Goal: Contribute content: Contribute content

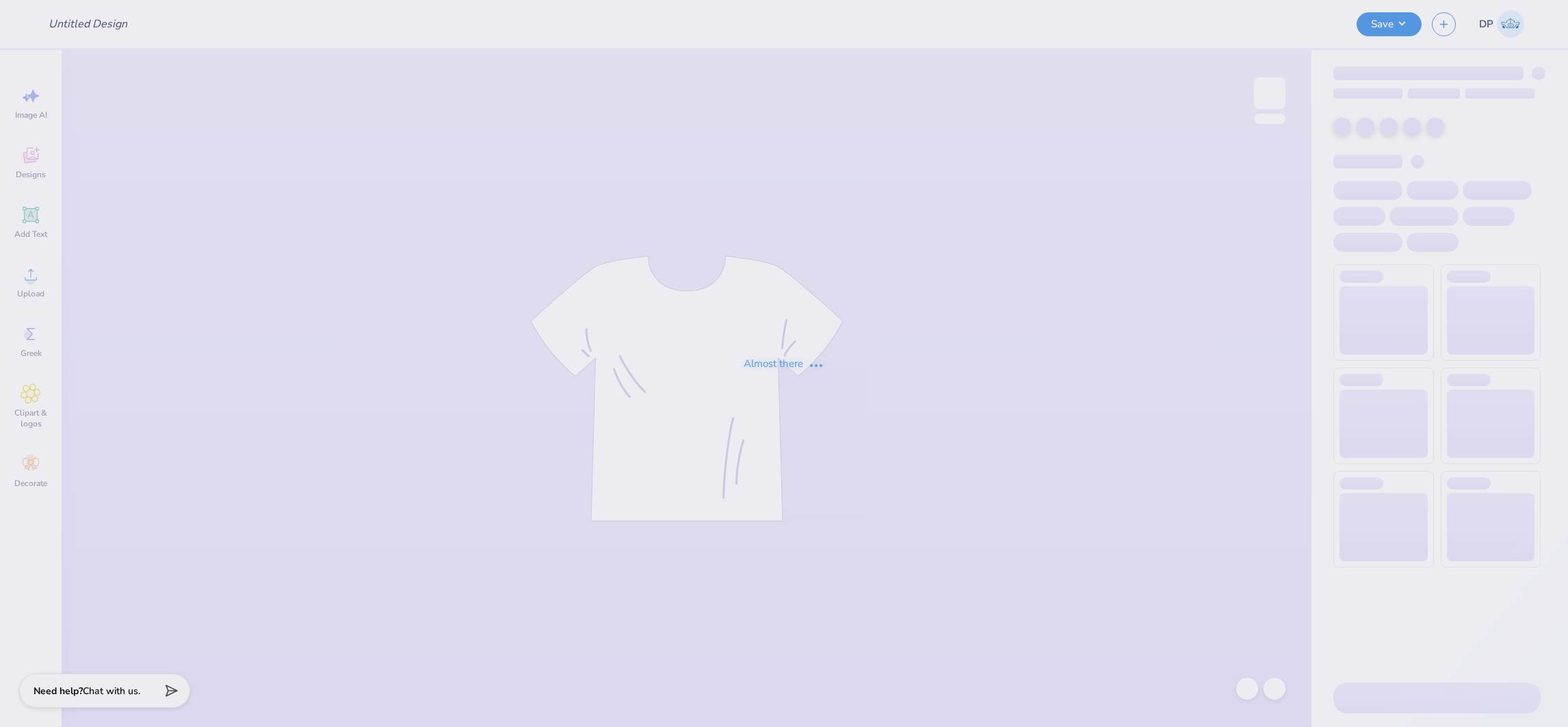
type input "NSSLHA Merch T1"
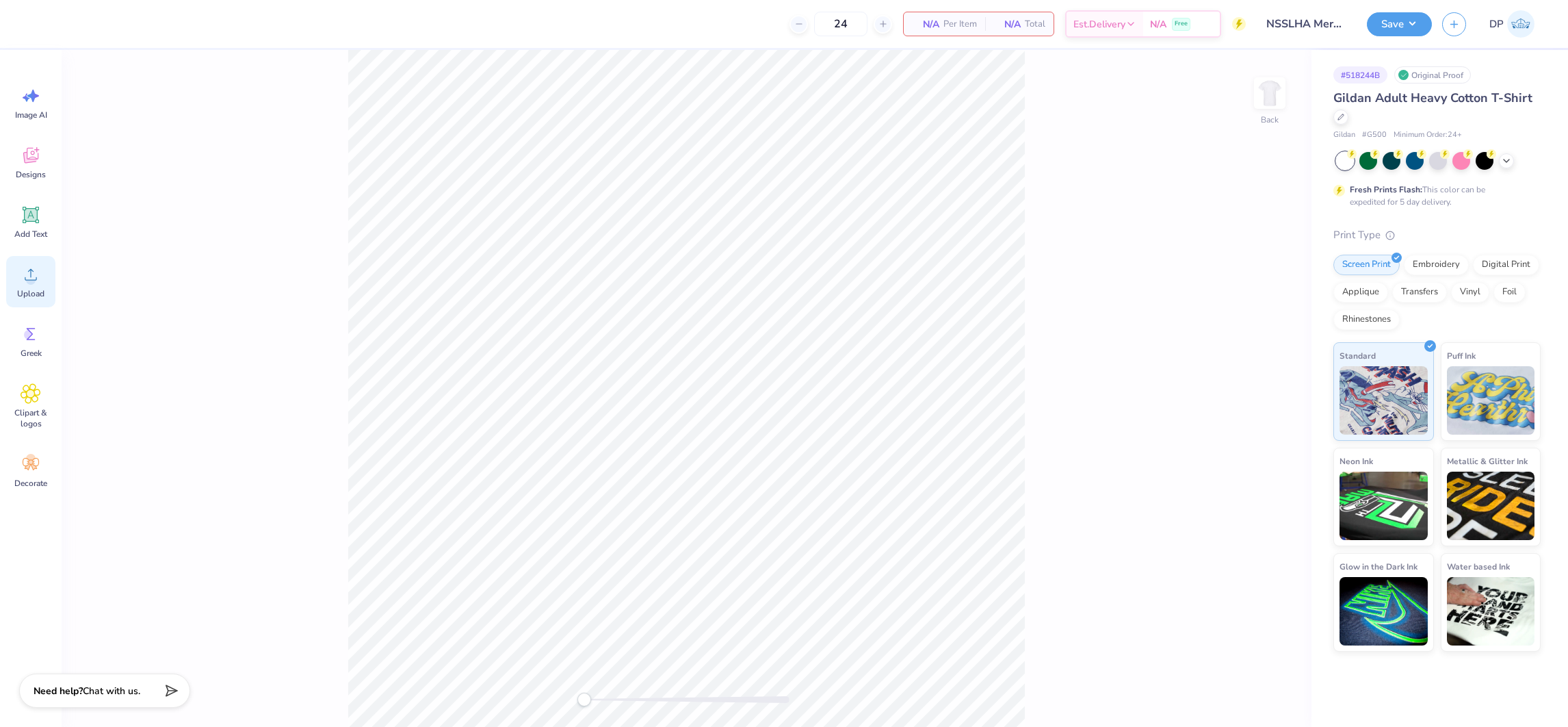
click at [43, 272] on div "Upload" at bounding box center [30, 282] width 49 height 52
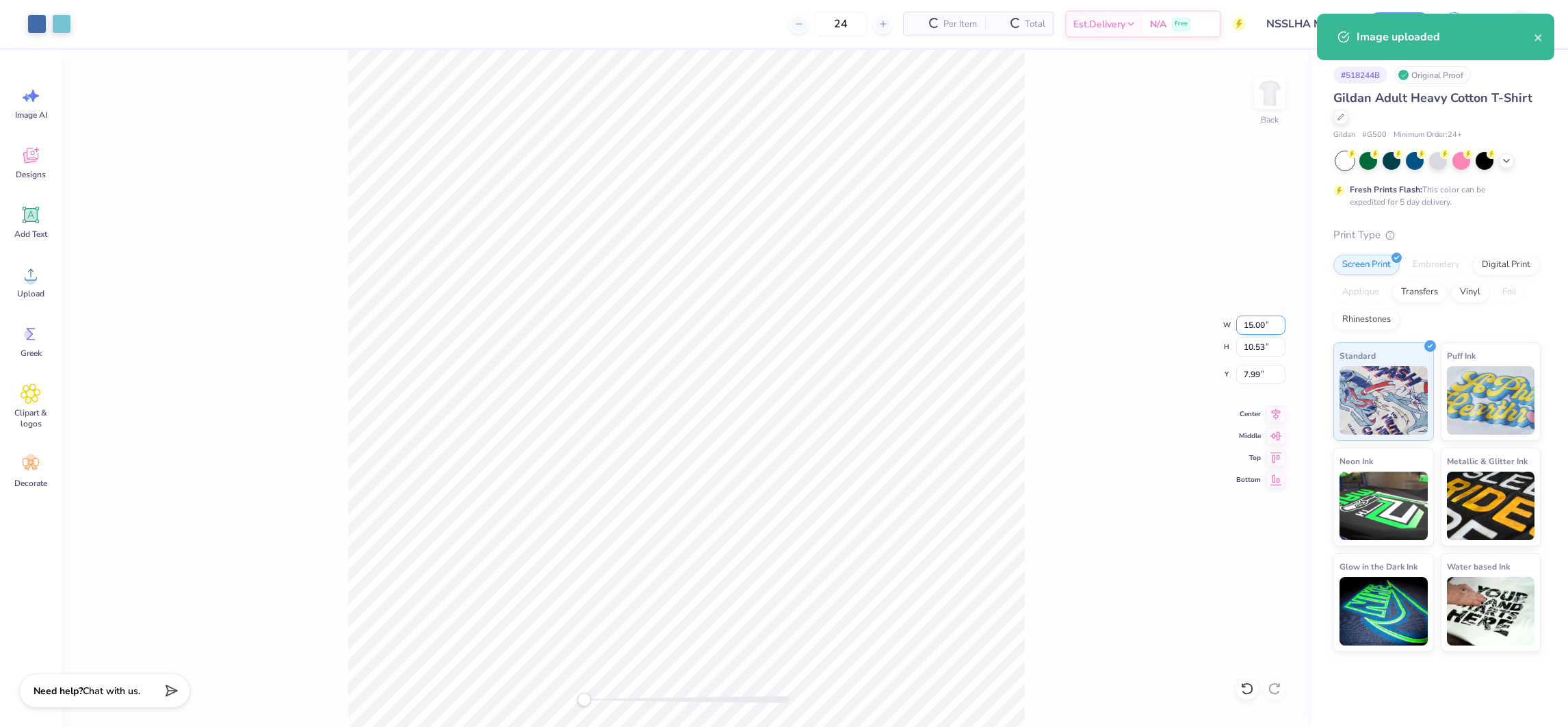
click at [1255, 326] on input "15.00" at bounding box center [1261, 325] width 49 height 19
click at [1255, 326] on input "15.00" at bounding box center [1261, 325] width 49 height 19
type input "6.00"
type input "4.21"
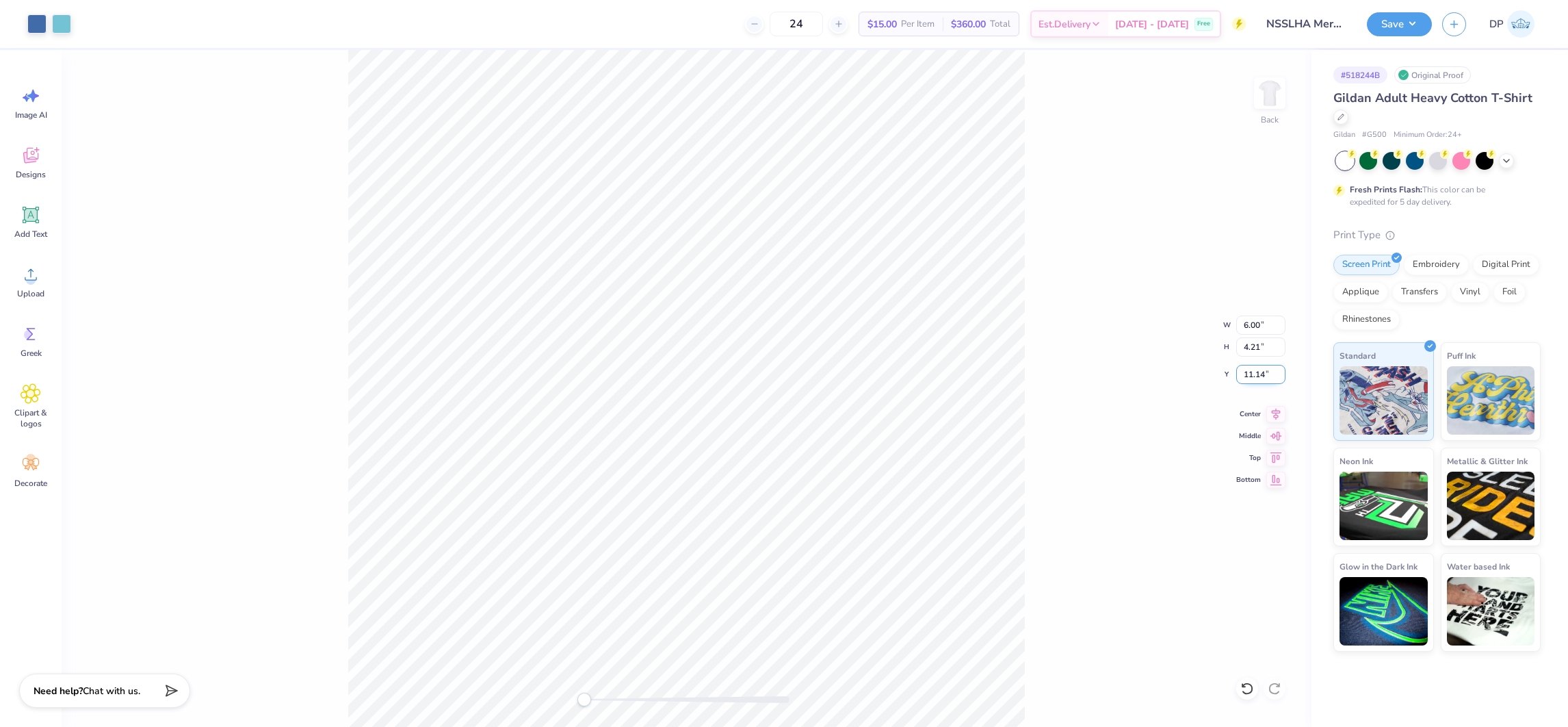
click at [1260, 374] on input "11.14" at bounding box center [1261, 374] width 49 height 19
click at [1260, 373] on input "11.14" at bounding box center [1261, 374] width 49 height 19
type input "3"
click at [1056, 256] on div "Back W 6.00 6.00 " H 4.21 4.21 " Y 3 3 " Center Middle Top Bottom" at bounding box center [687, 389] width 1250 height 677
click at [625, 700] on div at bounding box center [687, 699] width 206 height 7
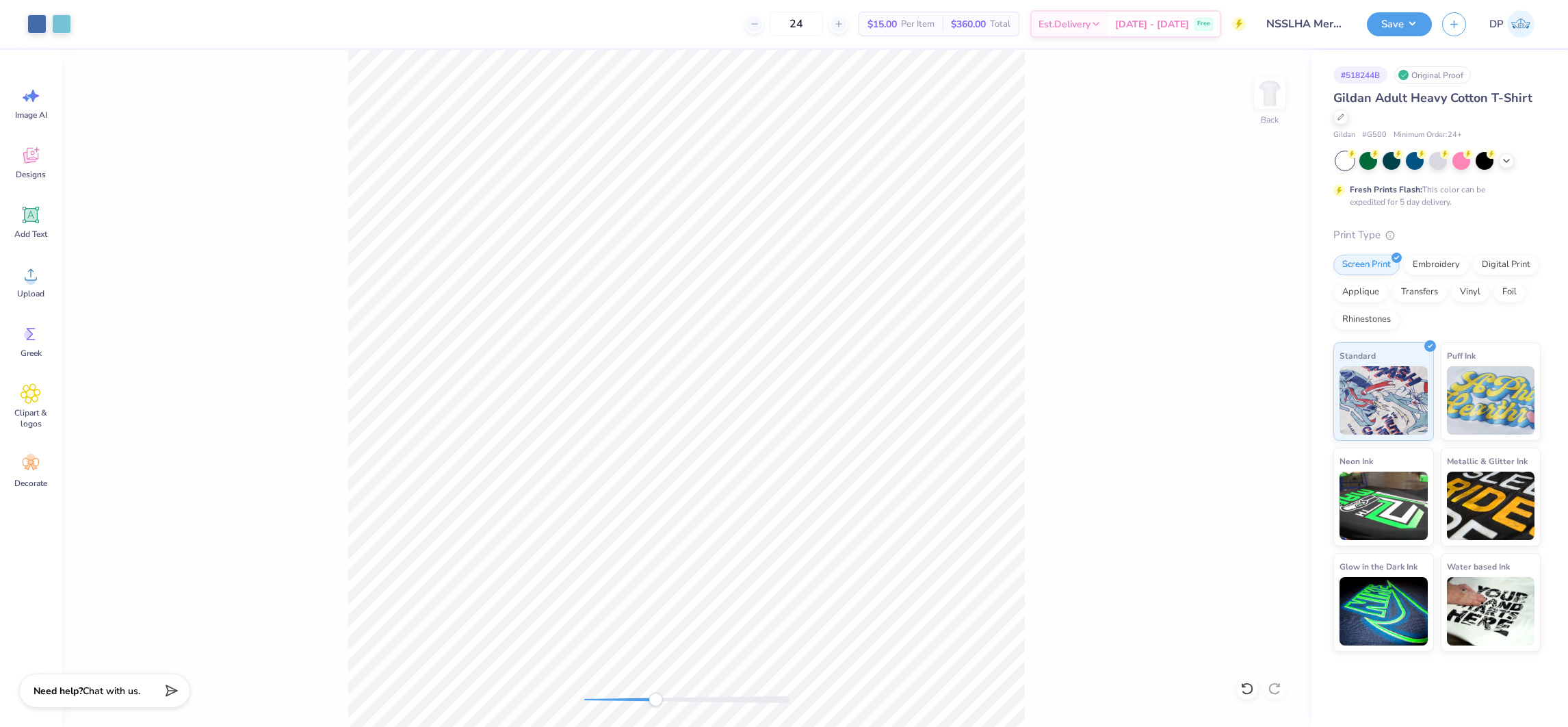
drag, startPoint x: 655, startPoint y: 697, endPoint x: 646, endPoint y: 692, distance: 10.3
click at [656, 700] on div at bounding box center [687, 699] width 206 height 7
click at [17, 219] on div "Add Text" at bounding box center [30, 222] width 49 height 52
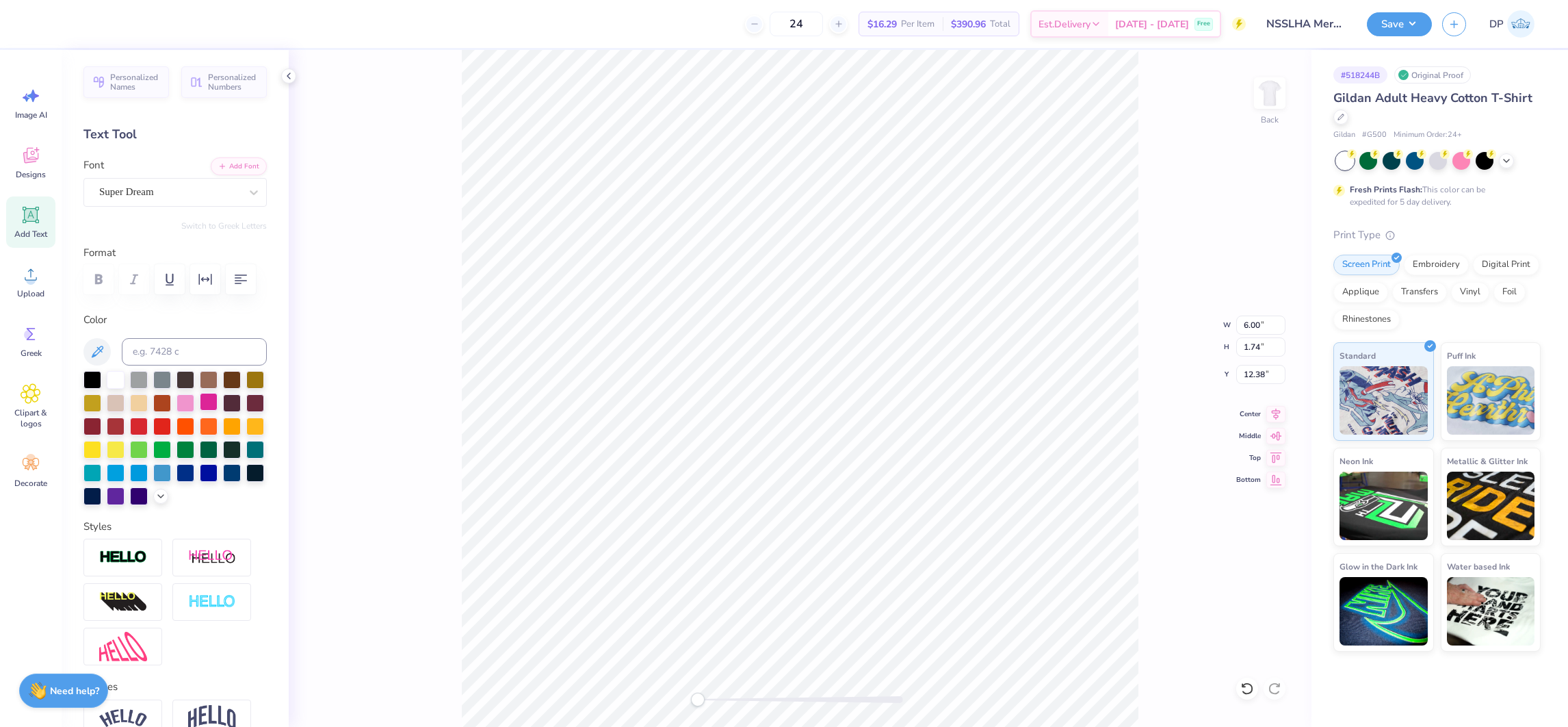
click at [218, 411] on div at bounding box center [208, 401] width 17 height 17
click at [771, 700] on div at bounding box center [800, 699] width 206 height 7
type input "3.60"
type input "1.04"
type input "7.79"
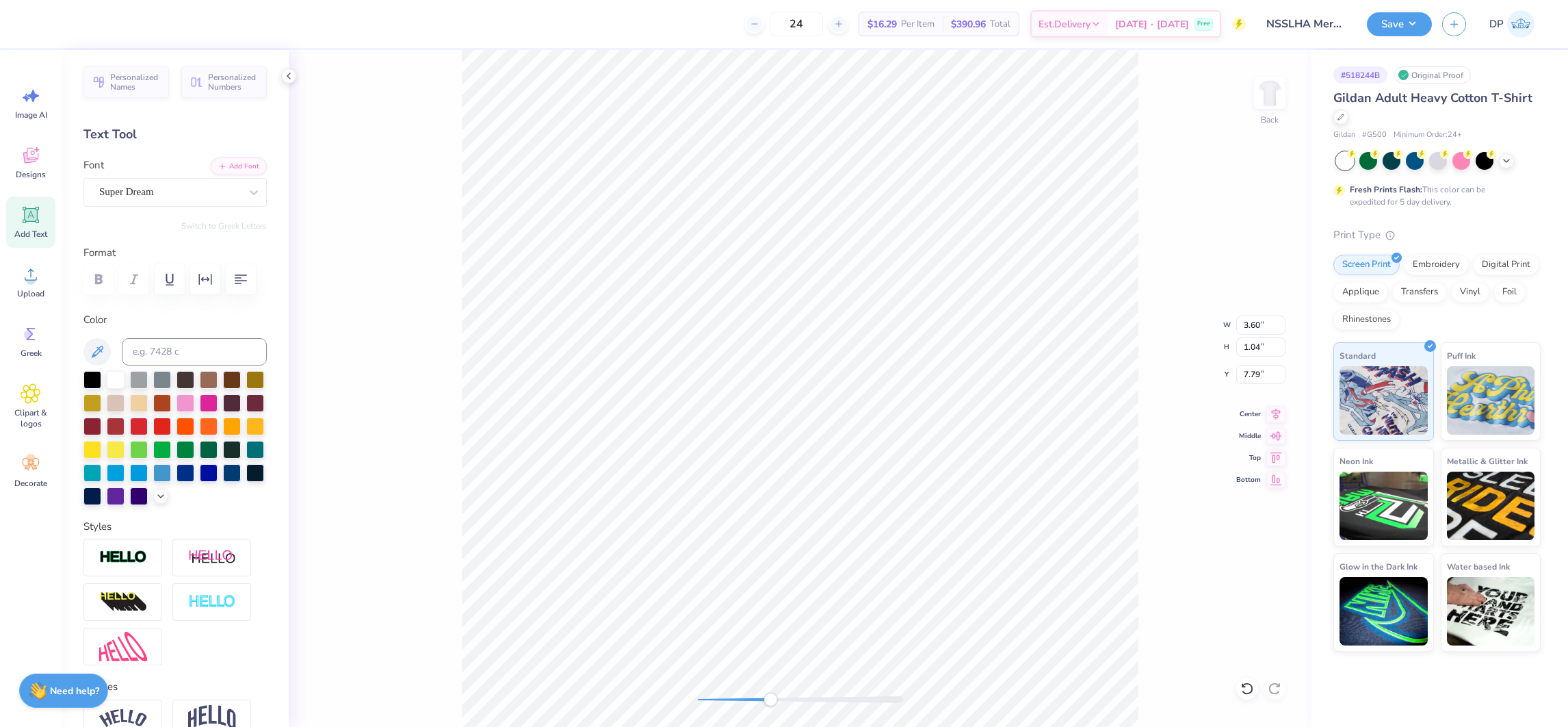
type textarea "STARTS HERE."
type input "6.21"
type input "0.70"
type input "8.32"
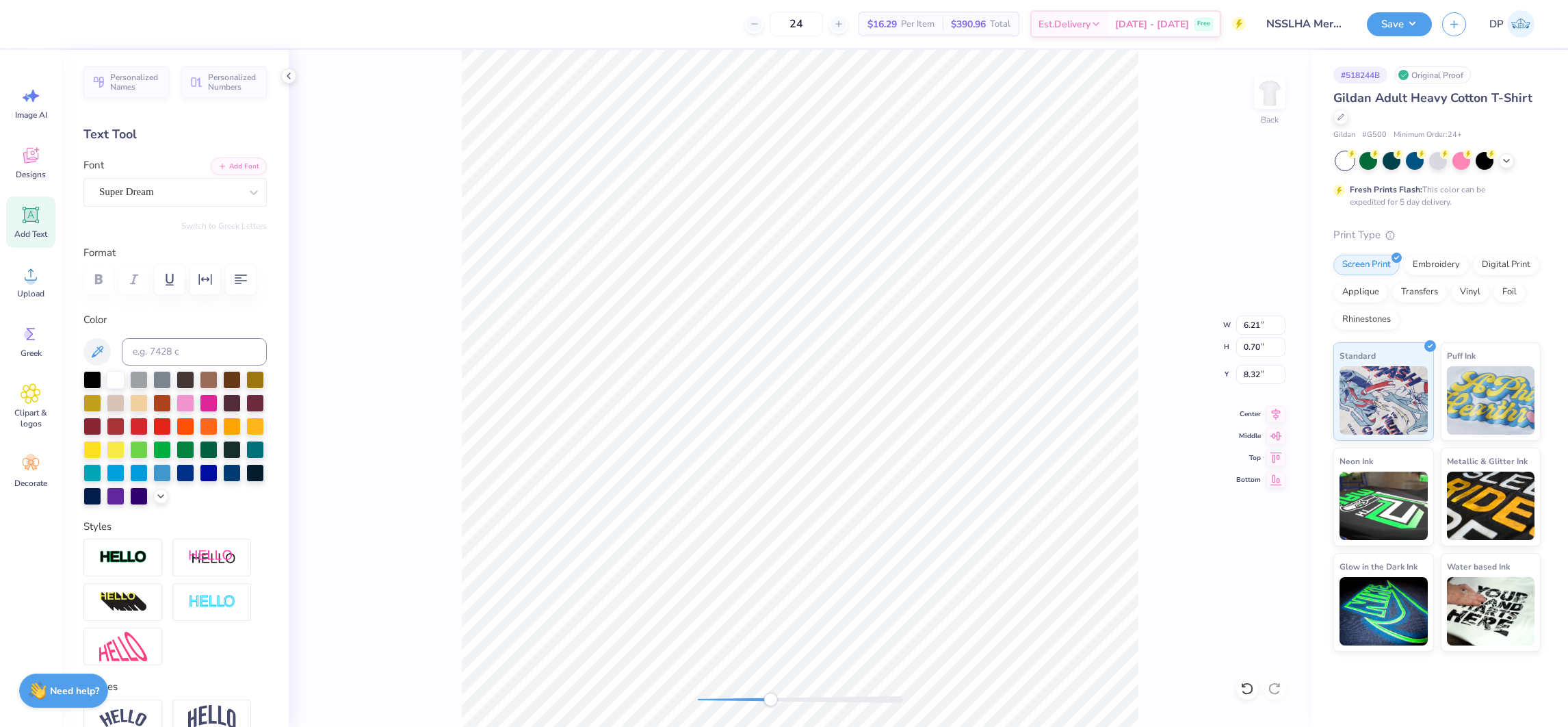
type input "4.11"
type input "0.46"
type input "8.19"
click at [235, 165] on button "Add Font" at bounding box center [239, 165] width 56 height 17
click at [1455, 256] on div "Embroidery" at bounding box center [1437, 263] width 65 height 20
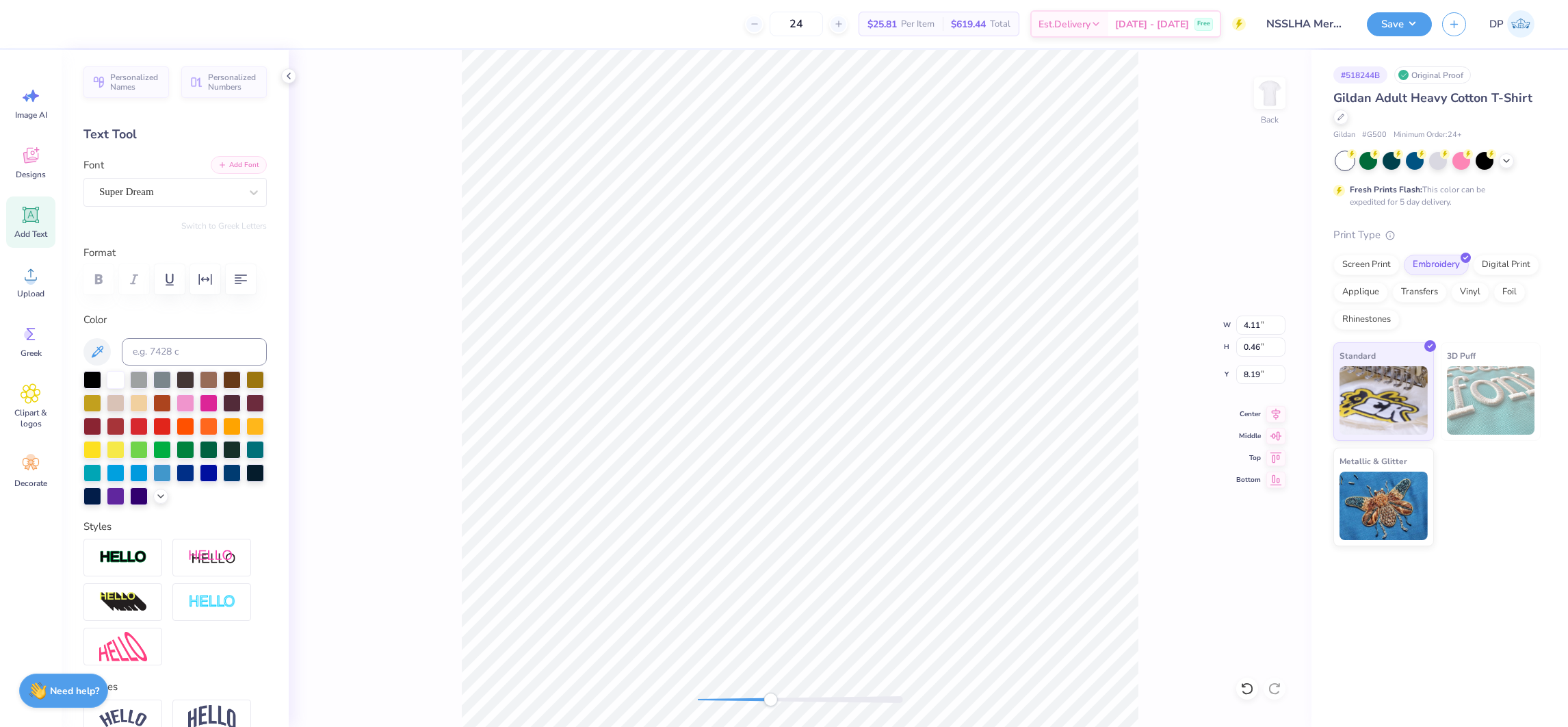
click at [222, 161] on button "Add Font" at bounding box center [239, 165] width 56 height 17
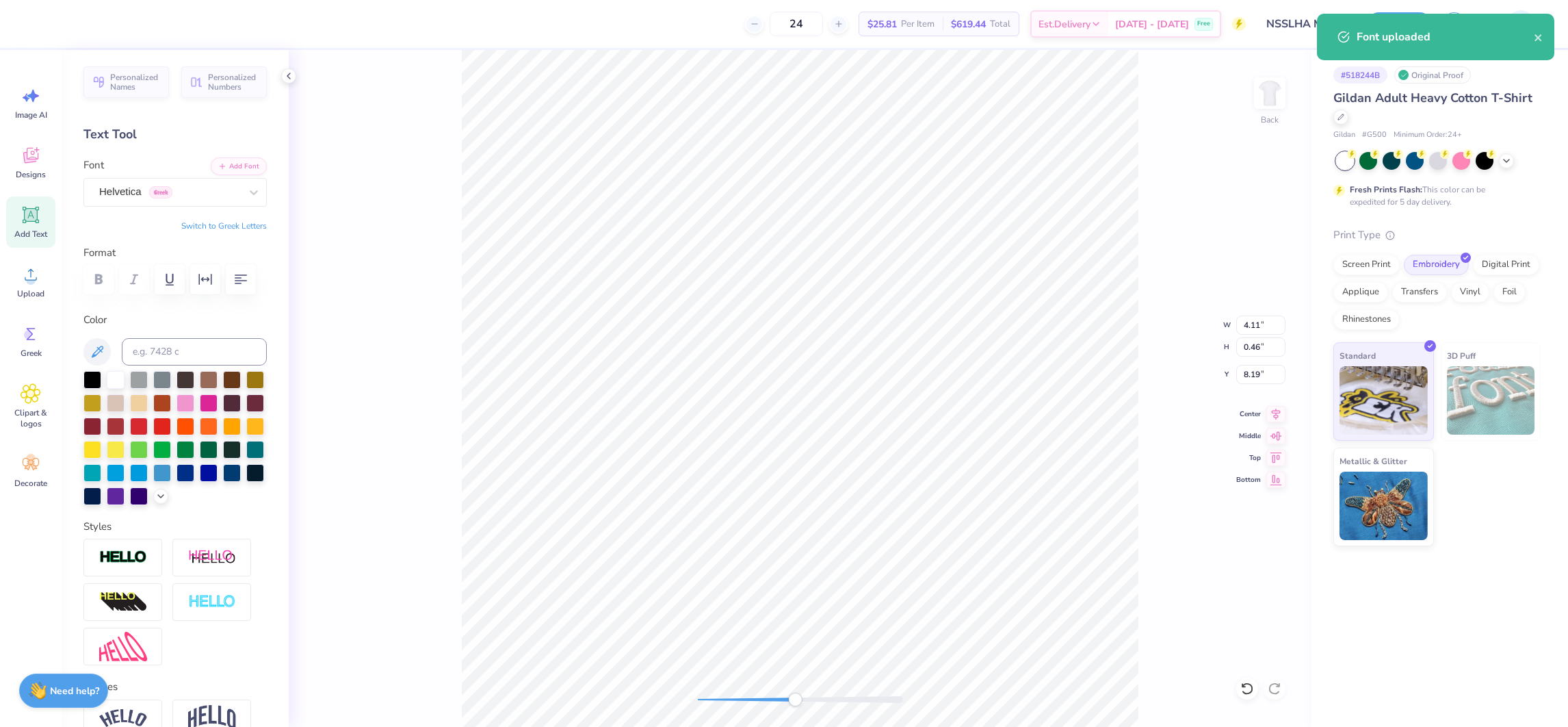
drag, startPoint x: 770, startPoint y: 701, endPoint x: 799, endPoint y: 701, distance: 29.0
click at [798, 702] on div "Accessibility label" at bounding box center [795, 700] width 14 height 14
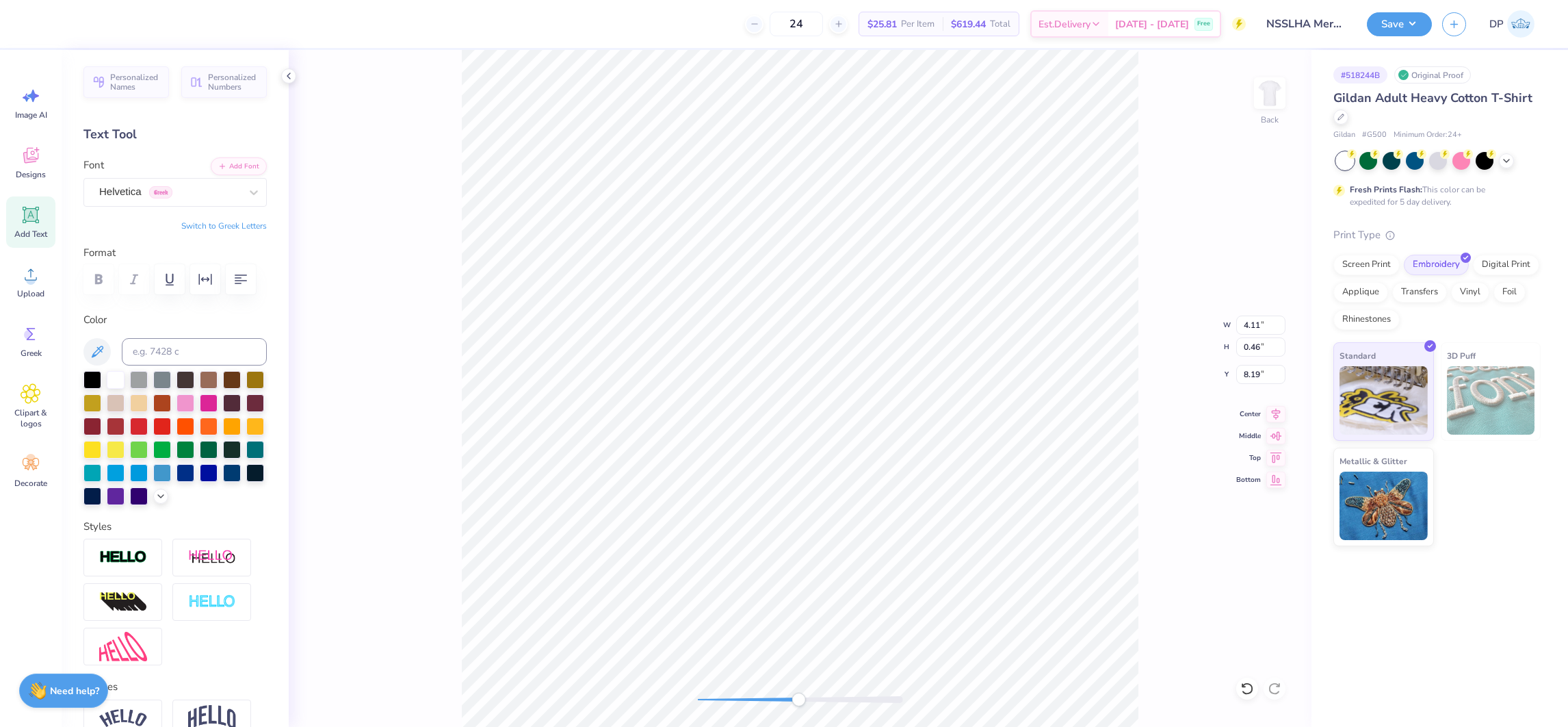
type input "2.04"
type input "0.22"
type input "8.10"
type input "2.64"
type input "0.28"
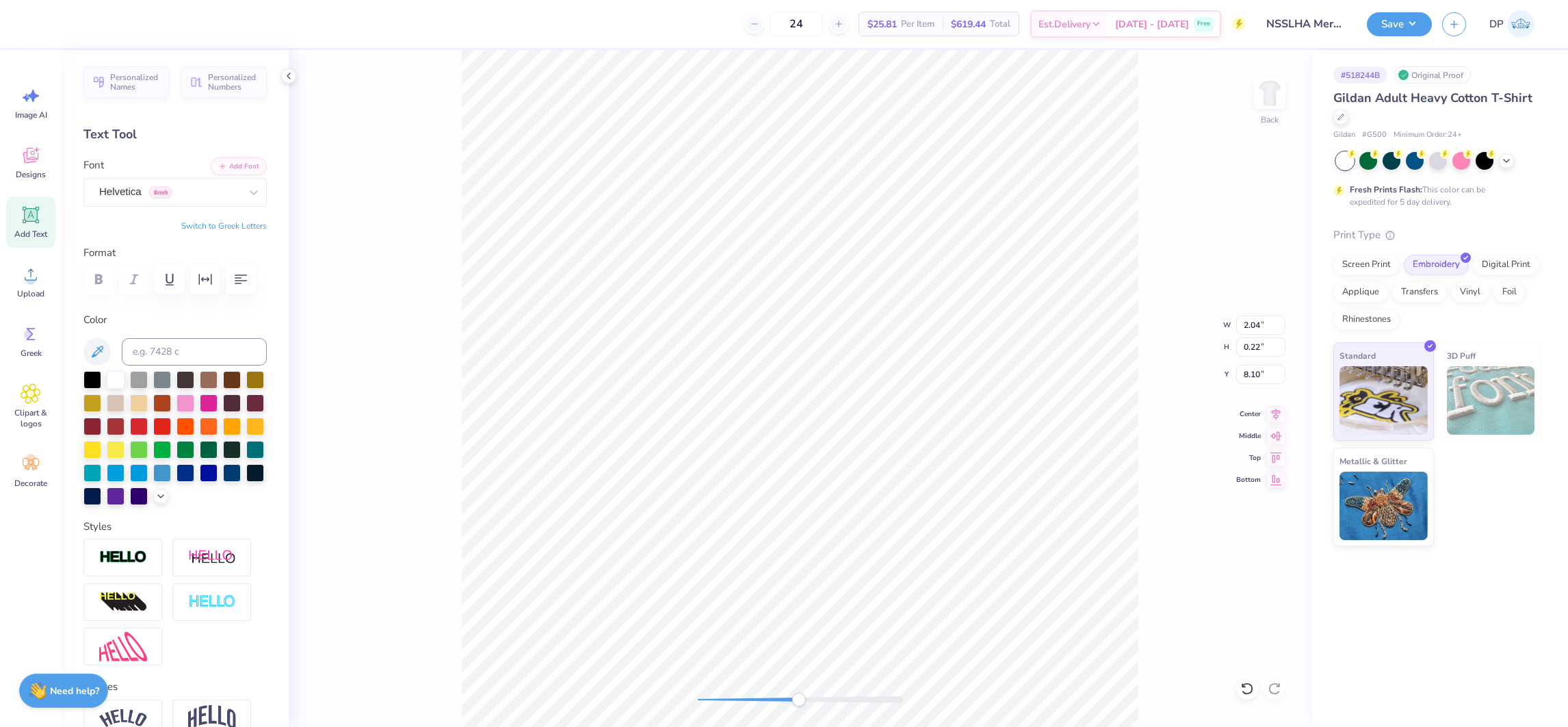
type input "6.93"
click at [216, 275] on button "button" at bounding box center [206, 279] width 30 height 30
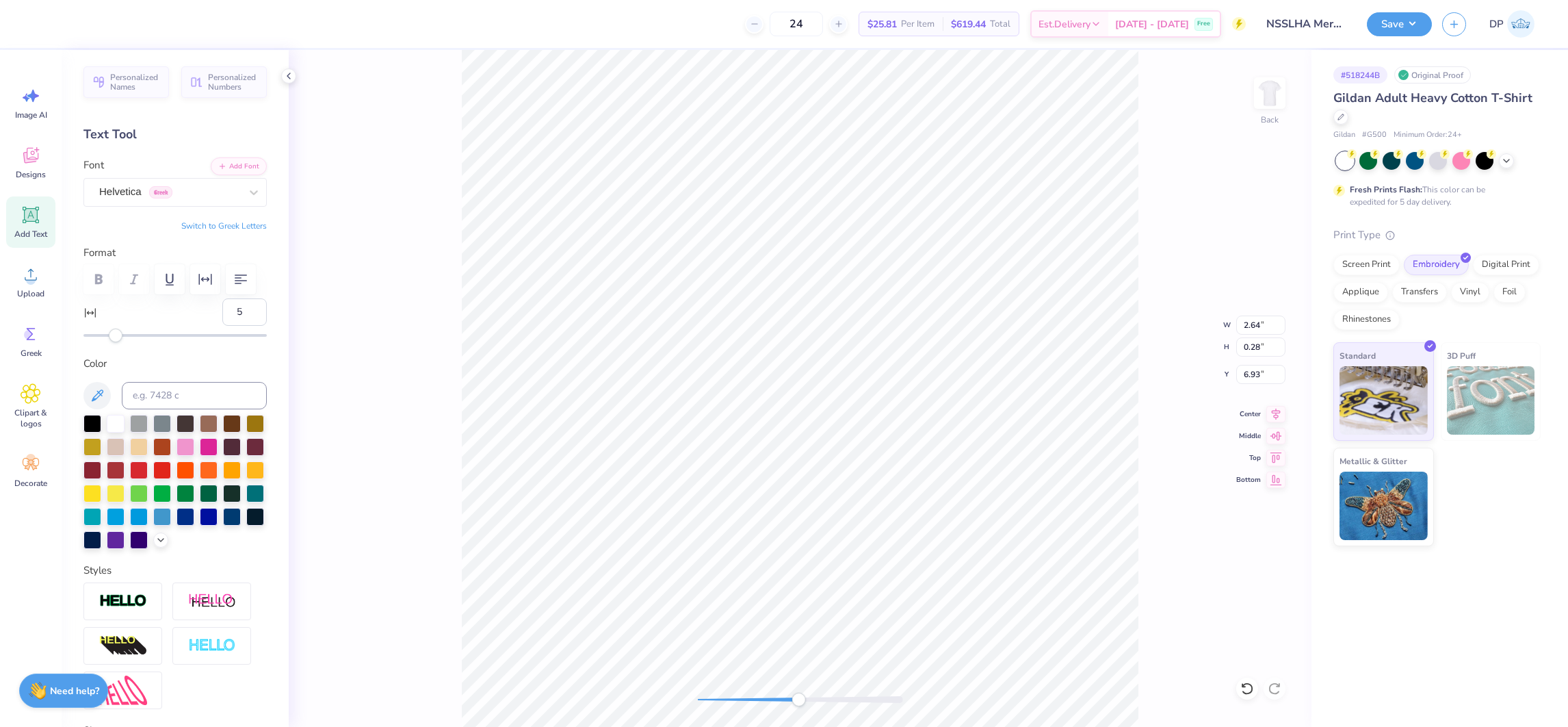
type input "6"
click at [120, 342] on div "Accessibility label" at bounding box center [120, 335] width 14 height 14
type input "6.00"
type input "4.21"
type input "3.00"
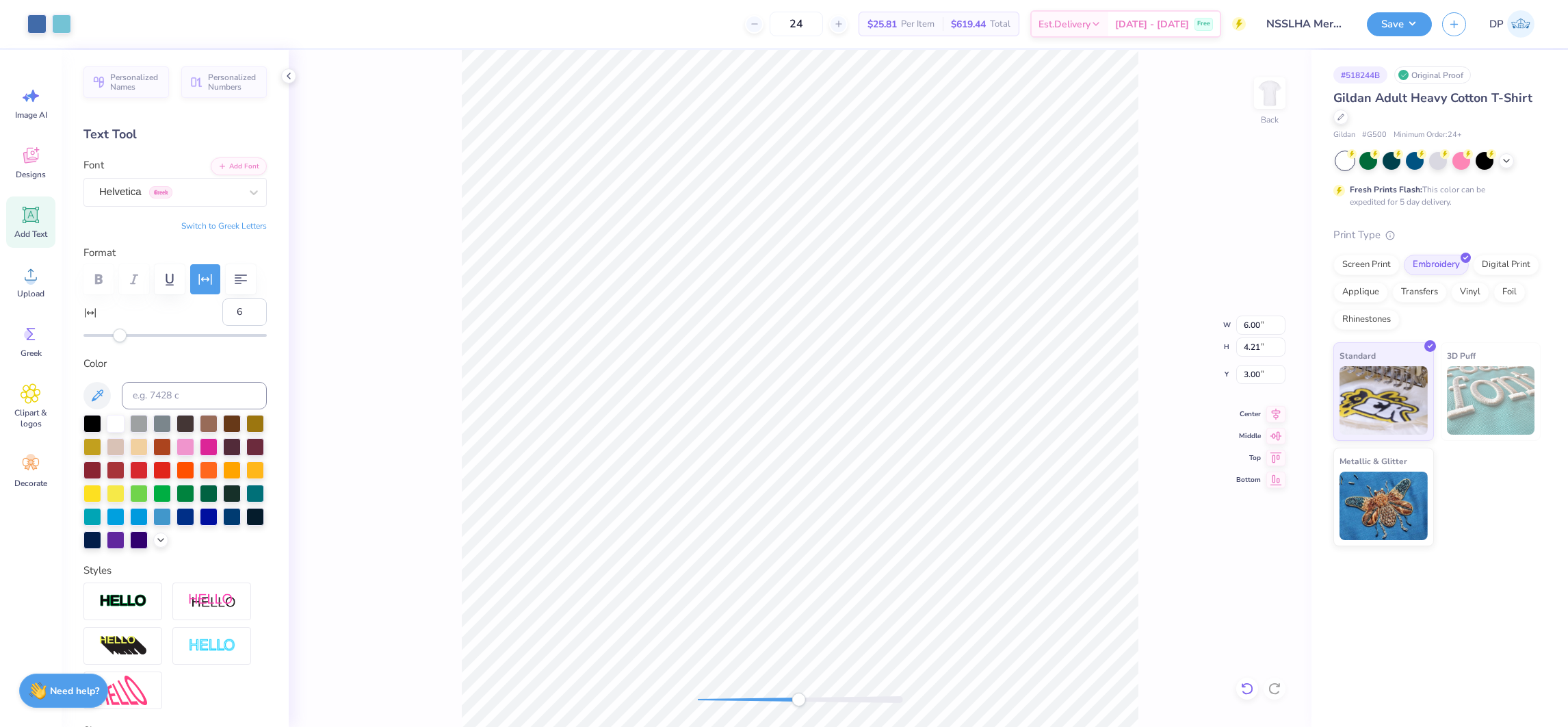
click at [1250, 691] on icon at bounding box center [1247, 688] width 14 height 14
type input "2.89"
type input "0.28"
type input "6.93"
type input "7"
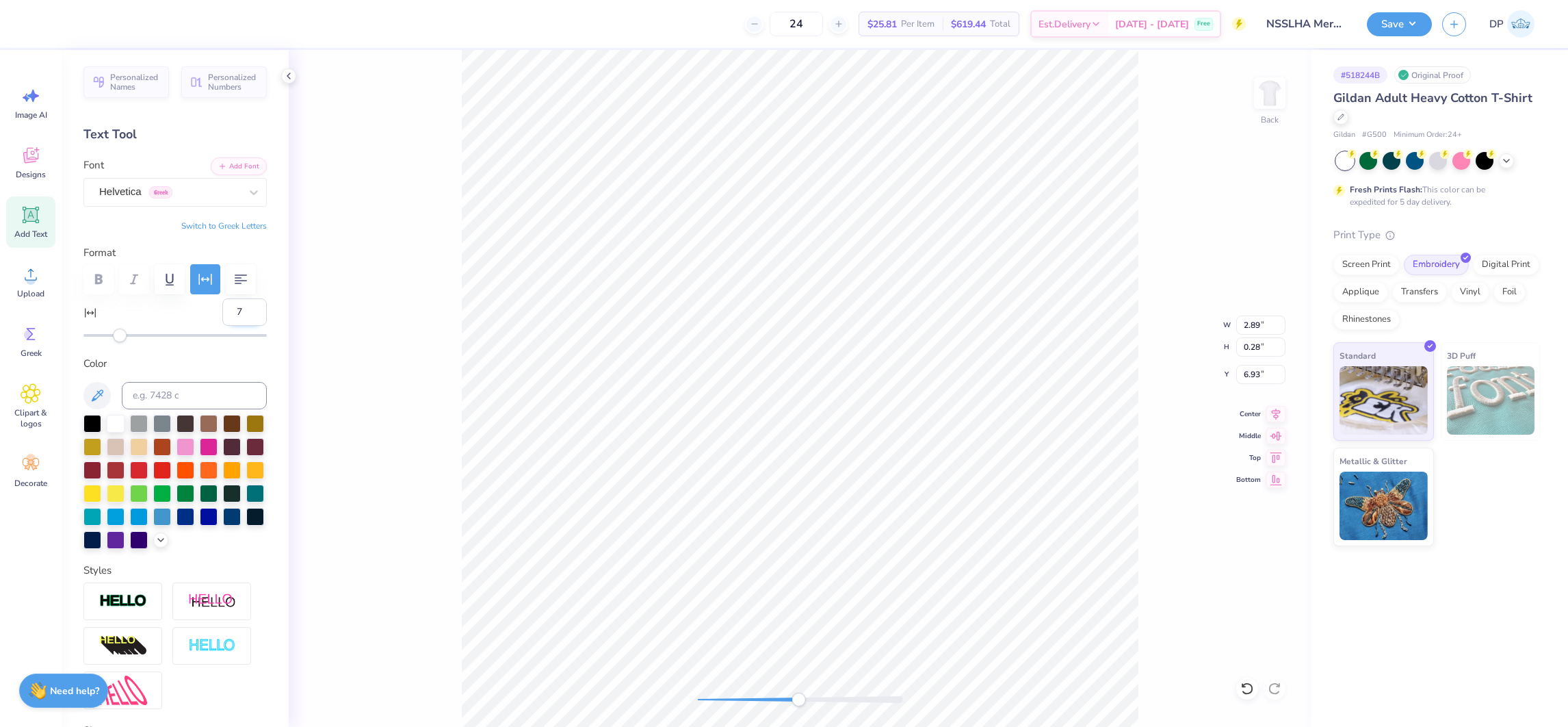
click at [240, 326] on input "7" at bounding box center [244, 312] width 45 height 27
type input "2.95"
type input "0.29"
type input "2.96"
type input "6.92"
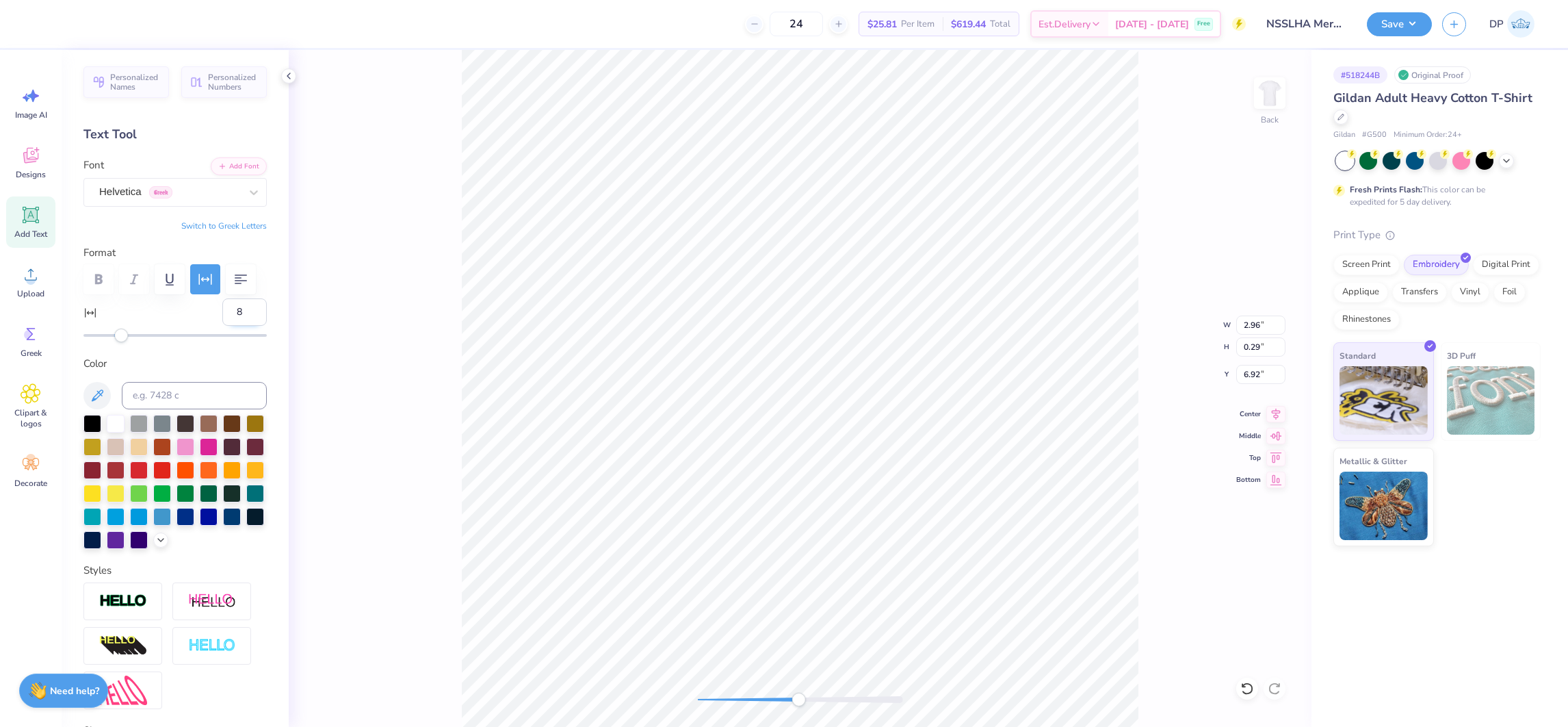
type input "8"
click at [237, 326] on input "8" at bounding box center [244, 312] width 45 height 27
type input "2.97"
type input "0.28"
type input "6.93"
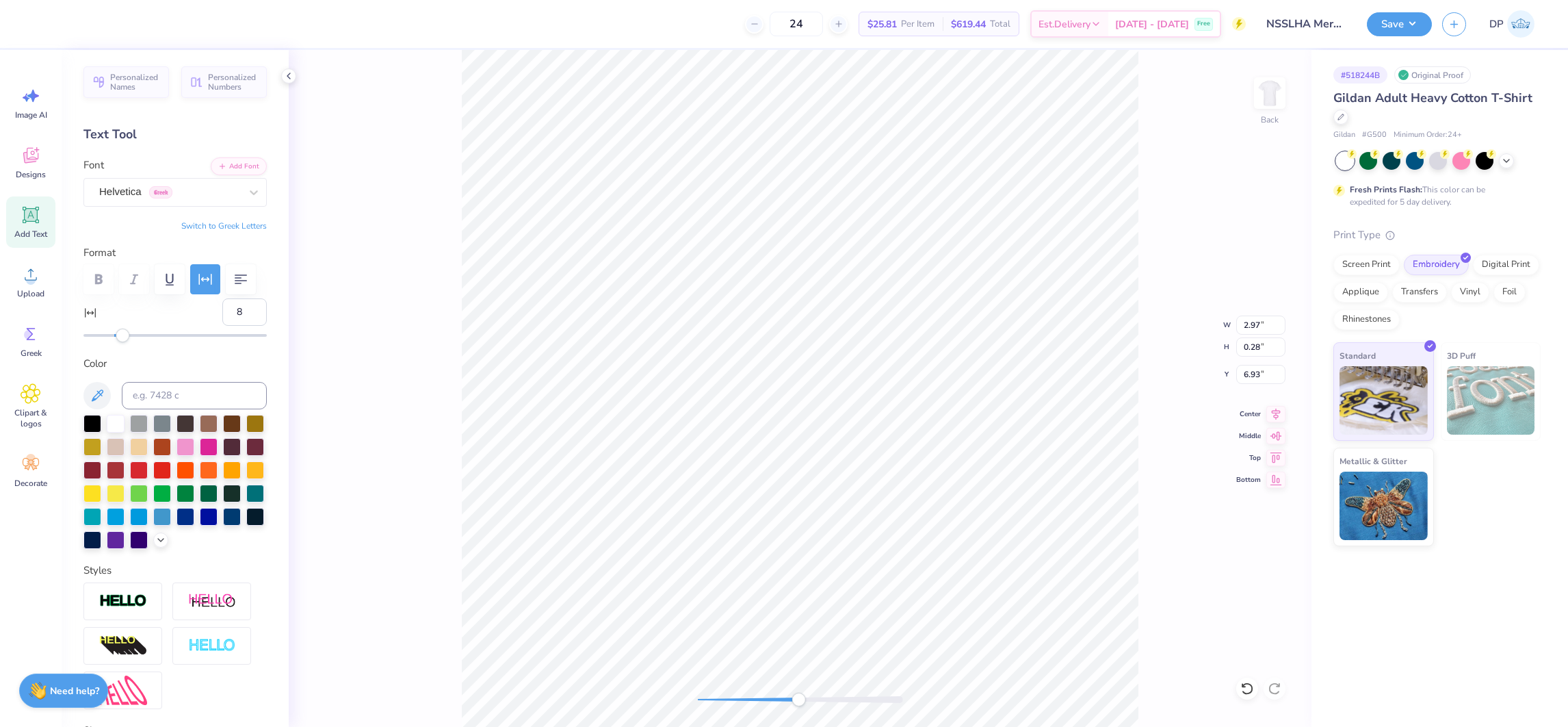
type input "2.96"
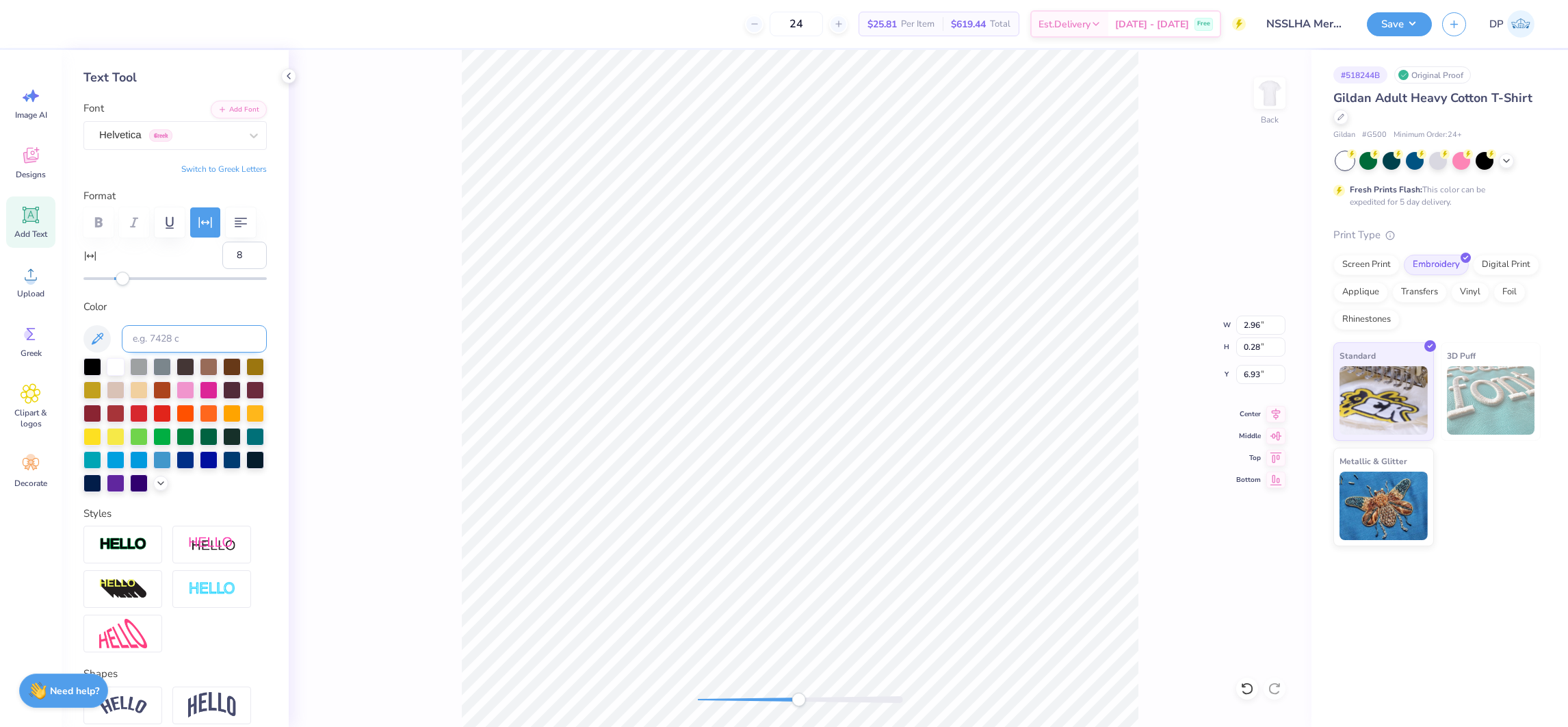
scroll to position [0, 0]
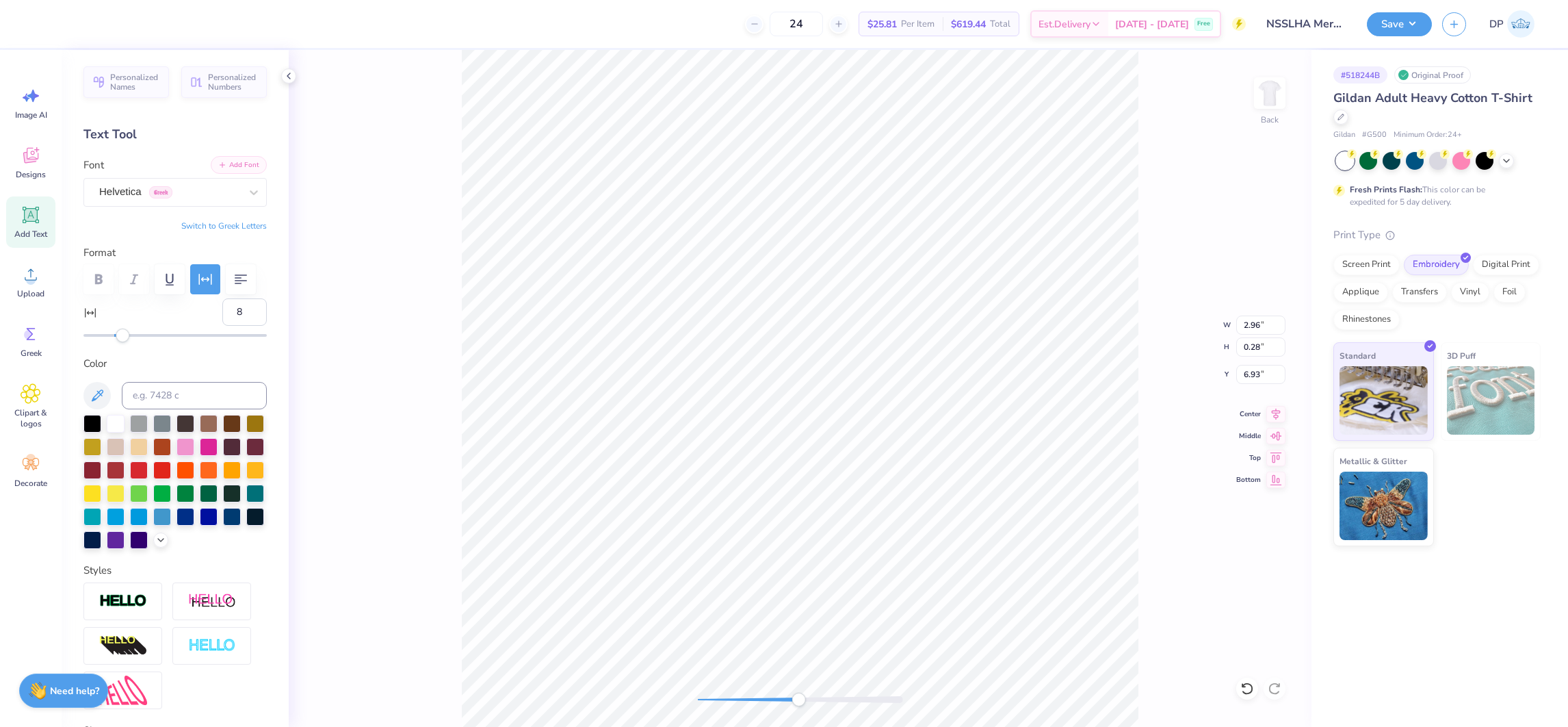
click at [224, 162] on button "Add Font" at bounding box center [239, 165] width 56 height 17
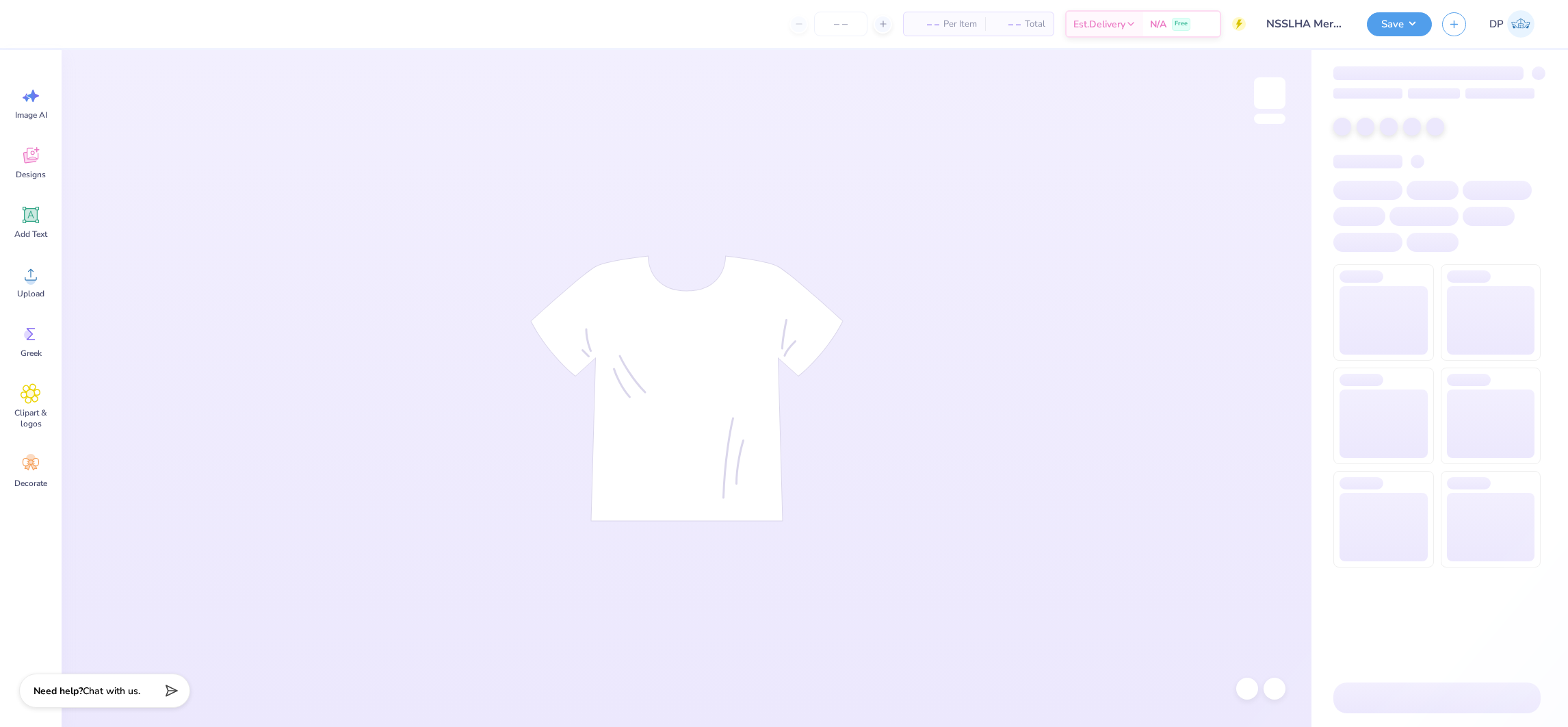
type input "NSSLHA Merch T1"
type input "24"
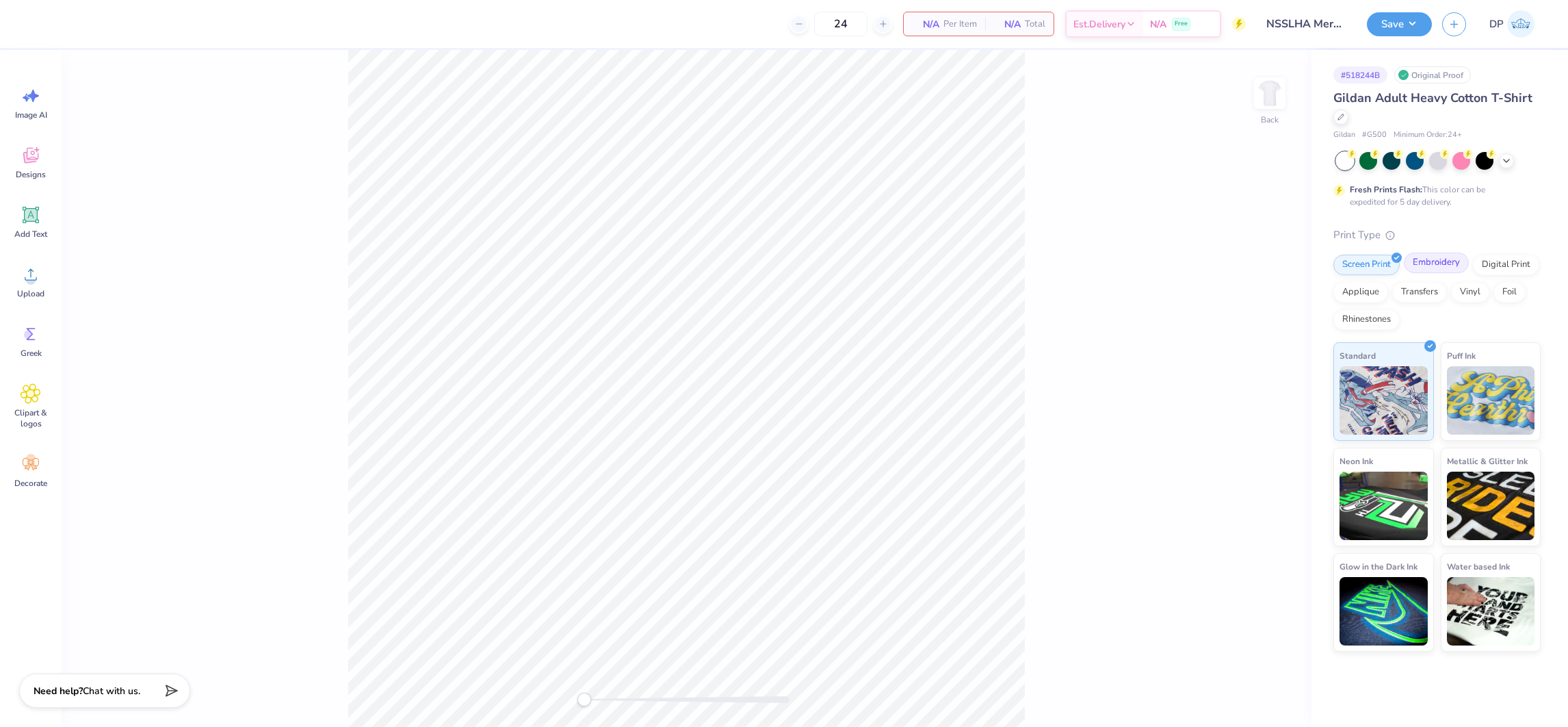
click at [1447, 265] on div "Embroidery" at bounding box center [1437, 263] width 65 height 20
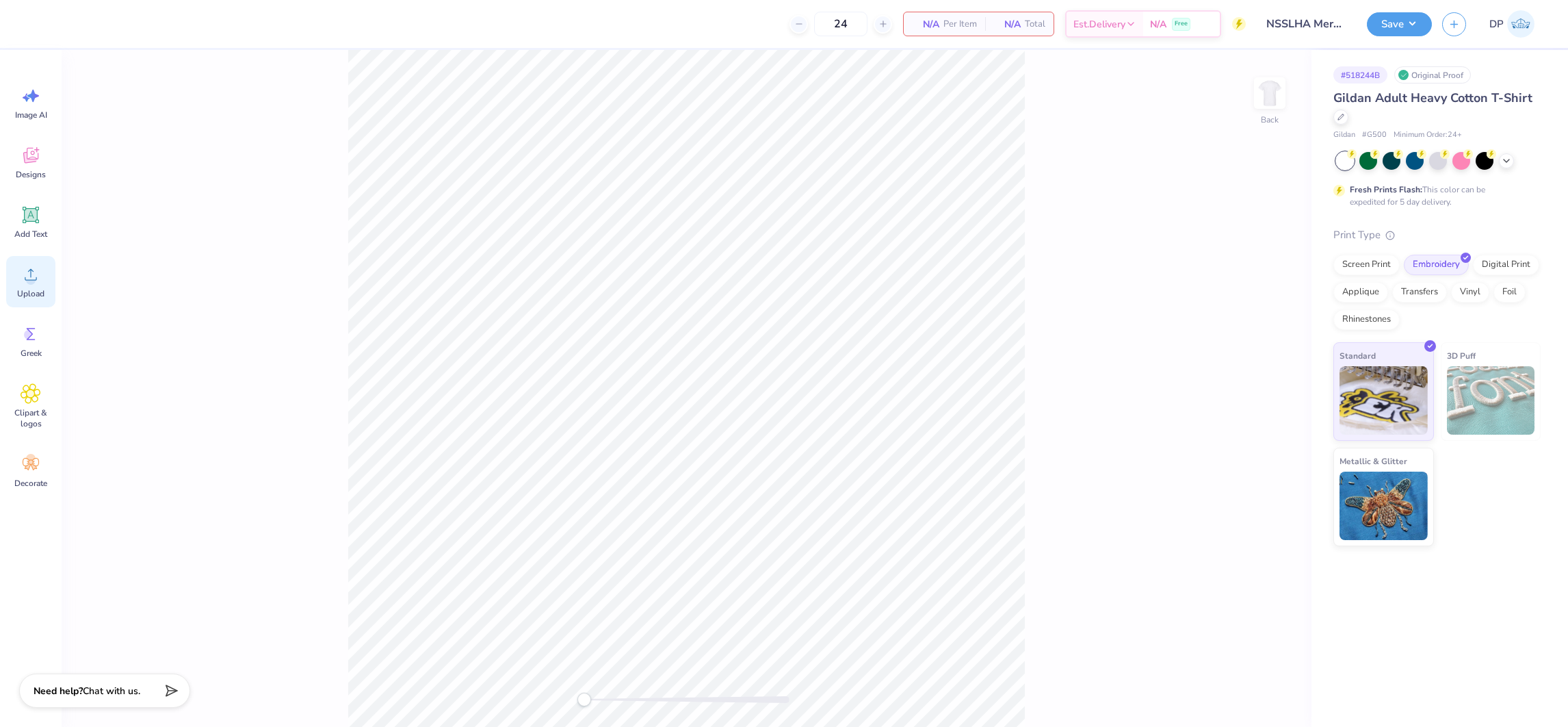
click at [32, 276] on circle at bounding box center [30, 280] width 10 height 10
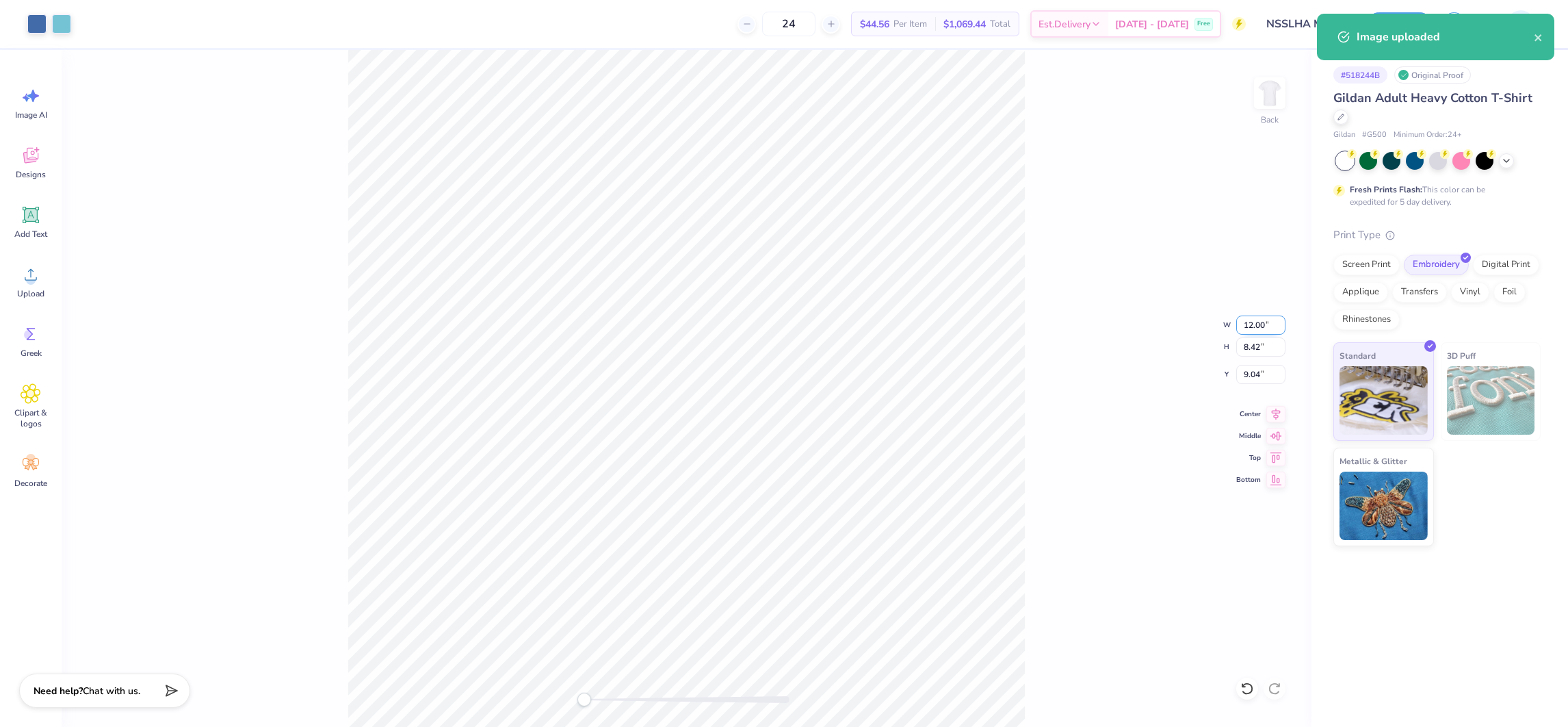
click at [1268, 319] on input "12.00" at bounding box center [1261, 325] width 49 height 19
click at [1262, 318] on input "12.00" at bounding box center [1261, 325] width 49 height 19
type input "5"
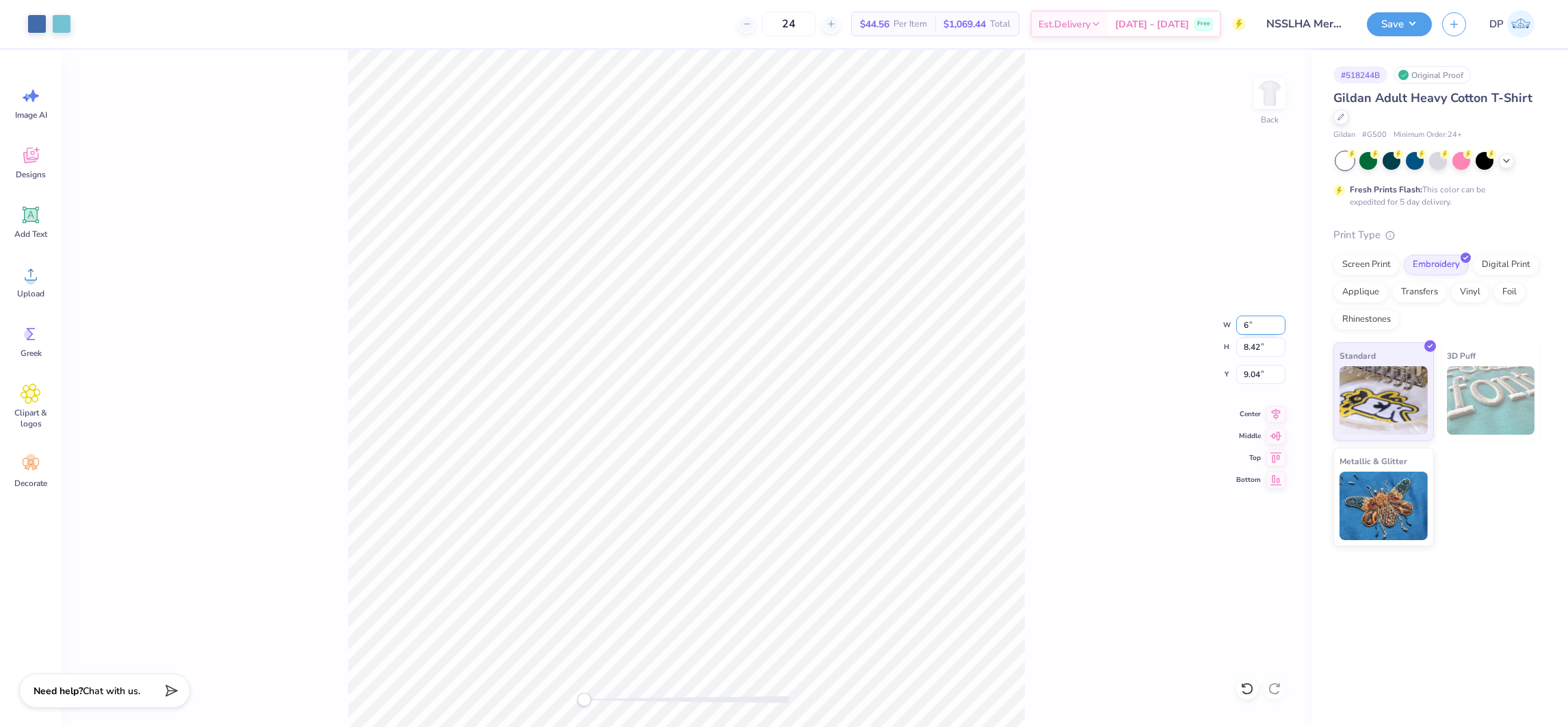
type input "6.00"
type input "4.21"
click at [1247, 380] on input "11.14" at bounding box center [1261, 374] width 49 height 19
click at [1245, 380] on input "11.14" at bounding box center [1261, 374] width 49 height 19
click at [1258, 379] on input "11.14" at bounding box center [1261, 374] width 49 height 19
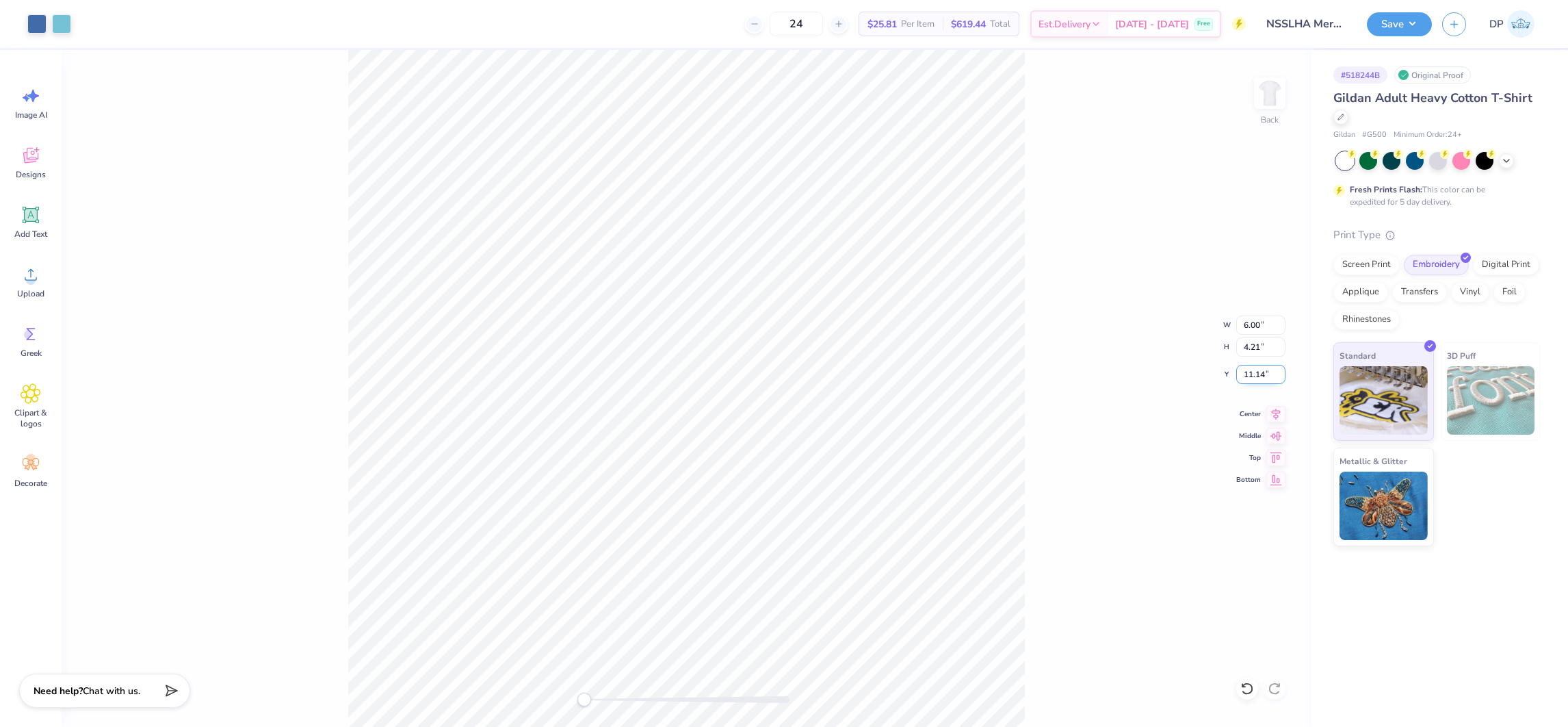
click at [1258, 379] on input "11.14" at bounding box center [1261, 374] width 49 height 19
type input "3"
drag, startPoint x: 584, startPoint y: 702, endPoint x: 607, endPoint y: 695, distance: 24.0
click at [603, 695] on div "Accessibility label" at bounding box center [596, 700] width 14 height 14
click at [524, 695] on div "Back" at bounding box center [687, 389] width 1250 height 677
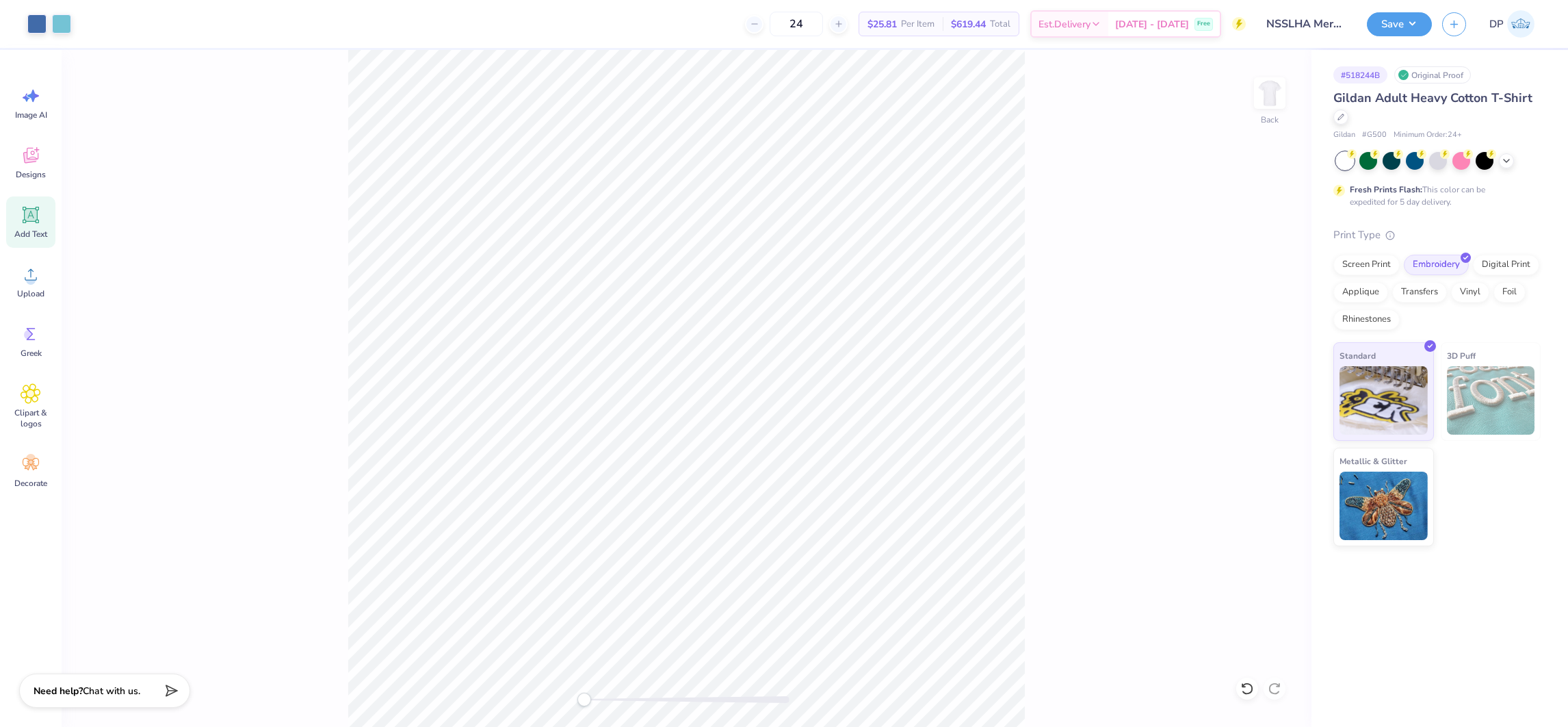
click at [27, 200] on div "Add Text" at bounding box center [30, 222] width 49 height 52
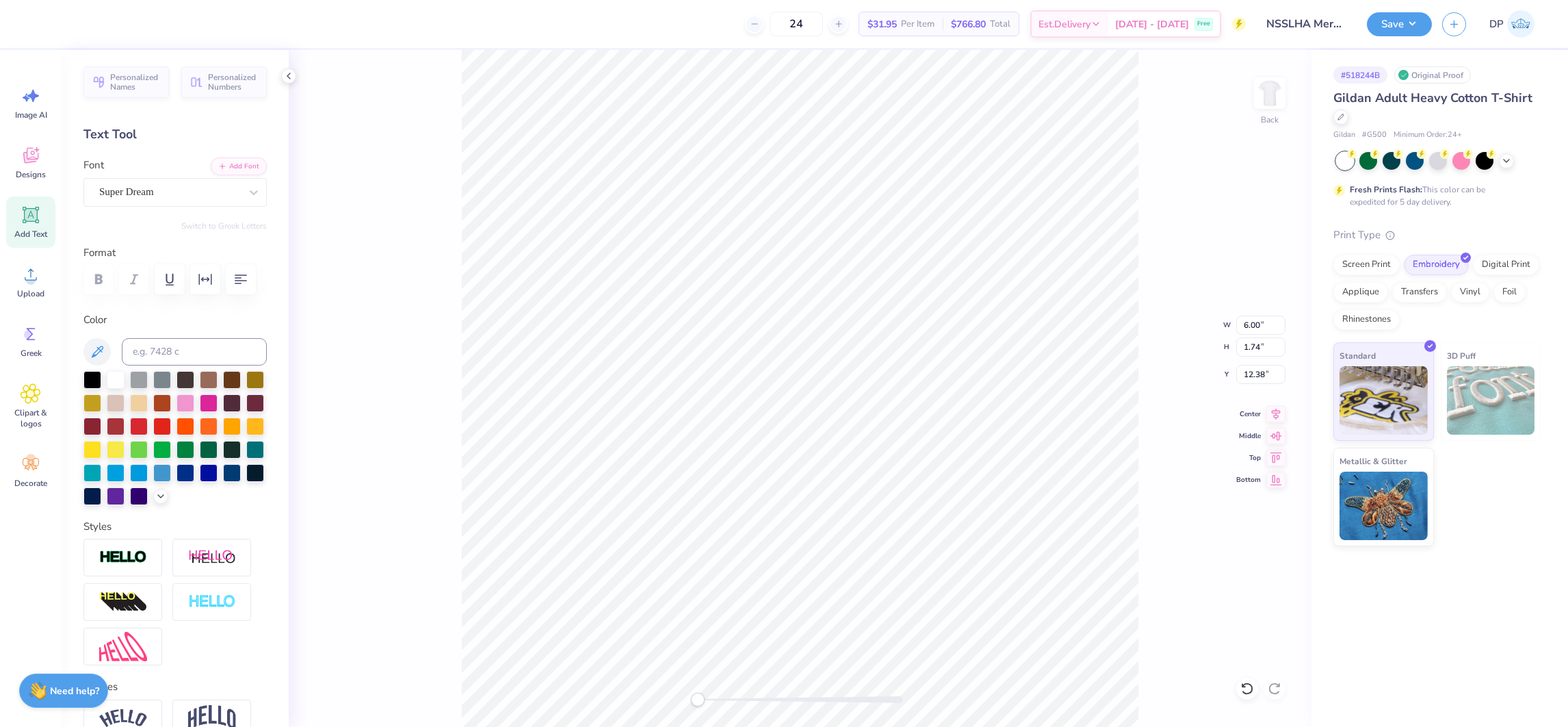
click at [243, 441] on div at bounding box center [175, 438] width 184 height 134
click at [218, 411] on div at bounding box center [208, 401] width 17 height 17
click at [237, 171] on button "Add Font" at bounding box center [239, 165] width 56 height 17
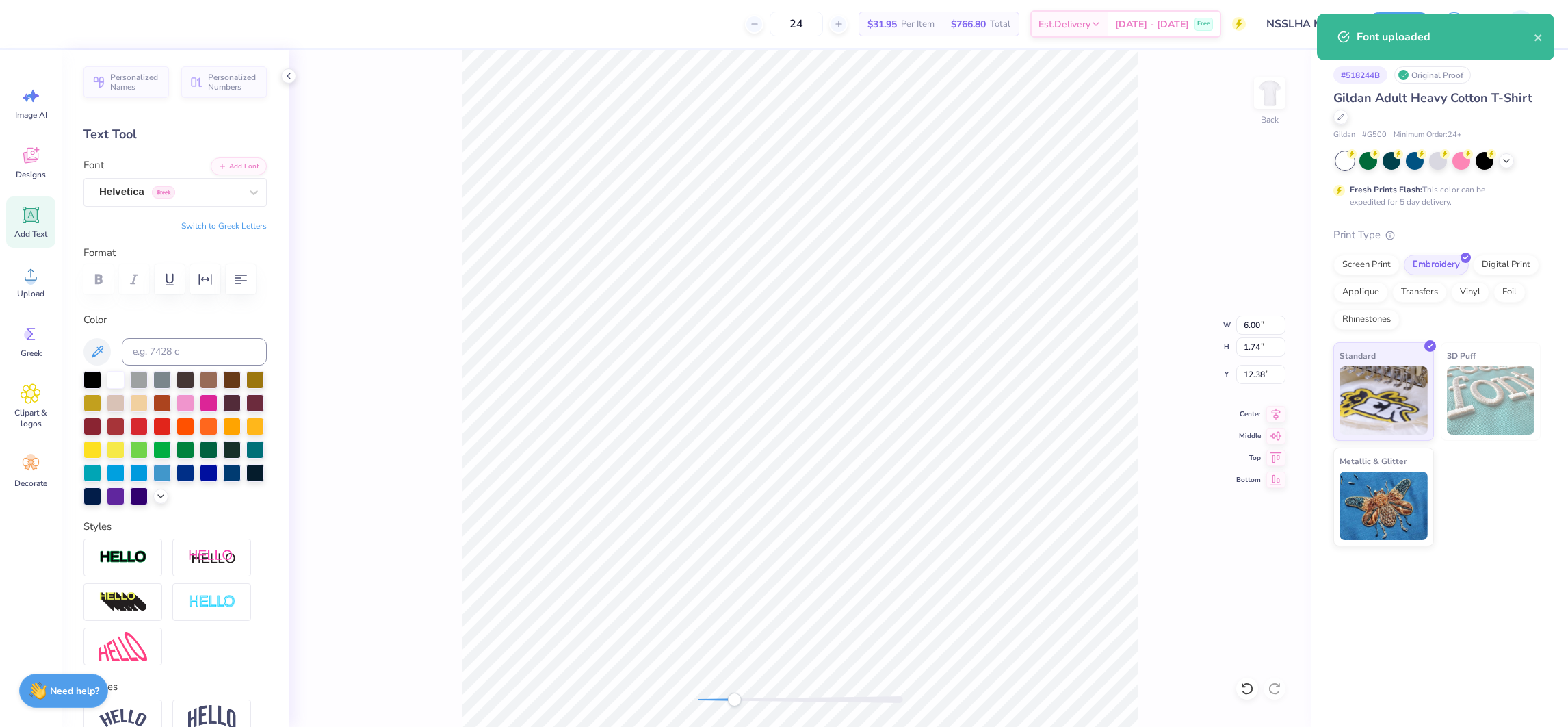
click at [736, 688] on div "Back W 6.00 6.00 " H 1.74 1.74 " Y 12.38 12.38 " Center Middle Top Bottom" at bounding box center [800, 389] width 1023 height 677
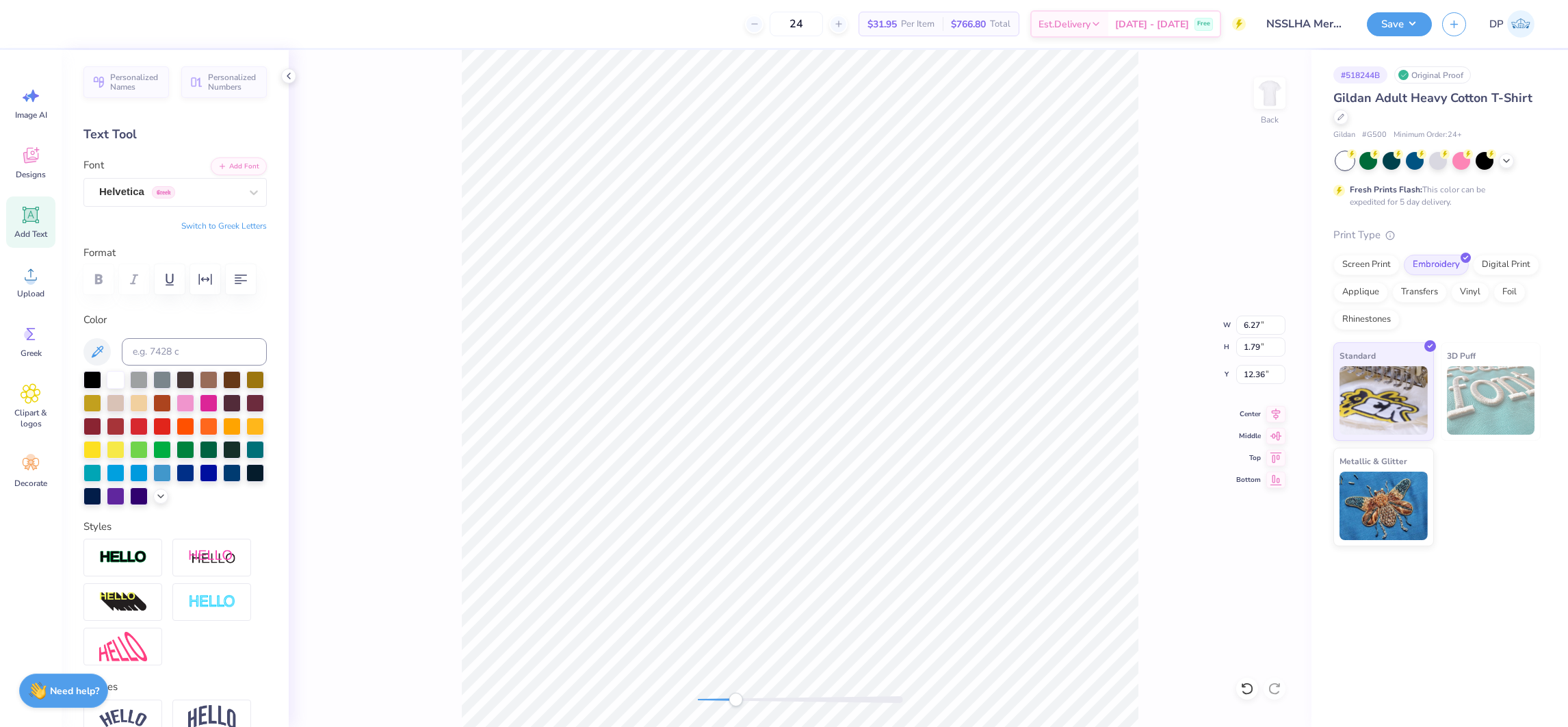
type input "1.99"
type input "0.57"
click at [771, 702] on div at bounding box center [800, 699] width 206 height 7
type textarea "STARTS HERE."
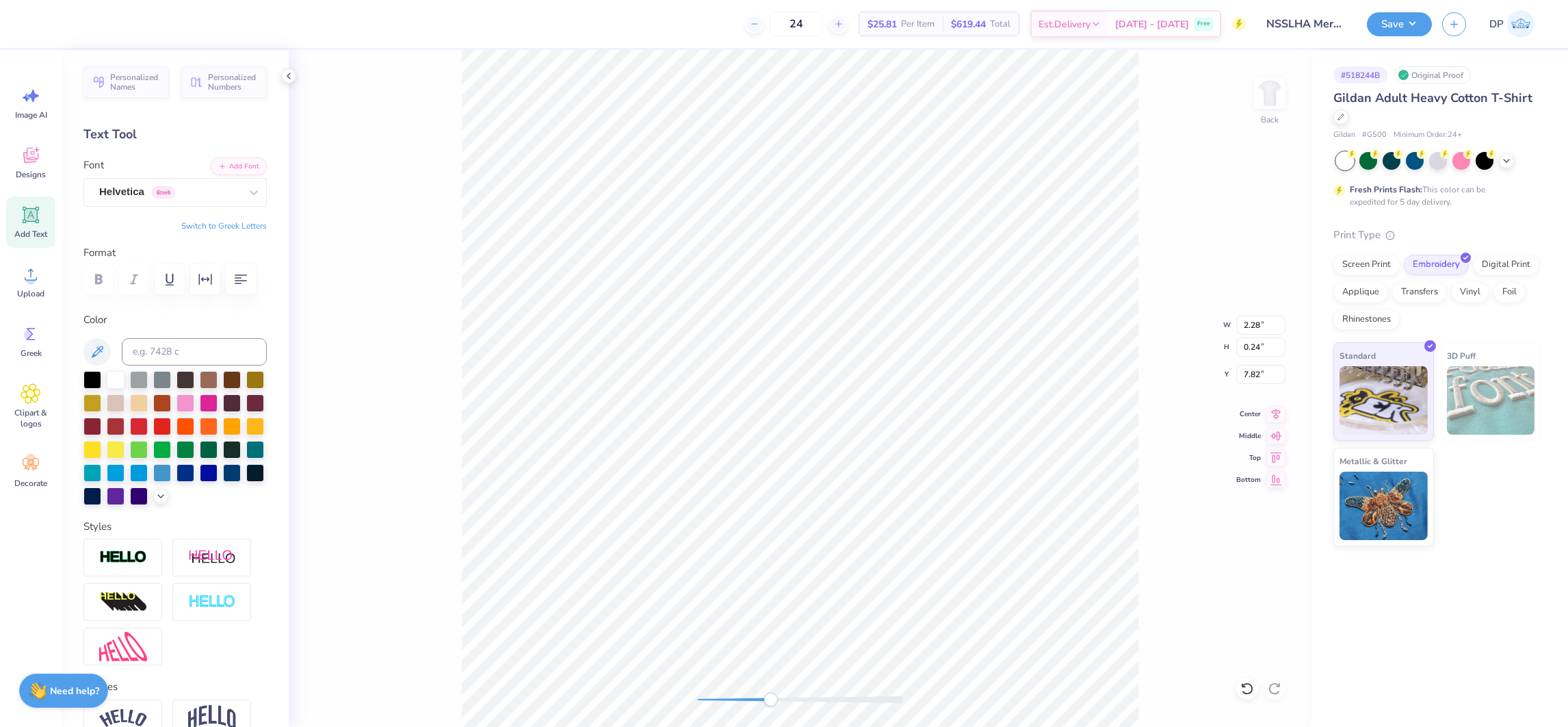
type input "2.28"
type input "0.24"
click at [210, 280] on icon "button" at bounding box center [206, 279] width 17 height 17
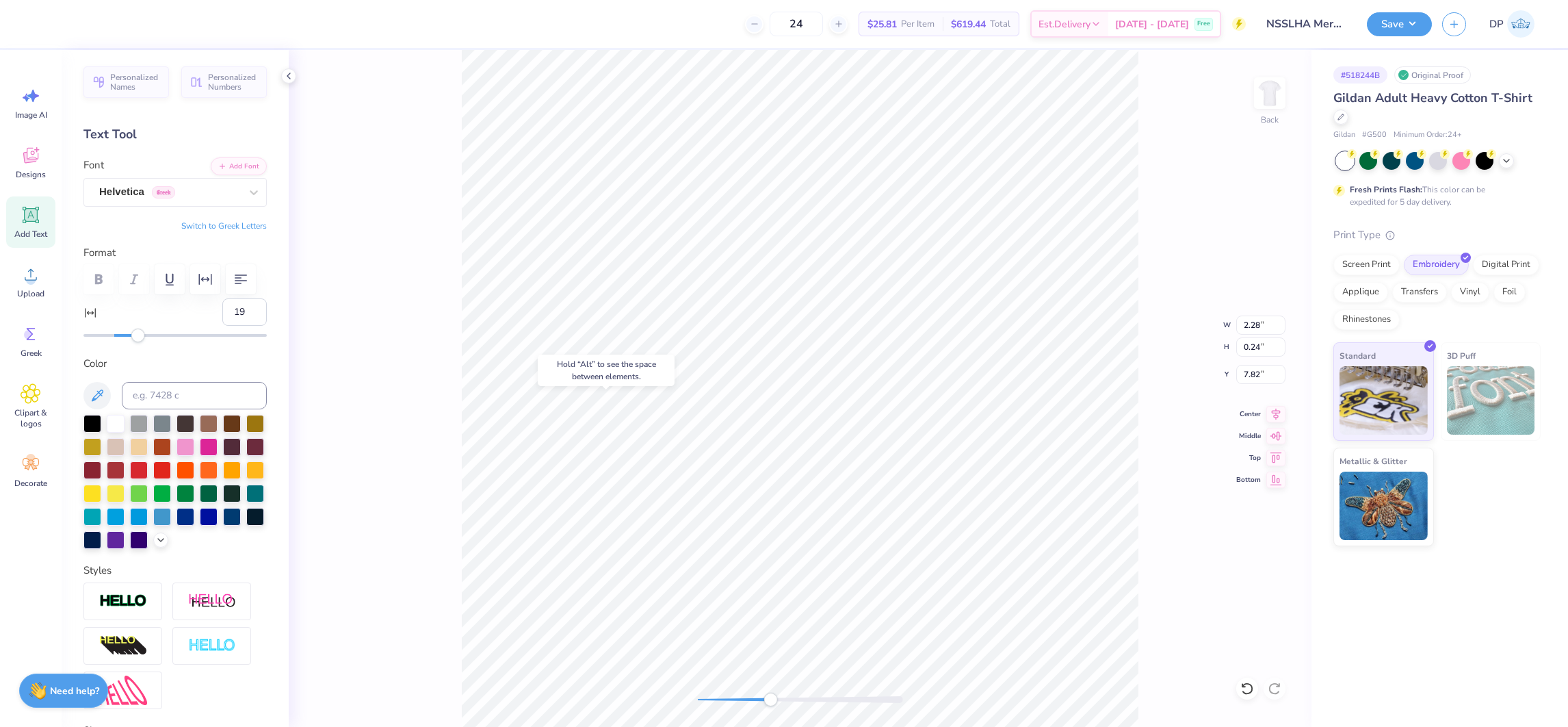
type input "19"
click at [138, 342] on div at bounding box center [175, 335] width 184 height 14
type input "3.36"
type input "0.28"
type input "6.94"
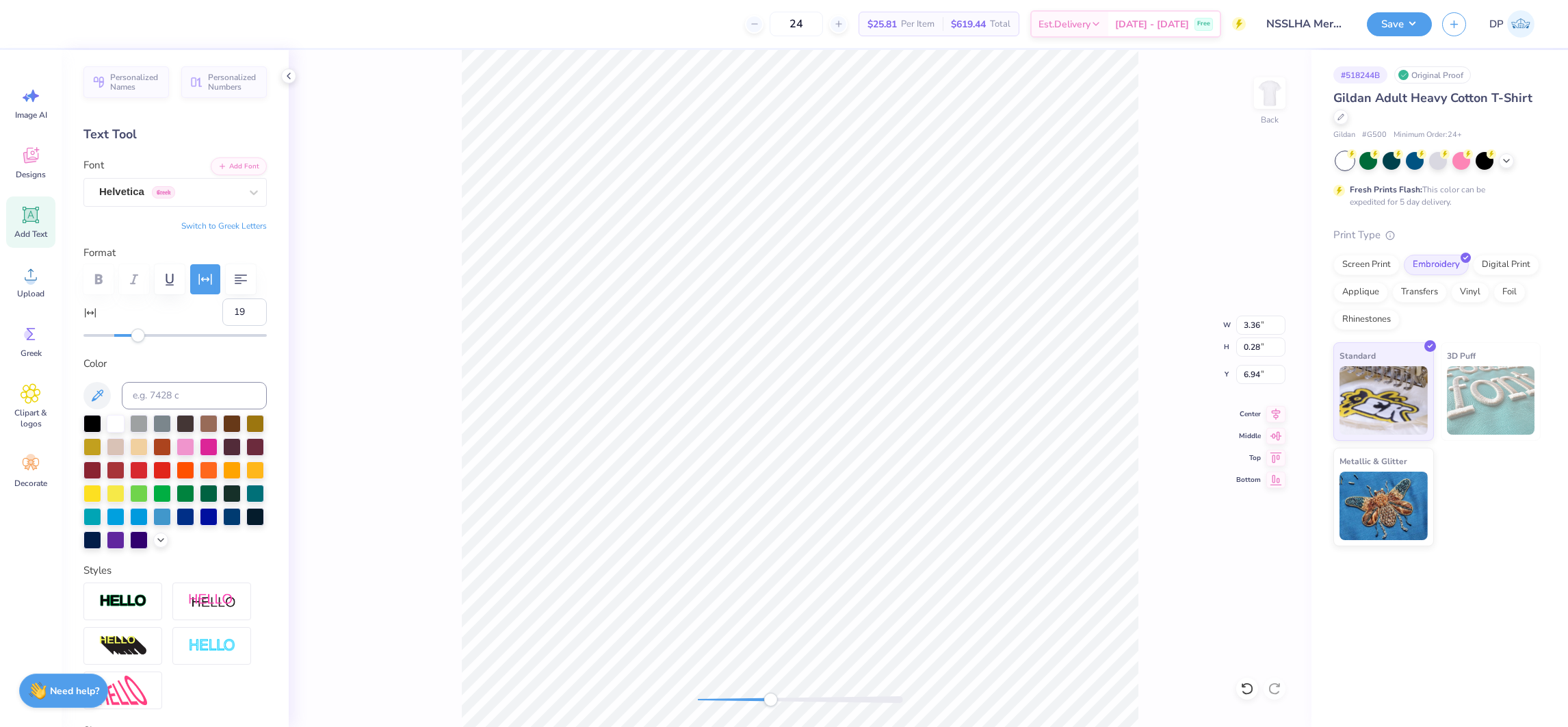
type input "3.41"
type input "6.93"
drag, startPoint x: 781, startPoint y: 699, endPoint x: 831, endPoint y: 699, distance: 50.0
click at [831, 699] on div at bounding box center [800, 699] width 206 height 7
type input "3.52"
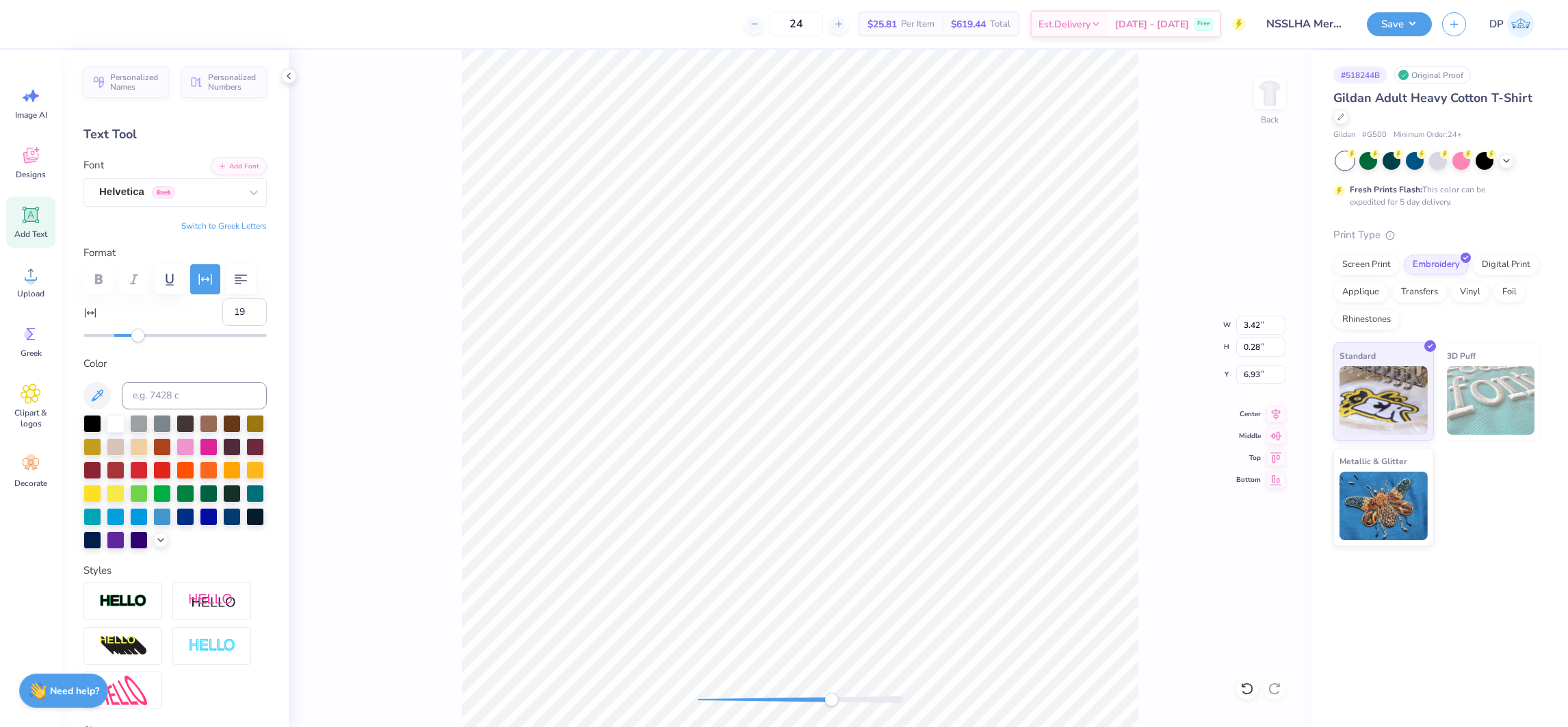
type input "0.29"
type input "6.92"
drag, startPoint x: 229, startPoint y: 346, endPoint x: 212, endPoint y: 346, distance: 17.0
click at [222, 326] on input "19" at bounding box center [244, 312] width 45 height 27
type input "12"
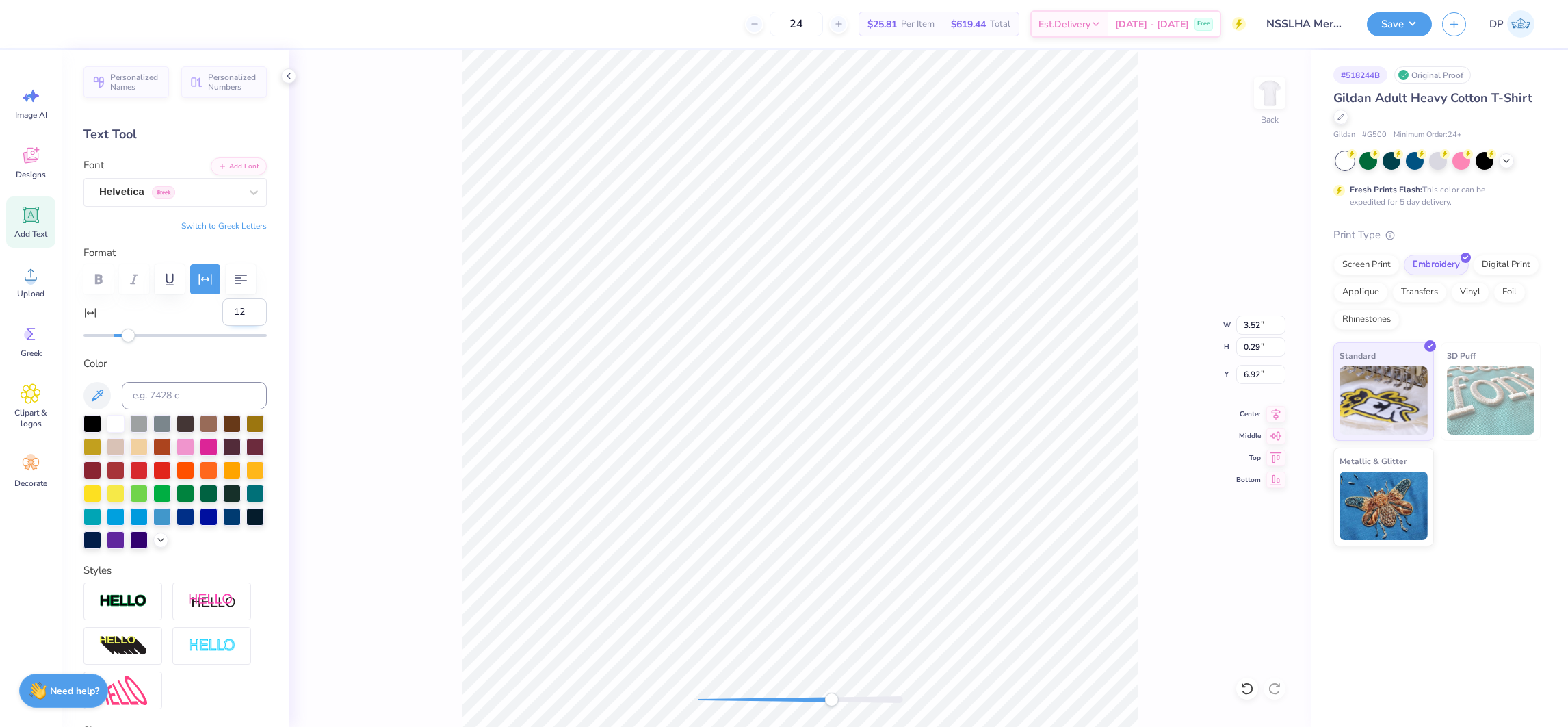
click at [225, 326] on input "12" at bounding box center [244, 312] width 45 height 27
type input "9"
drag, startPoint x: 224, startPoint y: 344, endPoint x: 198, endPoint y: 346, distance: 26.1
click at [203, 342] on div "9" at bounding box center [175, 320] width 184 height 44
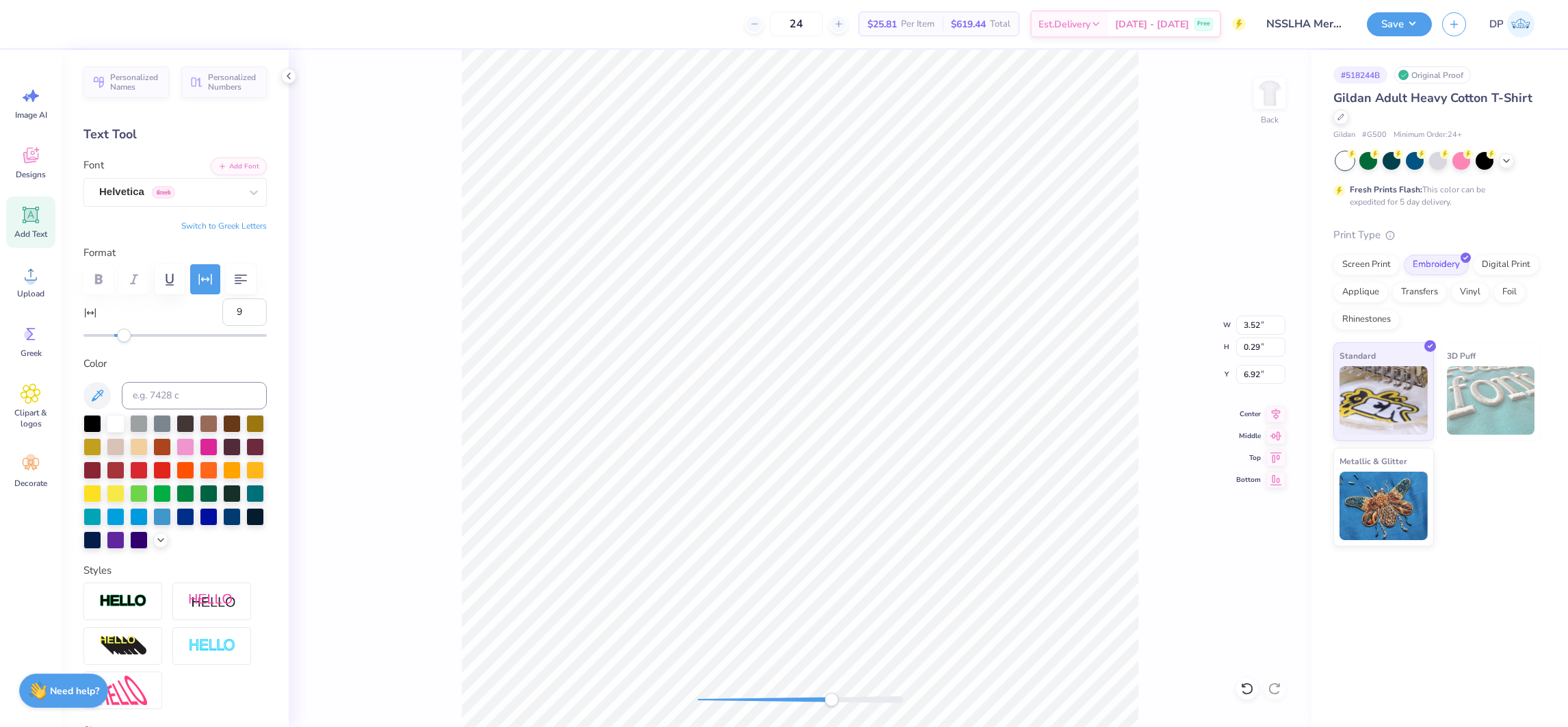
type input "7"
click at [225, 326] on input "7" at bounding box center [244, 312] width 45 height 27
click at [223, 326] on input "7" at bounding box center [244, 312] width 45 height 27
type input "3"
drag, startPoint x: 231, startPoint y: 343, endPoint x: 191, endPoint y: 348, distance: 40.3
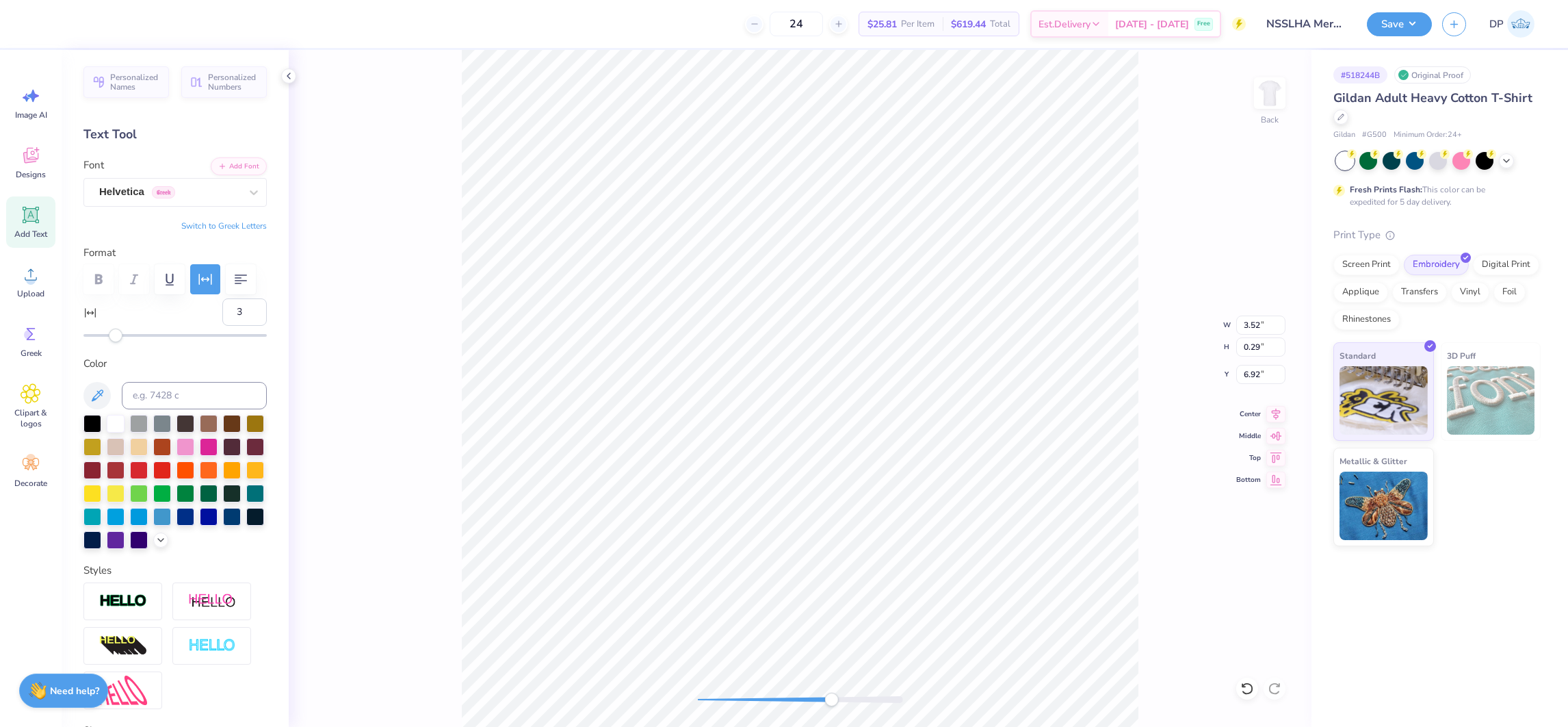
click at [199, 342] on div "3" at bounding box center [175, 320] width 184 height 44
type input "5"
drag, startPoint x: 231, startPoint y: 348, endPoint x: 182, endPoint y: 345, distance: 49.1
click at [187, 342] on div "5" at bounding box center [175, 320] width 184 height 44
type input "6"
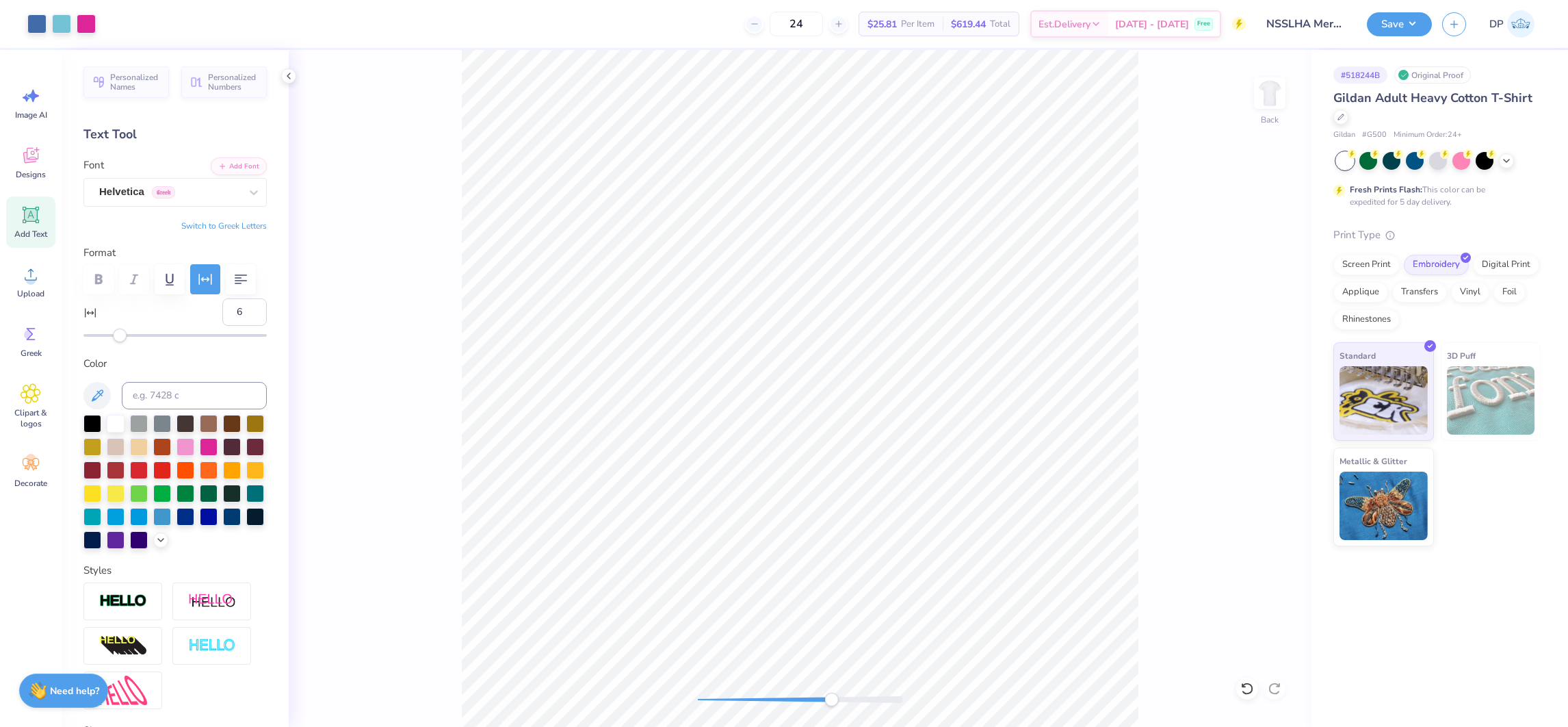
click at [779, 701] on div at bounding box center [800, 699] width 206 height 7
click at [779, 700] on div "Accessibility label" at bounding box center [779, 700] width 14 height 14
click at [753, 701] on div at bounding box center [800, 699] width 206 height 7
drag, startPoint x: 750, startPoint y: 696, endPoint x: 741, endPoint y: 697, distance: 9.1
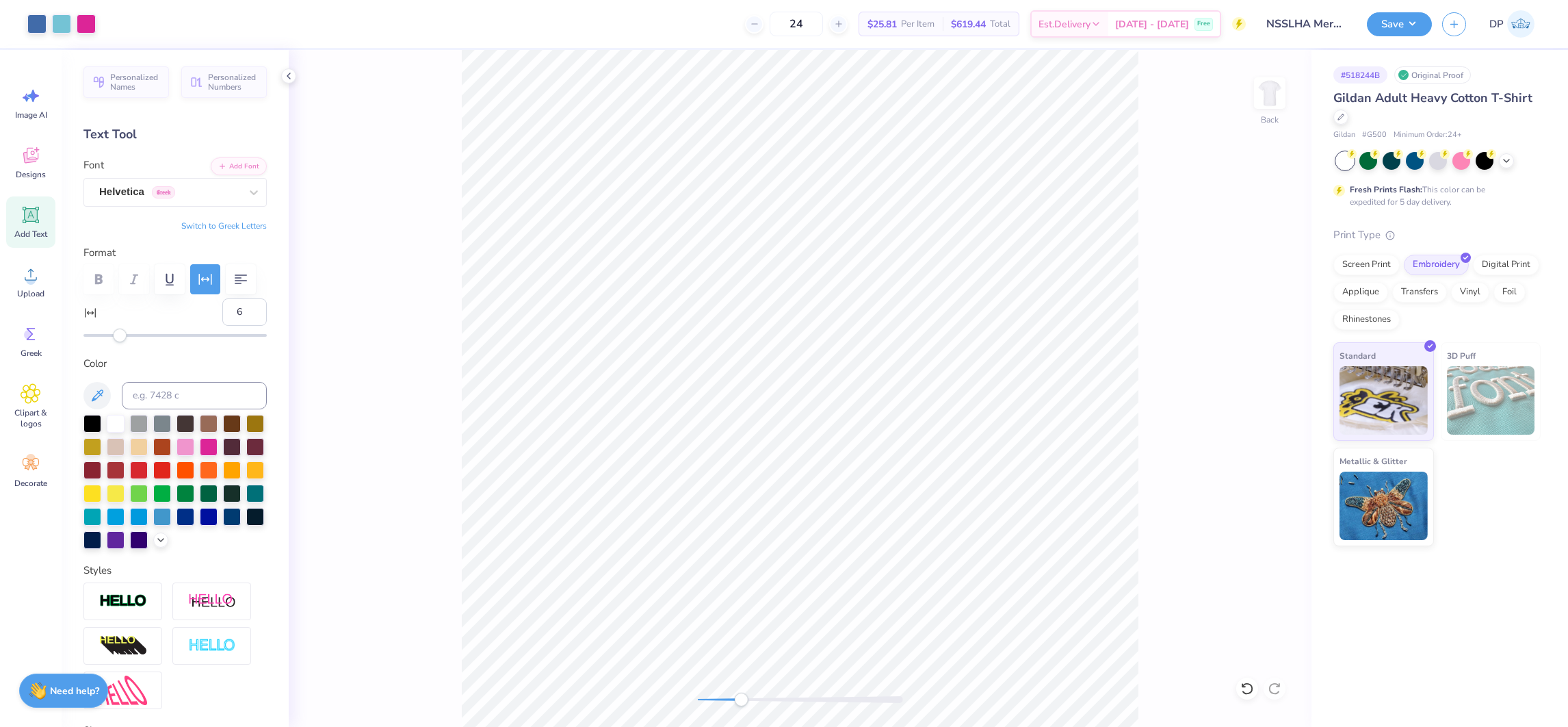
click at [741, 697] on div "Accessibility label" at bounding box center [741, 700] width 14 height 14
click at [33, 210] on icon at bounding box center [30, 215] width 13 height 13
type input "0"
click at [218, 455] on div at bounding box center [208, 445] width 17 height 17
type input "4.46"
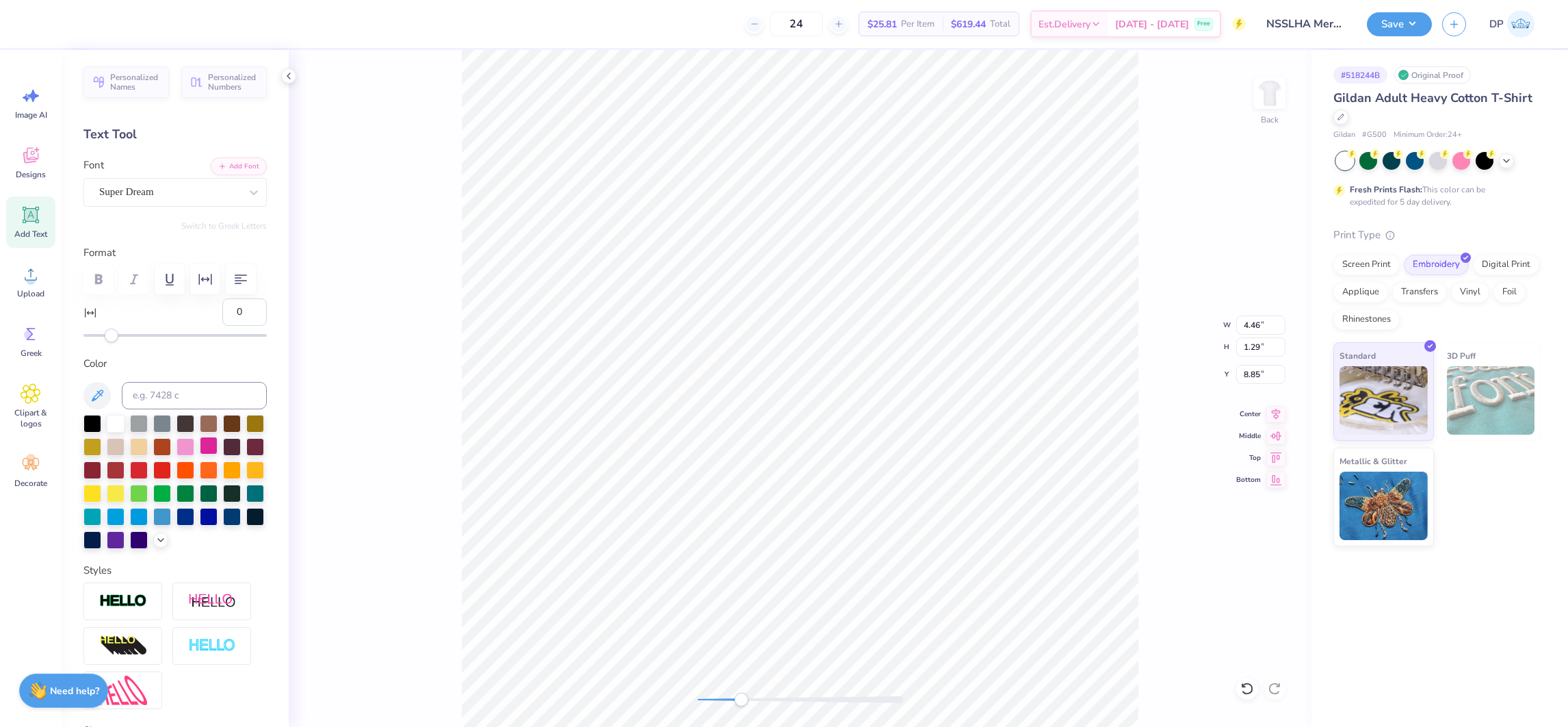
type input "1.29"
type input "8.85"
type textarea "NSSLHA"
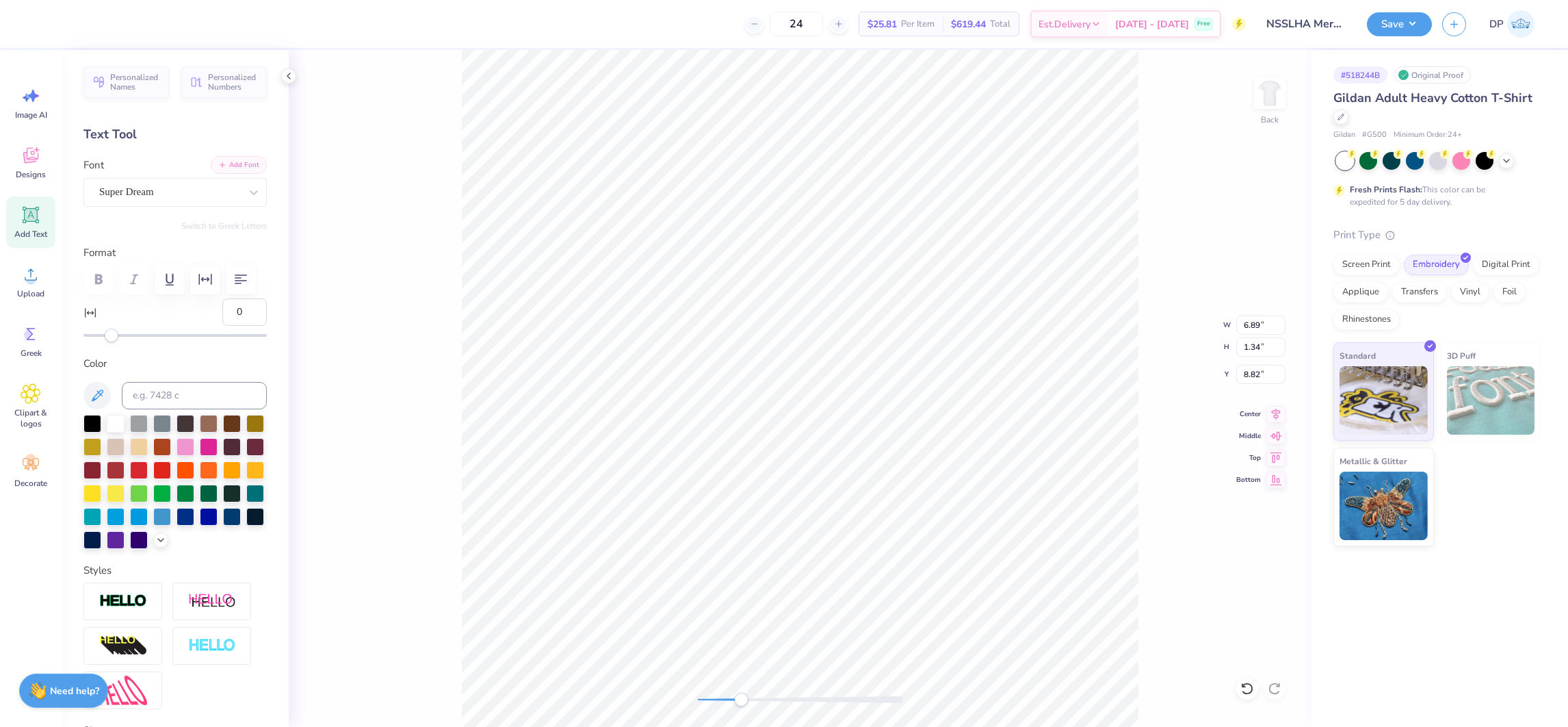
click at [243, 158] on button "Add Font" at bounding box center [239, 165] width 56 height 17
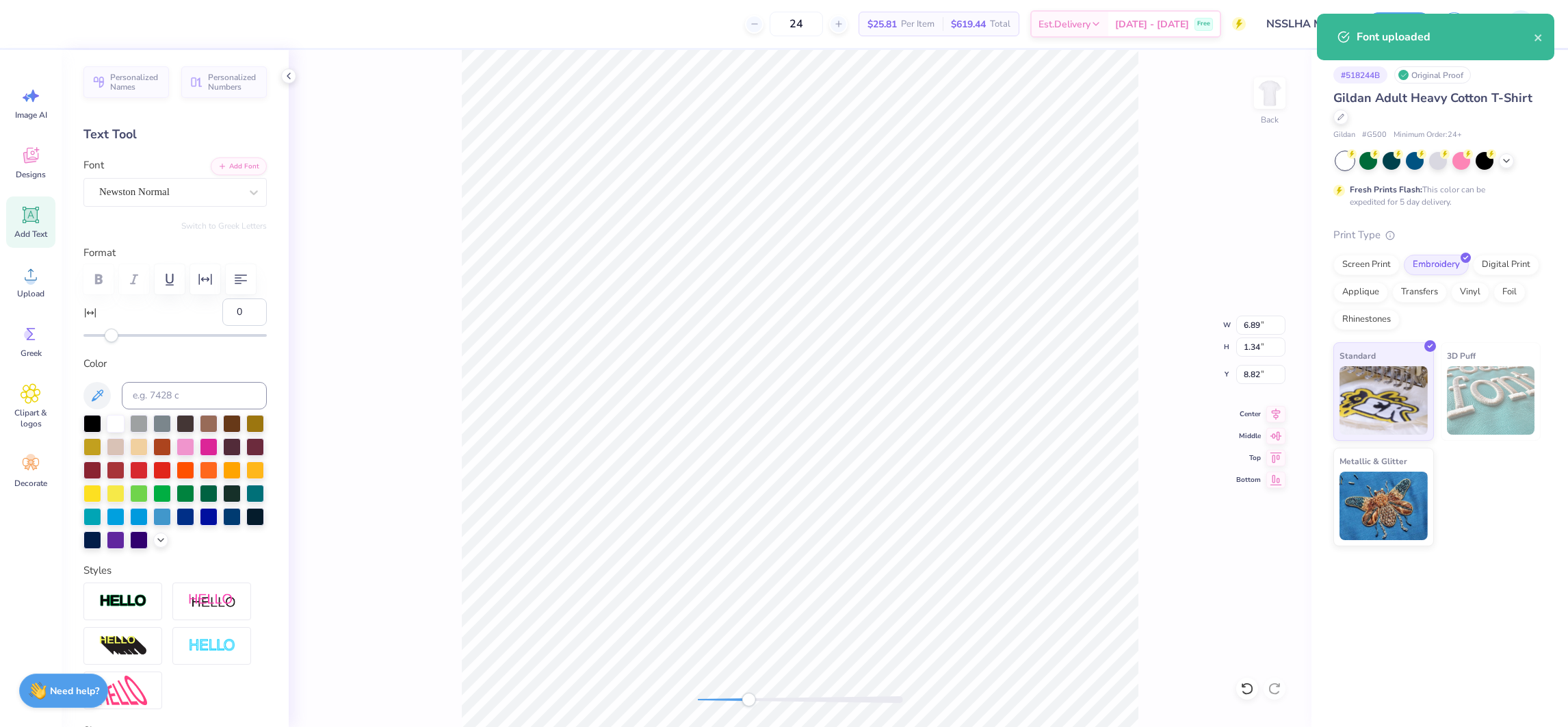
click at [749, 697] on div at bounding box center [800, 699] width 206 height 7
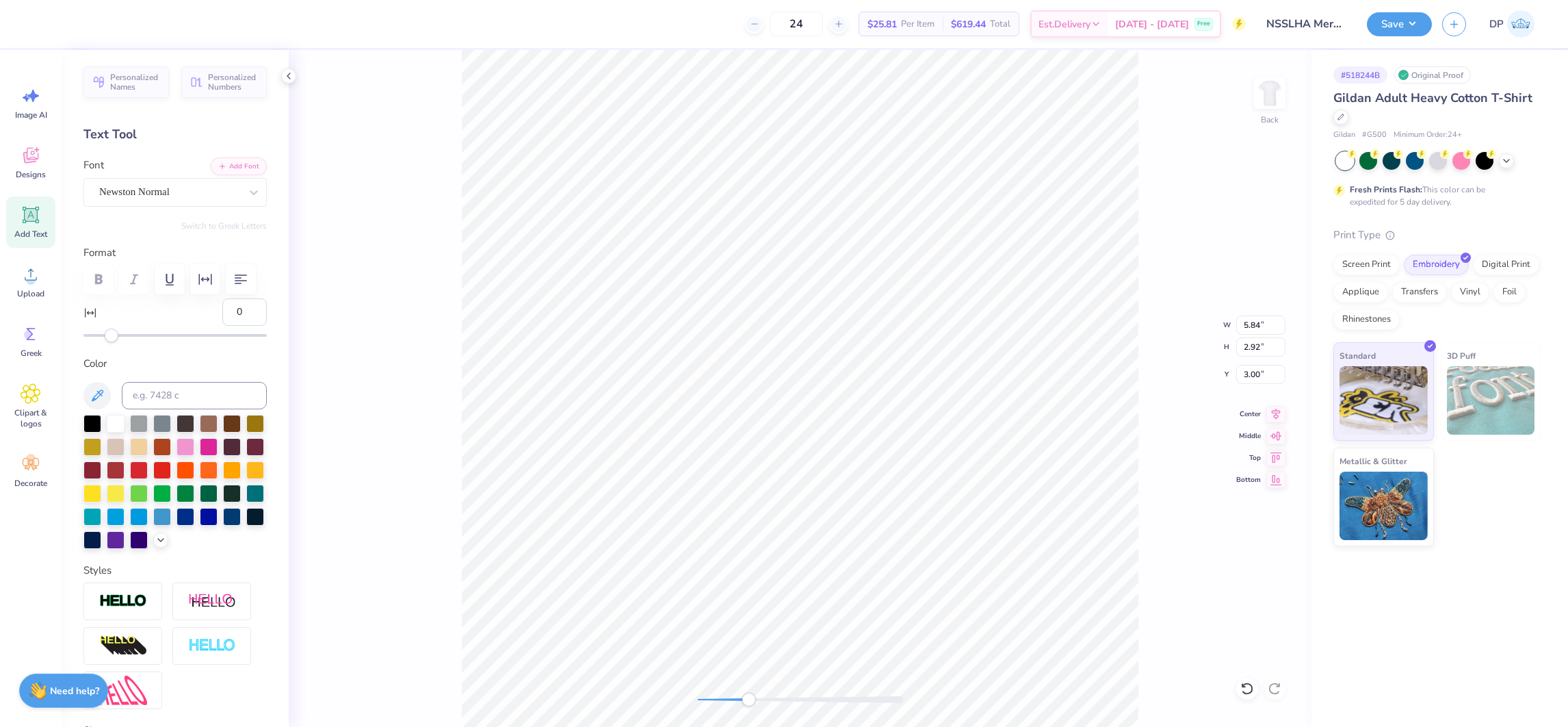
type input "5.84"
type input "2.92"
type input "3.00"
click at [778, 709] on div "Back W 5.84 5.84 " H 2.92 2.92 " Y 3.00 3.00 " Center Middle Top Bottom" at bounding box center [800, 389] width 1023 height 677
type input "5.89"
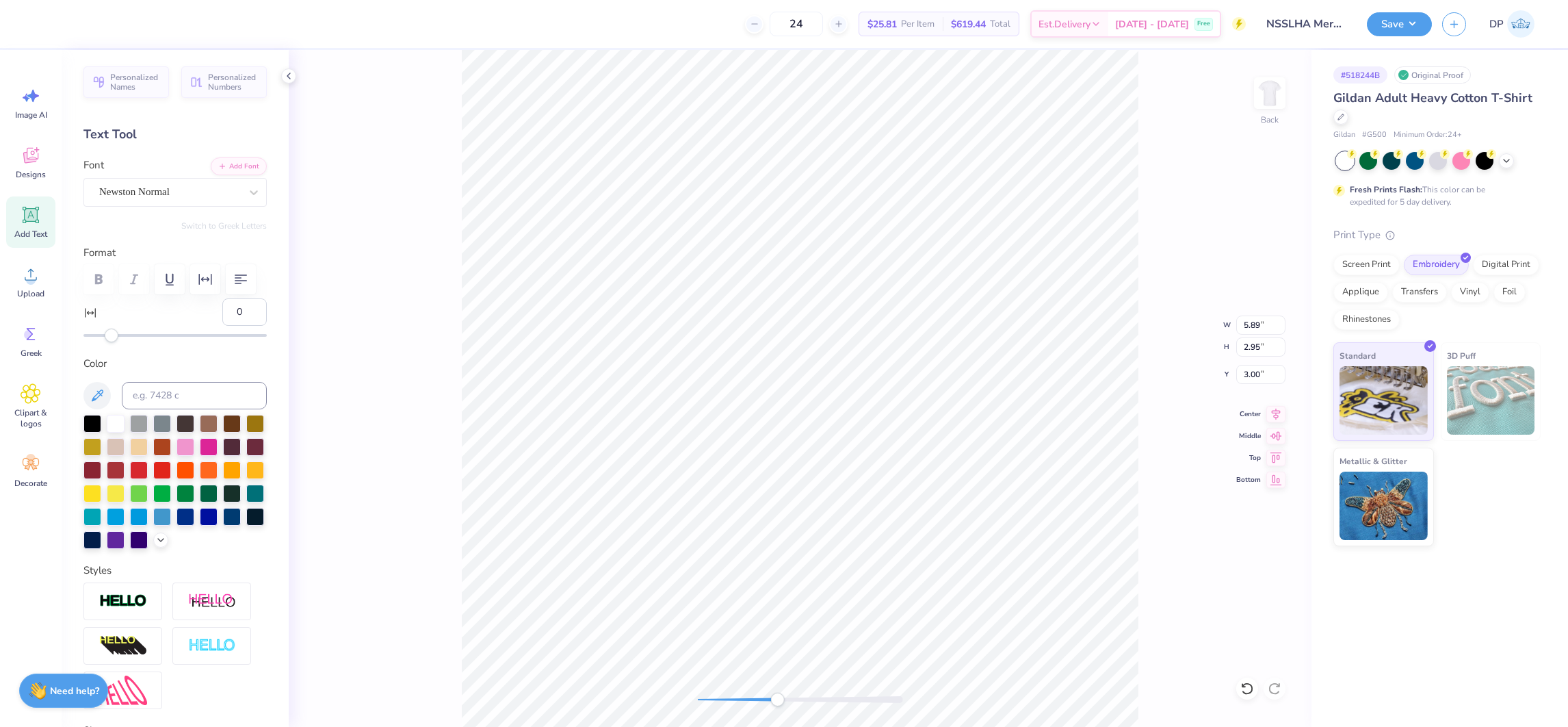
type input "2.95"
type input "3"
click at [115, 342] on div "Accessibility label" at bounding box center [115, 335] width 14 height 14
type input "1"
click at [112, 342] on div "Accessibility label" at bounding box center [113, 335] width 14 height 14
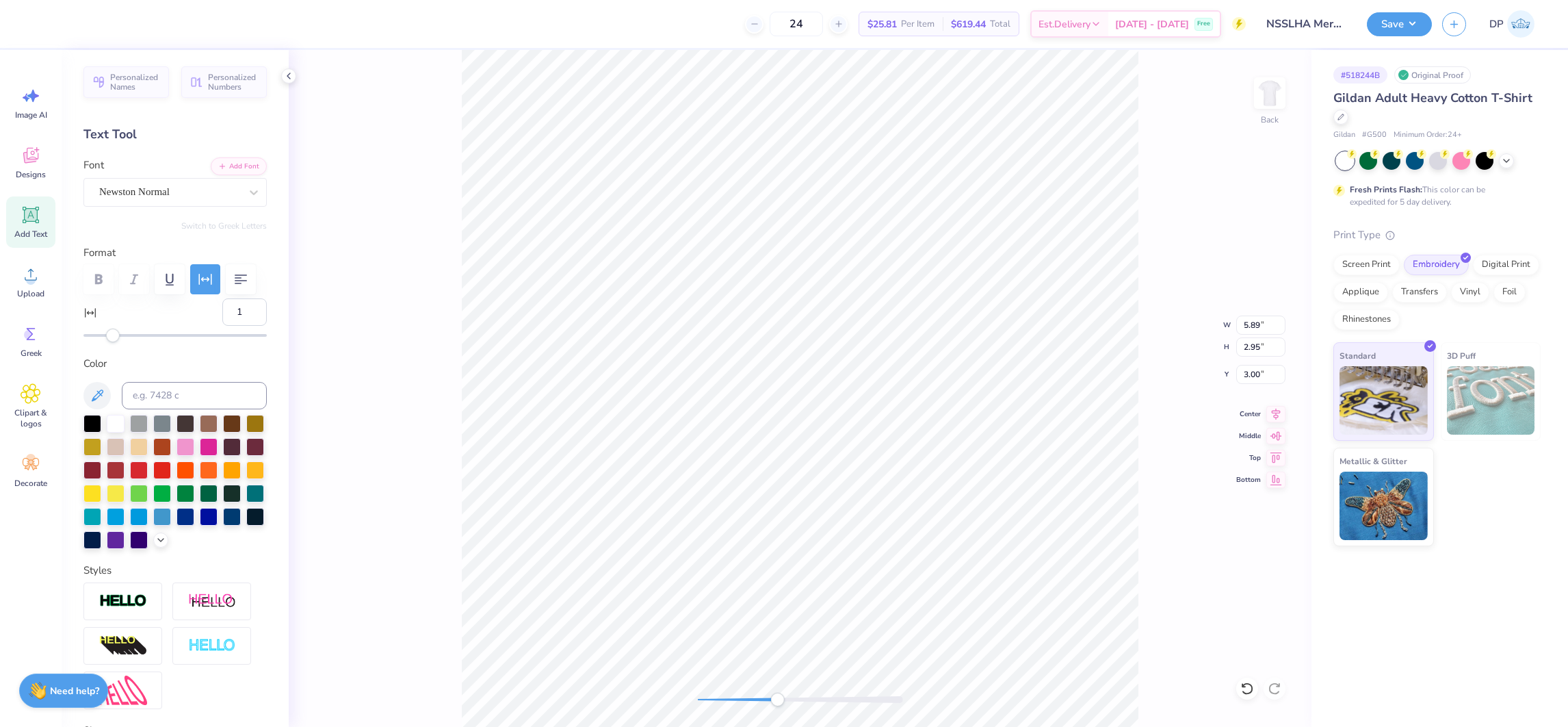
type input "6.09"
type input "-1"
click at [110, 342] on div "Accessibility label" at bounding box center [110, 335] width 14 height 14
type input "0"
click at [112, 342] on div "Accessibility label" at bounding box center [112, 335] width 14 height 14
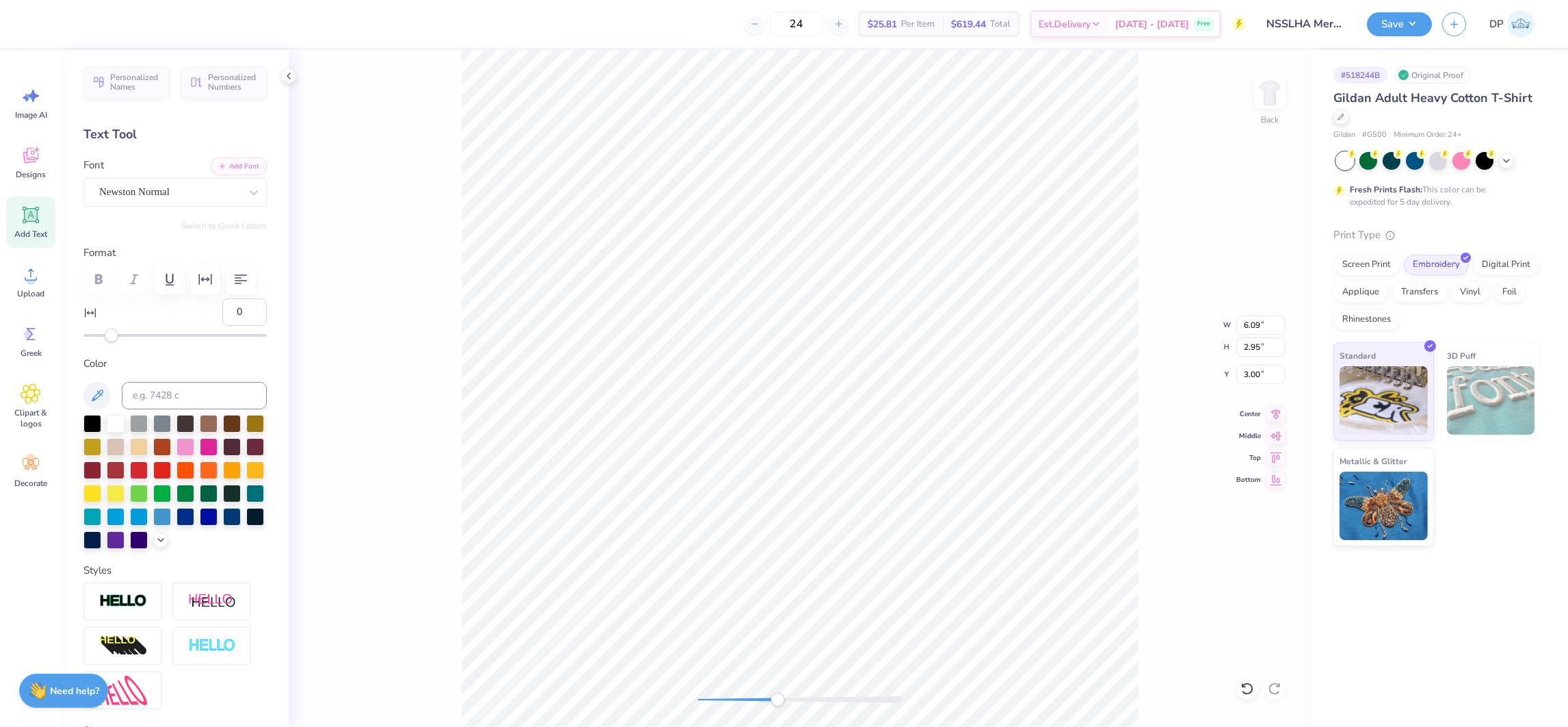
type input "-1"
click at [109, 342] on div "Accessibility label" at bounding box center [110, 335] width 14 height 14
type input "-2"
click at [108, 342] on div "Accessibility label" at bounding box center [108, 335] width 14 height 14
type input "1"
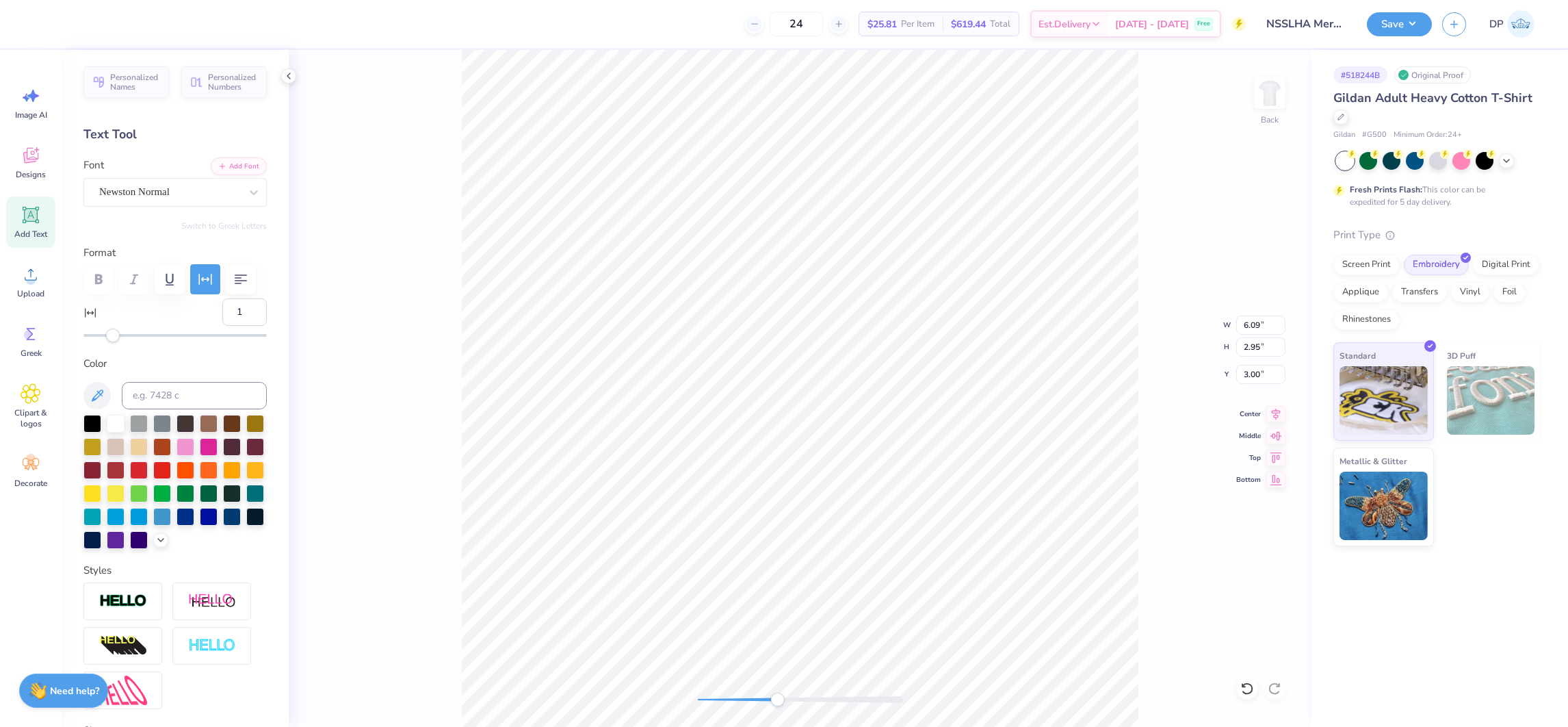
click at [113, 342] on div "Accessibility label" at bounding box center [113, 335] width 14 height 14
type input "5.97"
type input "2.89"
type input "3.06"
type input "5.98"
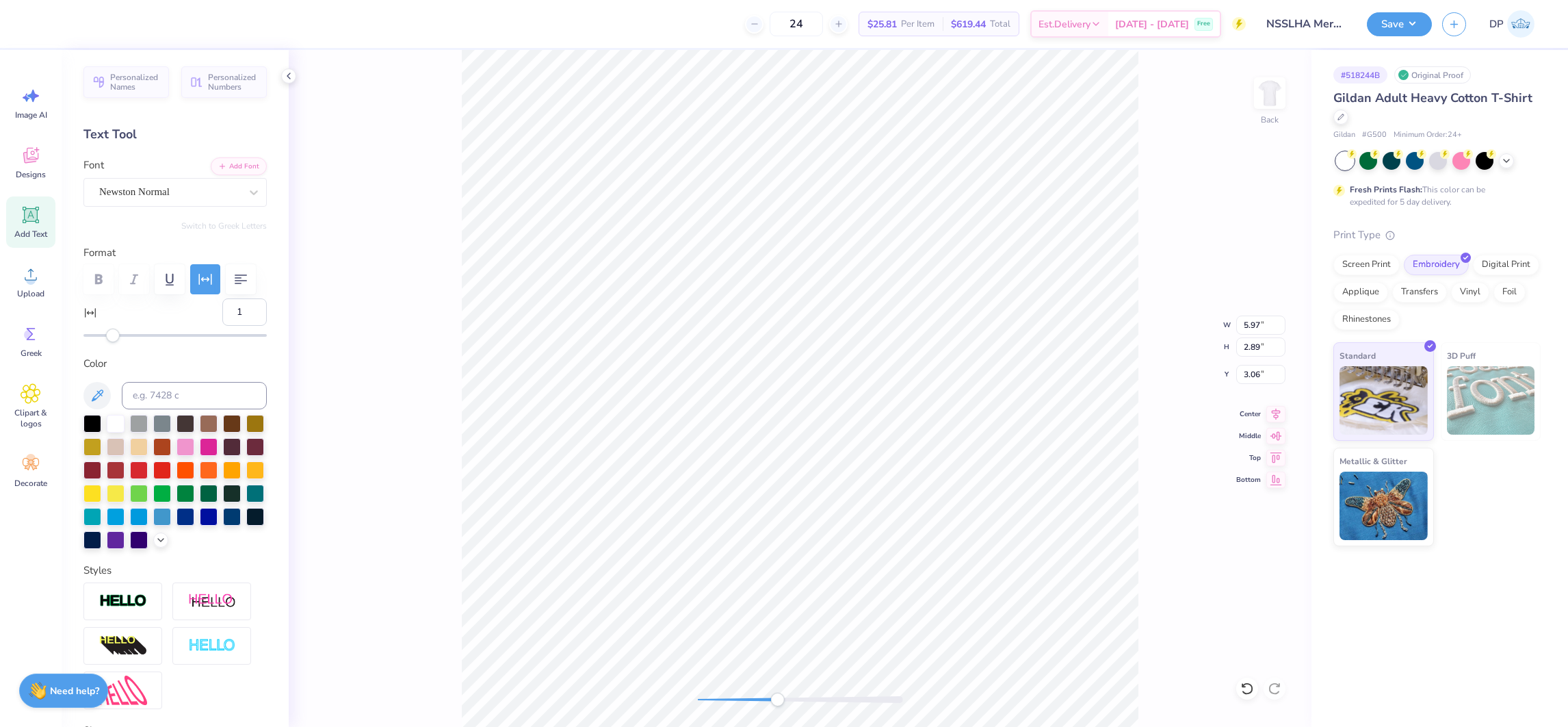
type input "3.05"
type input "2.90"
click at [964, 596] on li "Ungroup" at bounding box center [962, 602] width 108 height 27
click at [1020, 696] on li "Send to Back" at bounding box center [1014, 703] width 108 height 27
click at [1238, 682] on div at bounding box center [1247, 688] width 22 height 22
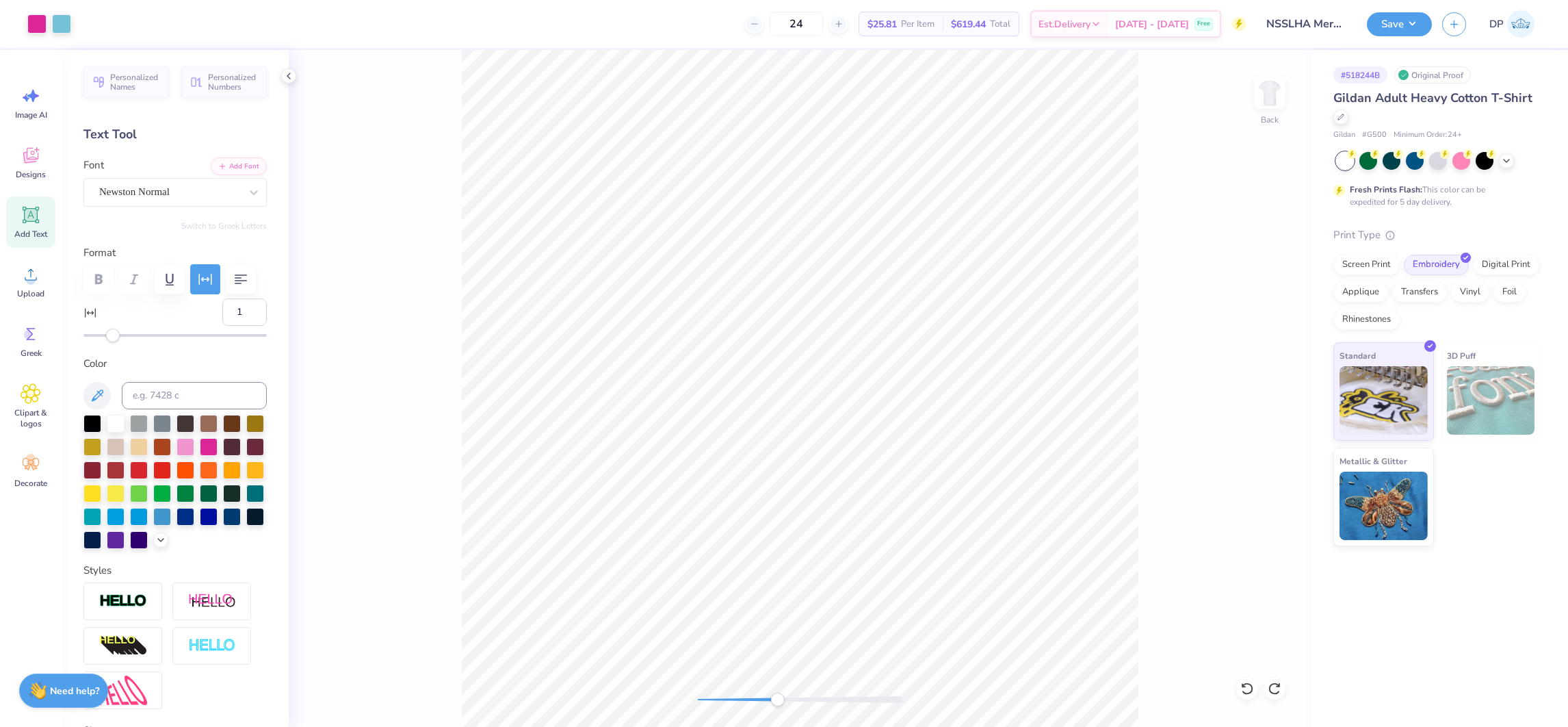
type input "6"
type input "5.98"
type input "2.90"
type input "3.04"
type input "1"
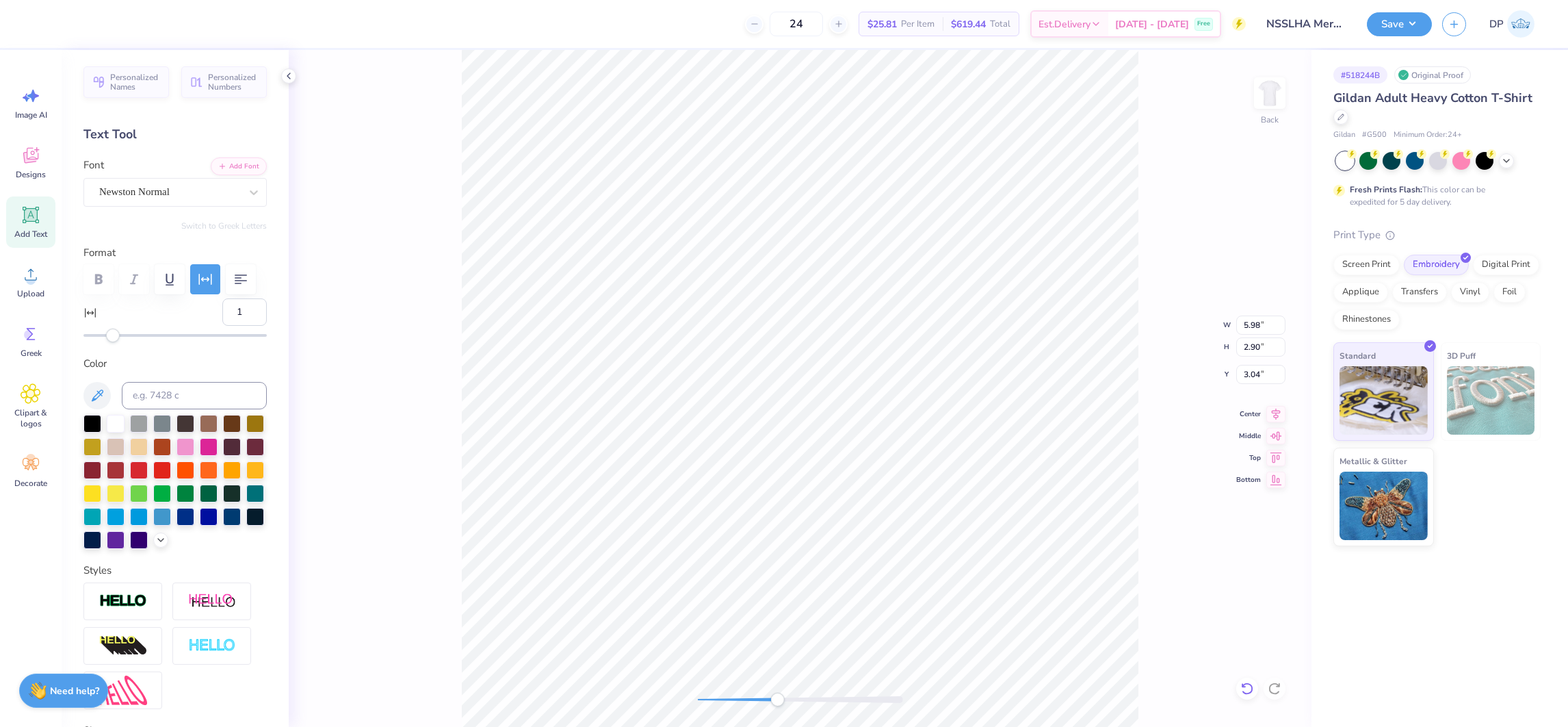
click at [1246, 691] on icon at bounding box center [1247, 688] width 14 height 14
type input "5.03"
type input "2.08"
type input "5.02"
type input "5.98"
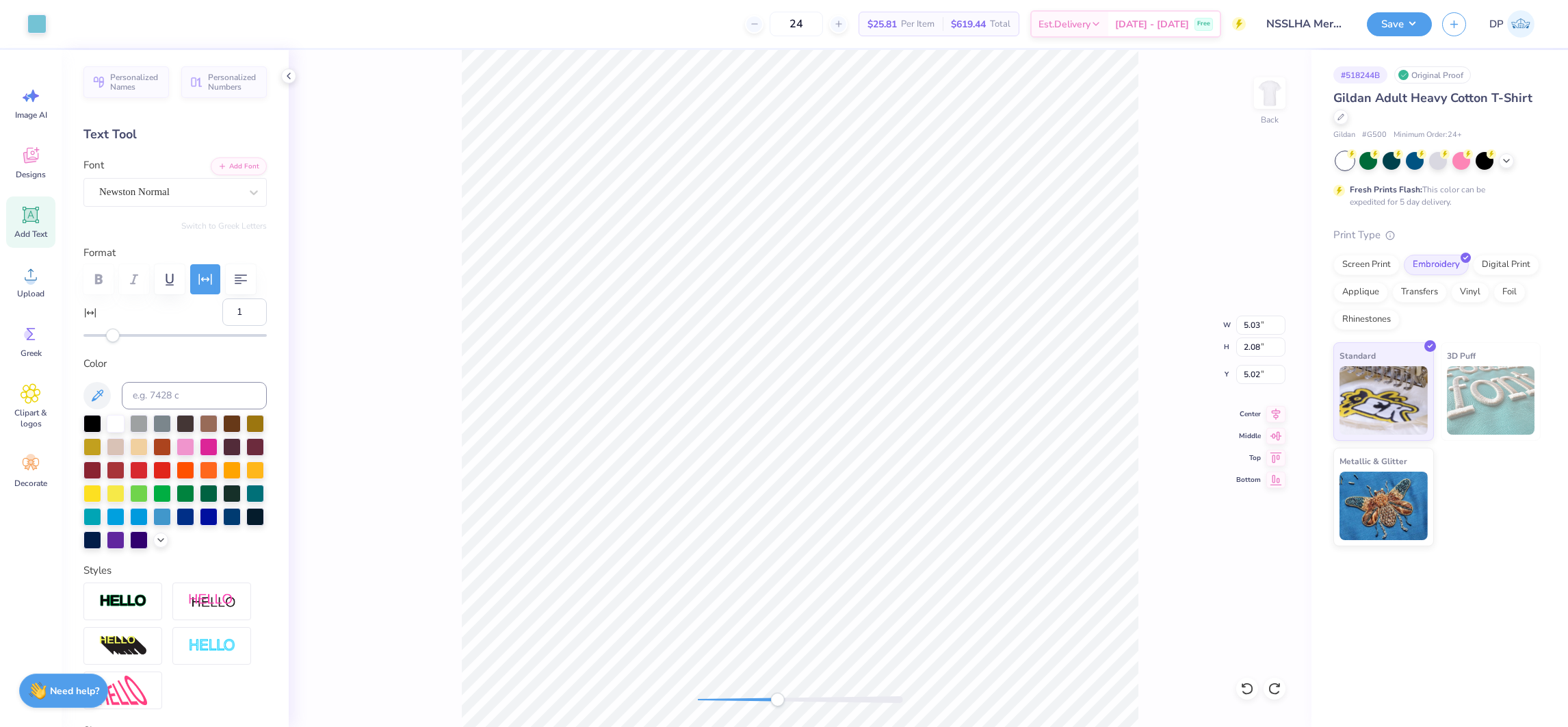
type input "4.06"
type input "3.04"
type input "5.98"
type input "4.06"
type input "3.04"
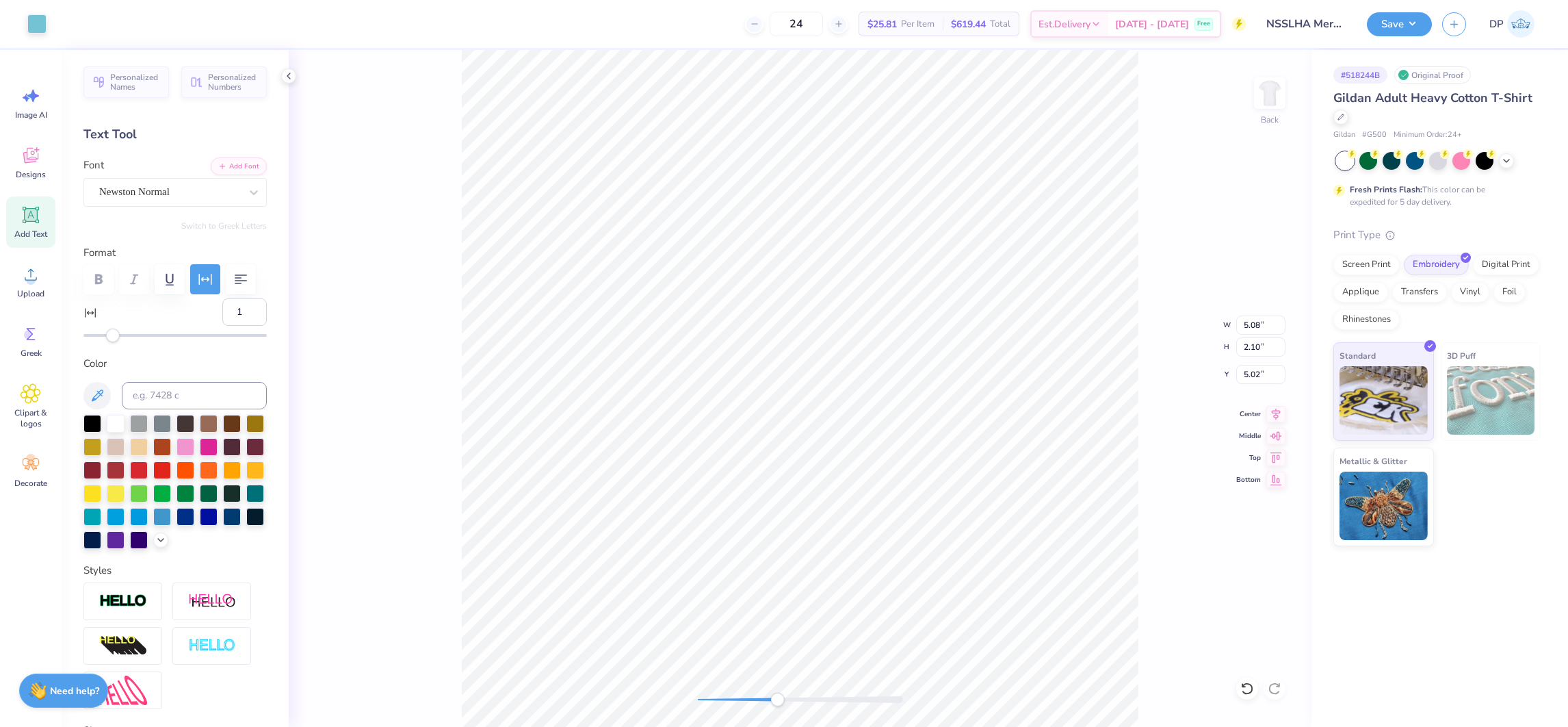
type input "5.08"
type input "2.10"
type input "5.10"
type input "2.11"
click at [1246, 691] on icon at bounding box center [1247, 688] width 14 height 14
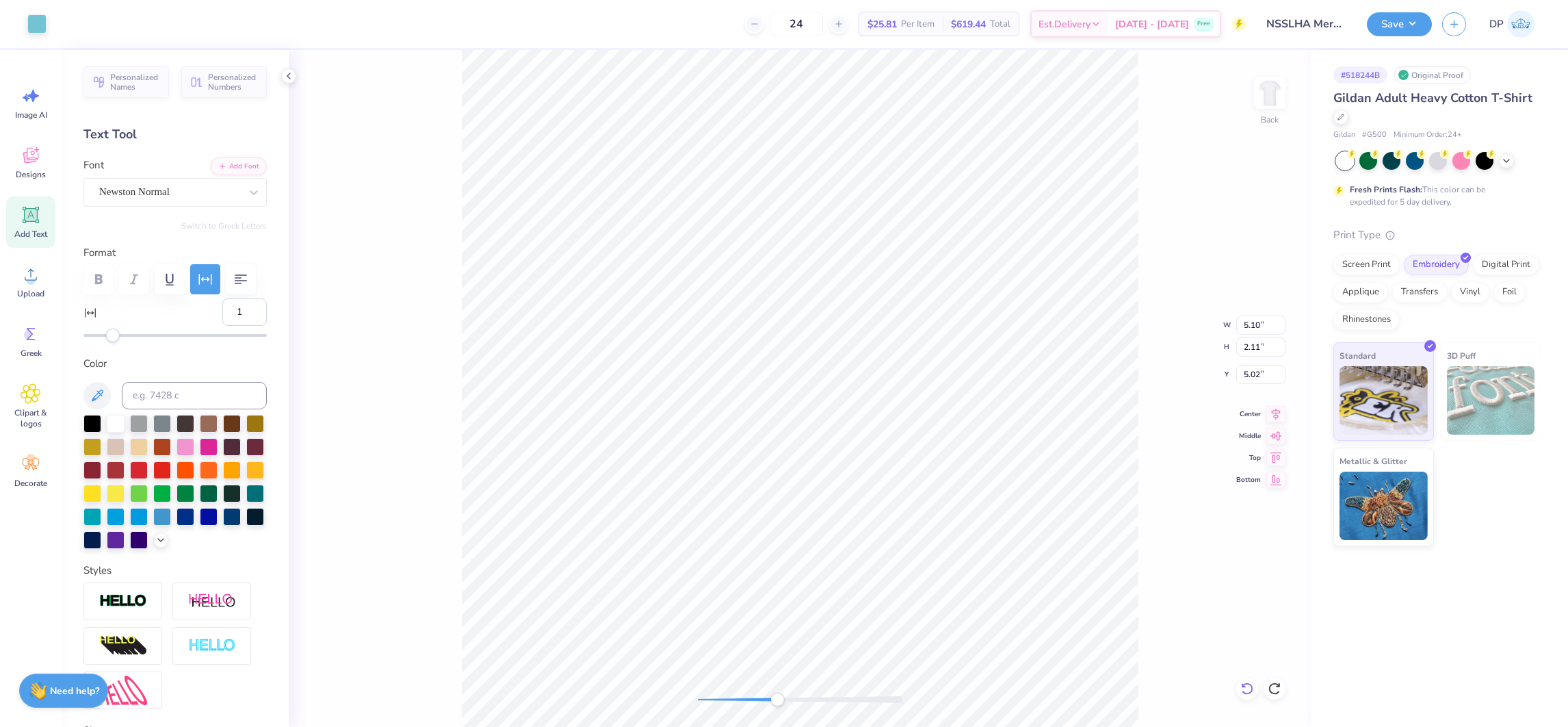
type input "5.03"
type input "2.08"
type input "5.11"
type input "2.12"
click at [1246, 681] on icon at bounding box center [1247, 688] width 14 height 14
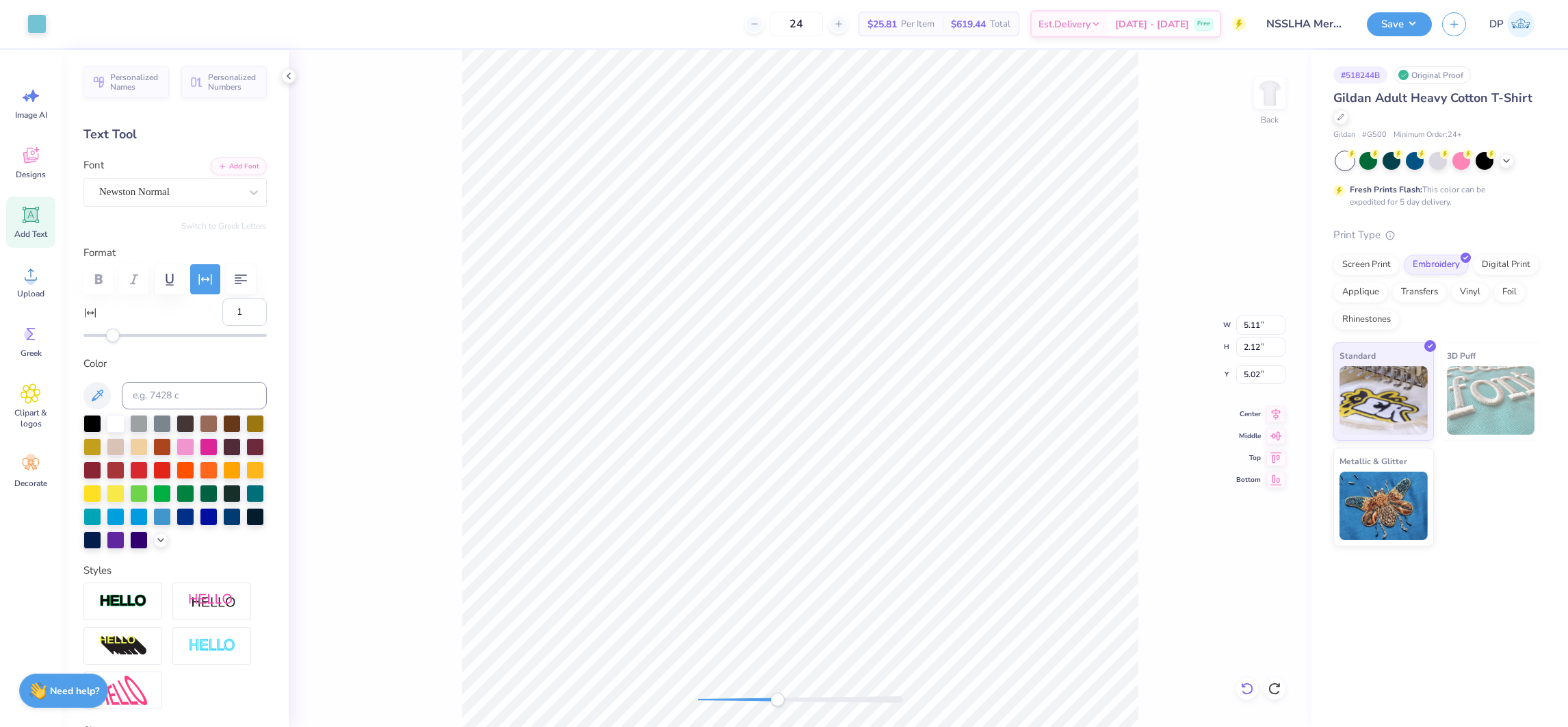
type input "5.03"
type input "2.08"
drag, startPoint x: 775, startPoint y: 704, endPoint x: 705, endPoint y: 701, distance: 70.1
click at [705, 701] on div "Accessibility label" at bounding box center [705, 700] width 14 height 14
click at [36, 30] on div at bounding box center [36, 22] width 19 height 19
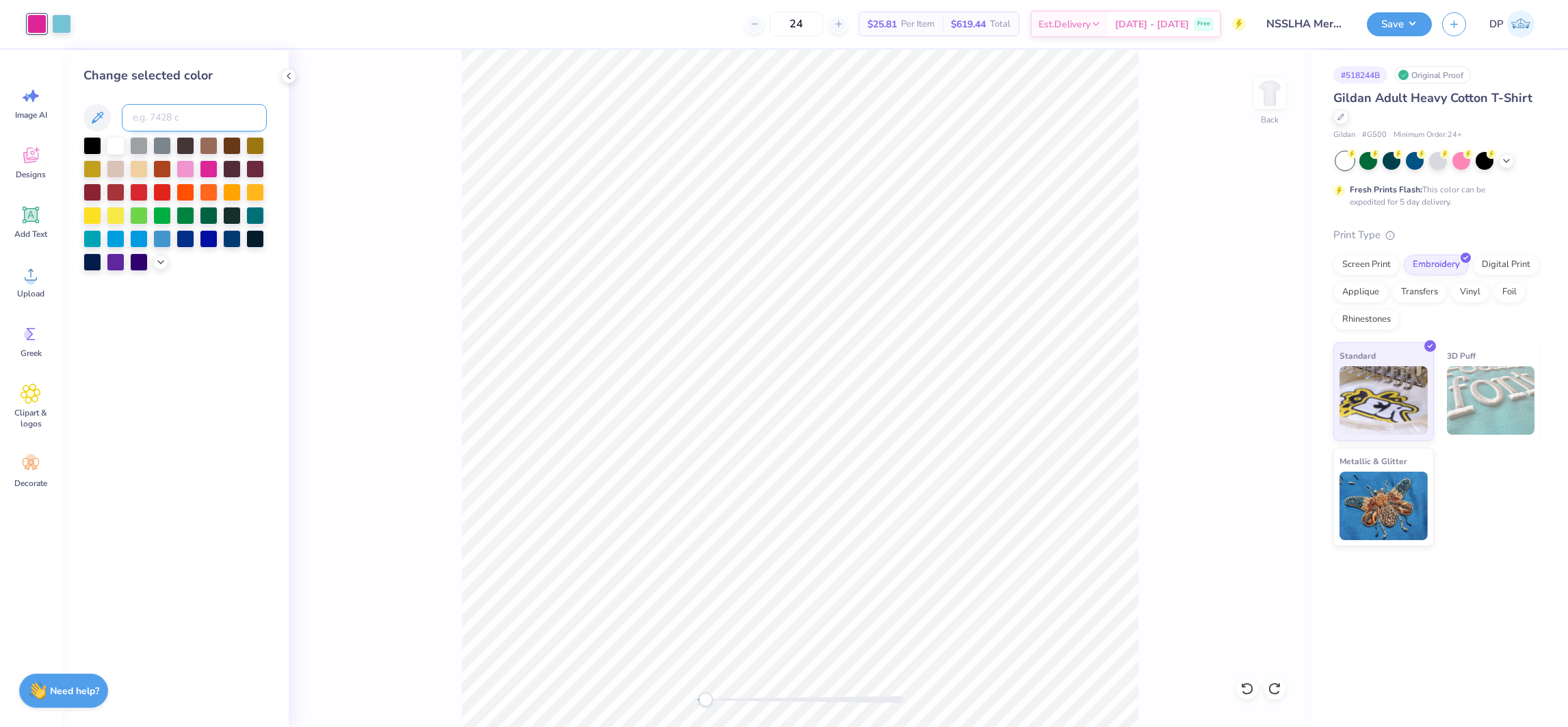
click at [167, 113] on input at bounding box center [194, 118] width 145 height 27
type input "7683"
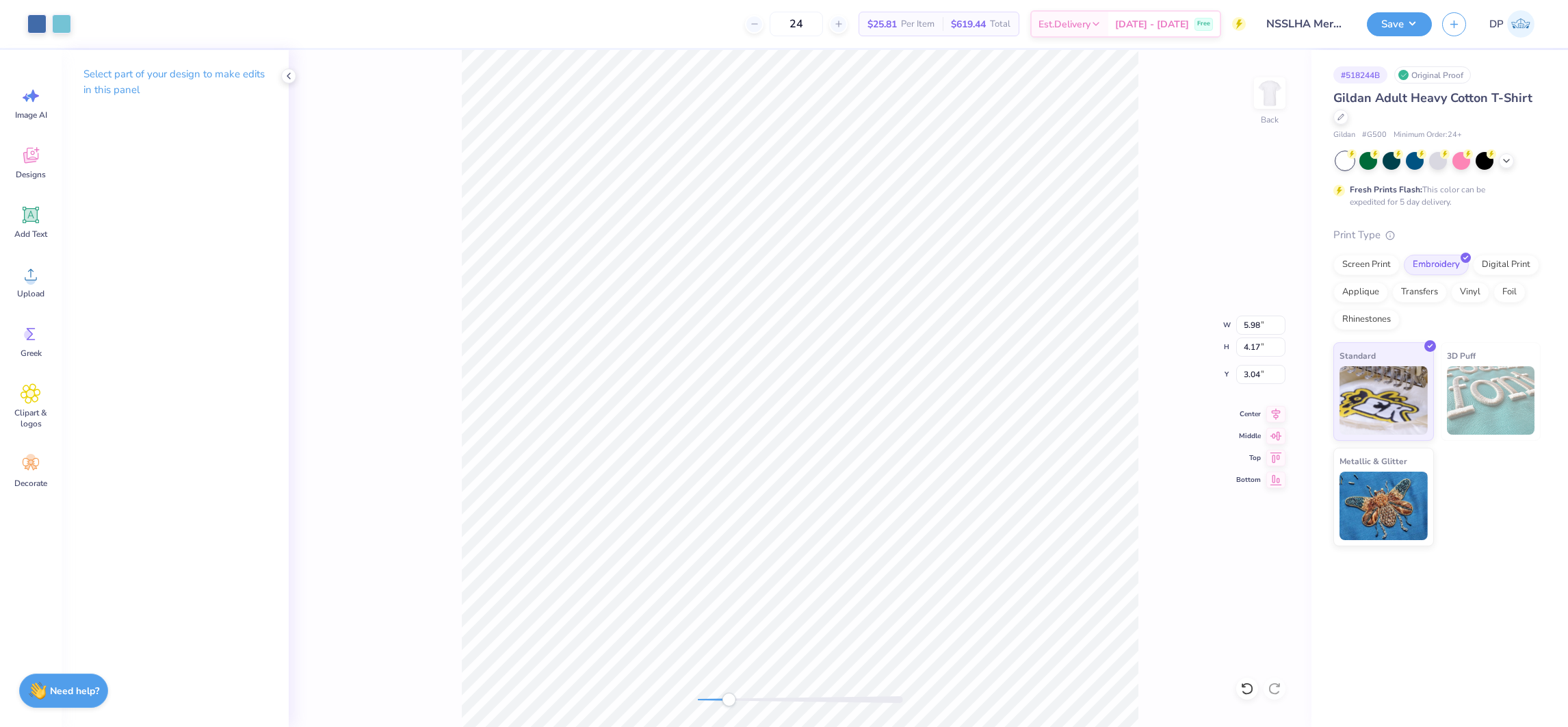
drag, startPoint x: 716, startPoint y: 700, endPoint x: 729, endPoint y: 697, distance: 13.3
click at [729, 697] on div at bounding box center [800, 699] width 206 height 7
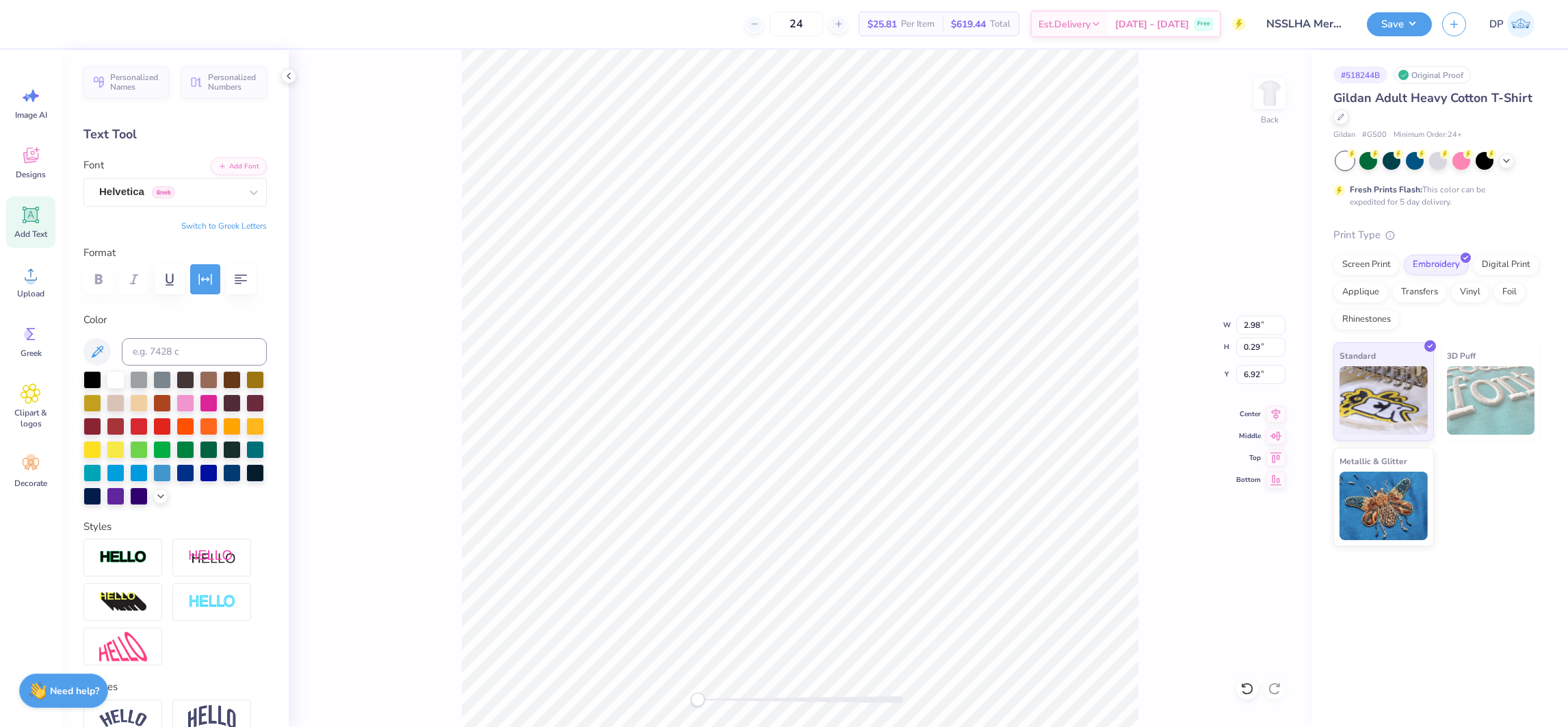
click at [683, 713] on div "Back W 2.98 2.98 " H 0.29 0.29 " Y 6.92 6.92 " Center Middle Top Bottom" at bounding box center [800, 389] width 1023 height 677
drag, startPoint x: 806, startPoint y: 700, endPoint x: 700, endPoint y: 703, distance: 106.0
click at [700, 703] on div at bounding box center [800, 699] width 206 height 7
click at [775, 699] on div at bounding box center [800, 699] width 206 height 7
click at [718, 706] on div "Back" at bounding box center [800, 389] width 1023 height 677
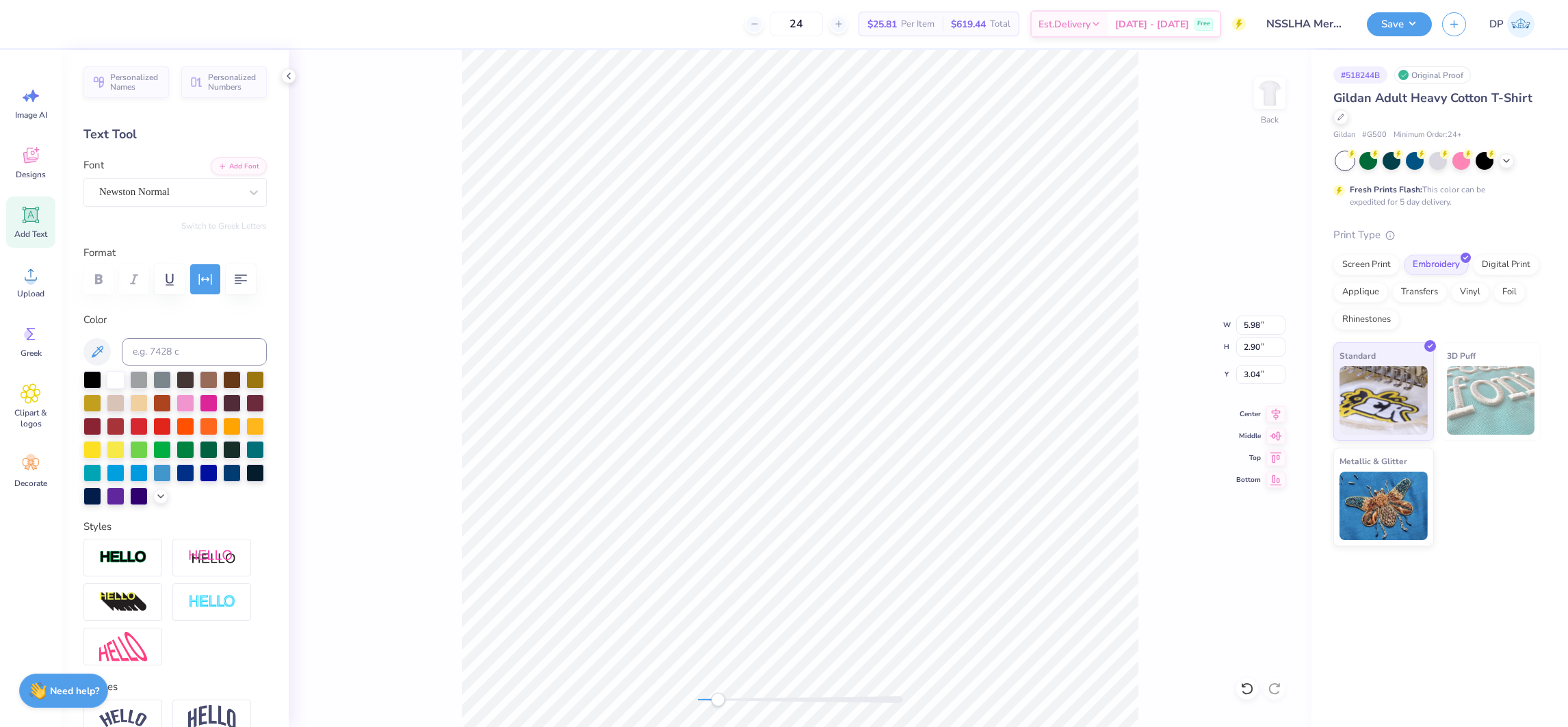
type input "2.98"
type input "0.29"
type input "6.92"
type input "5.98"
type input "4.17"
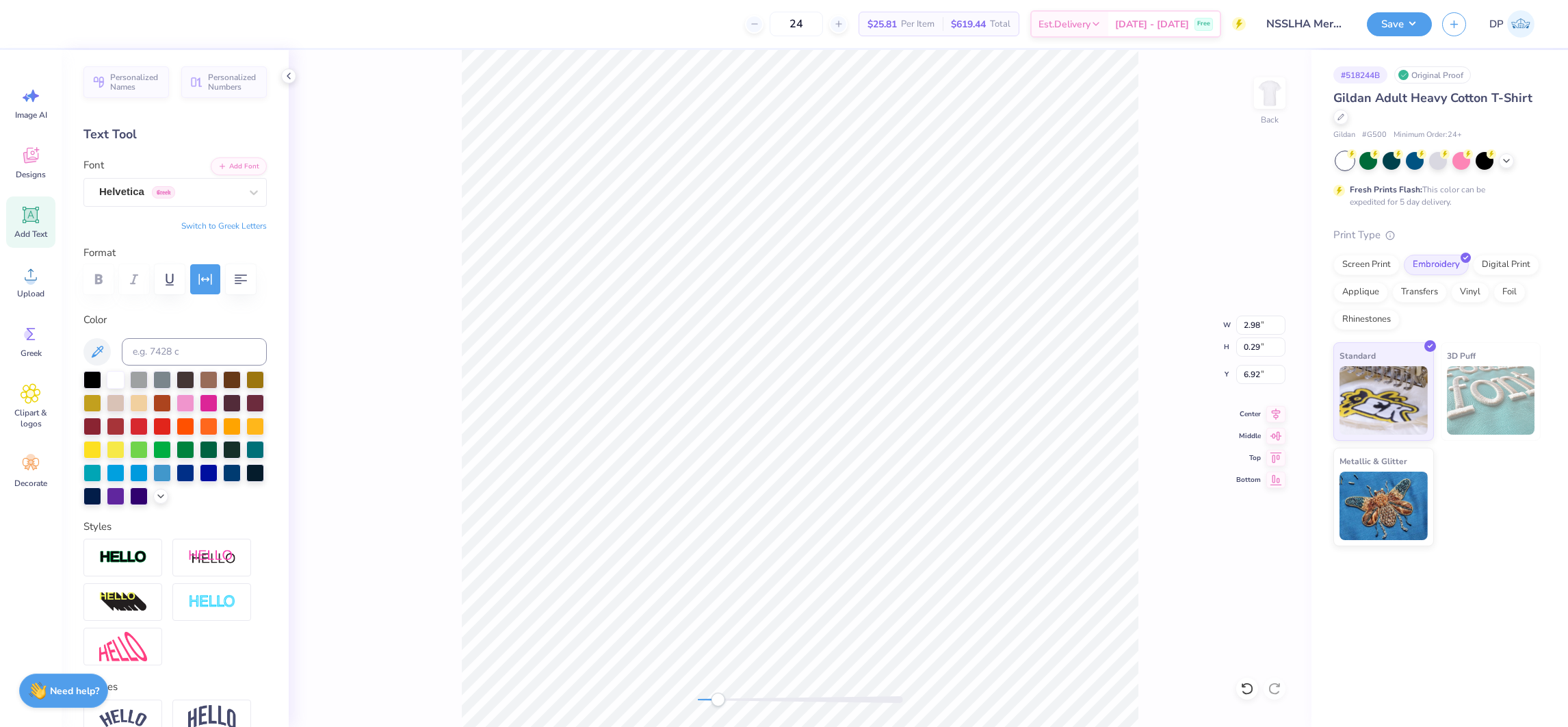
type input "3.04"
click at [1258, 324] on input "5.98" at bounding box center [1261, 325] width 49 height 19
click at [1246, 329] on input "5.98" at bounding box center [1261, 325] width 49 height 19
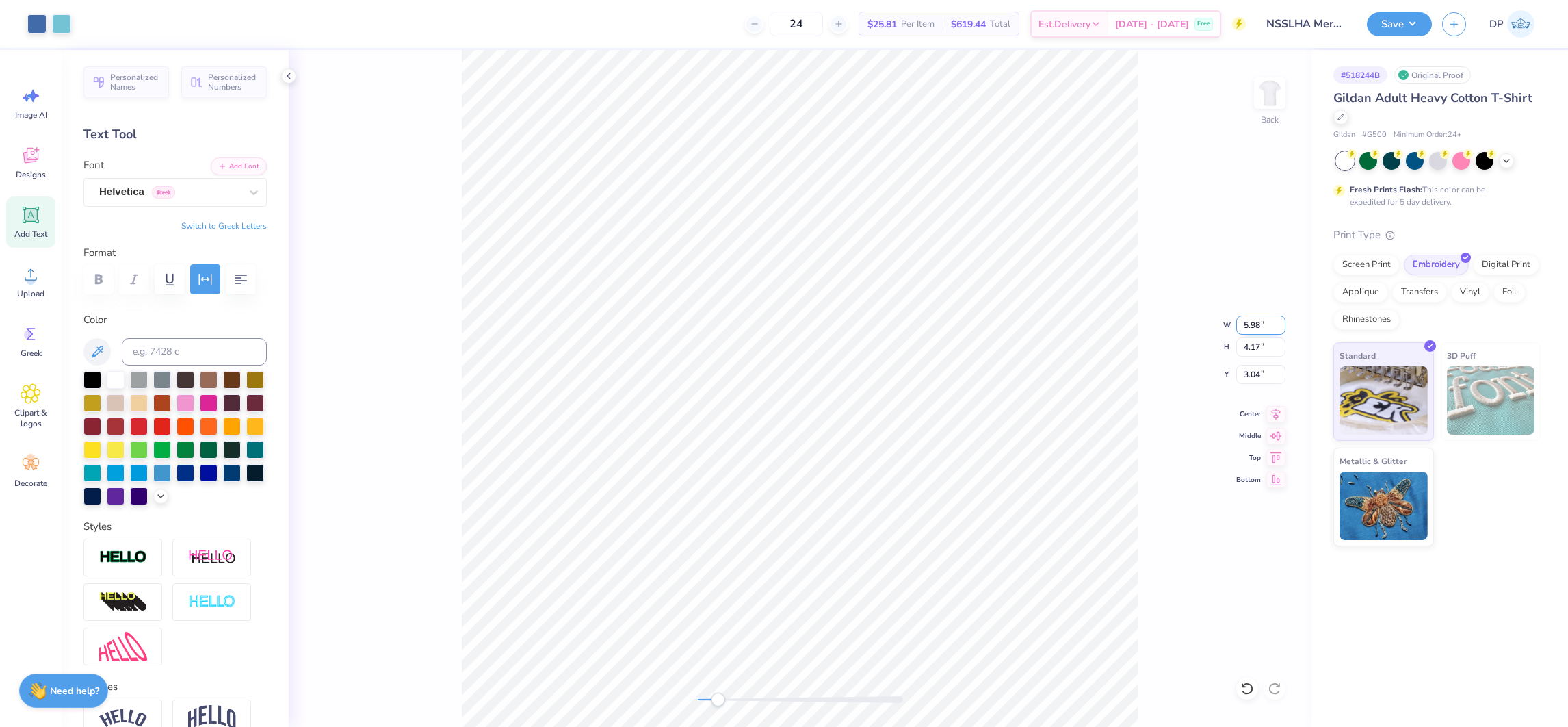
click at [1246, 329] on input "5.98" at bounding box center [1261, 325] width 49 height 19
type input "6.00"
type input "4.18"
click at [1254, 367] on input "3.04" at bounding box center [1261, 374] width 49 height 19
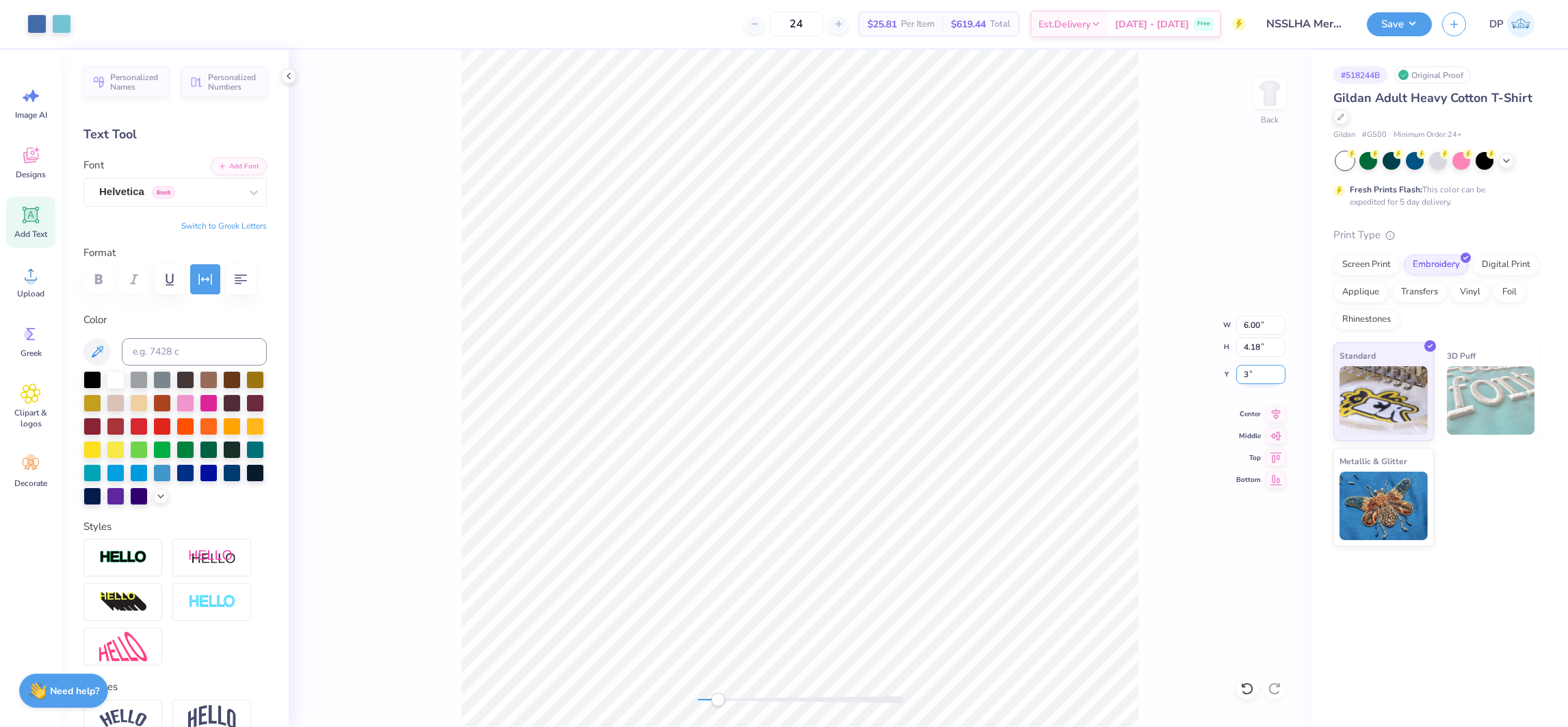
type input "3.00"
click at [652, 710] on div "Back" at bounding box center [800, 389] width 1023 height 677
click at [1408, 26] on button "Save" at bounding box center [1400, 23] width 65 height 24
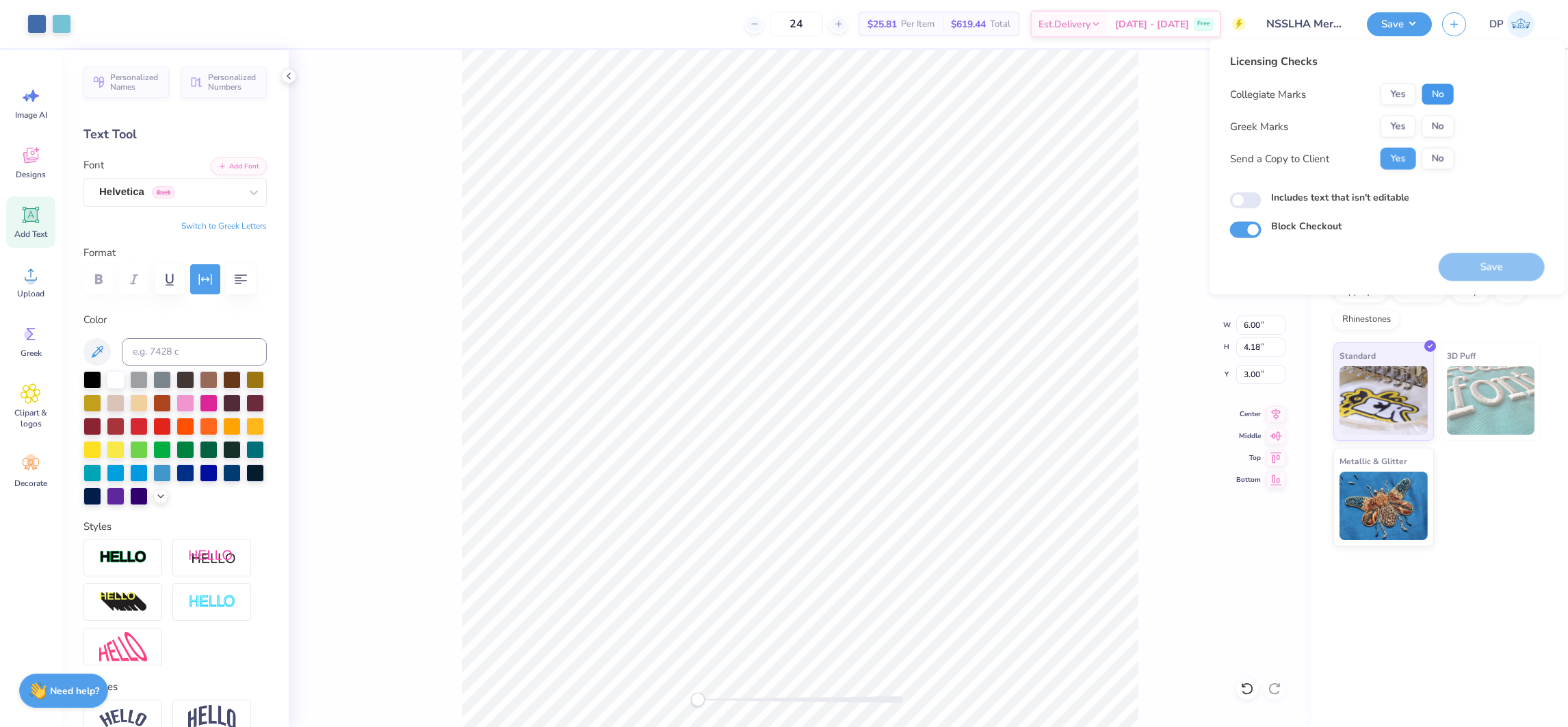
click at [1430, 93] on button "No" at bounding box center [1438, 94] width 33 height 22
drag, startPoint x: 1428, startPoint y: 113, endPoint x: 1429, endPoint y: 124, distance: 11.0
click at [1429, 124] on button "No" at bounding box center [1438, 126] width 33 height 22
click at [1291, 196] on label "Includes text that isn't editable" at bounding box center [1340, 197] width 138 height 14
click at [1262, 196] on input "Includes text that isn't editable" at bounding box center [1246, 200] width 31 height 17
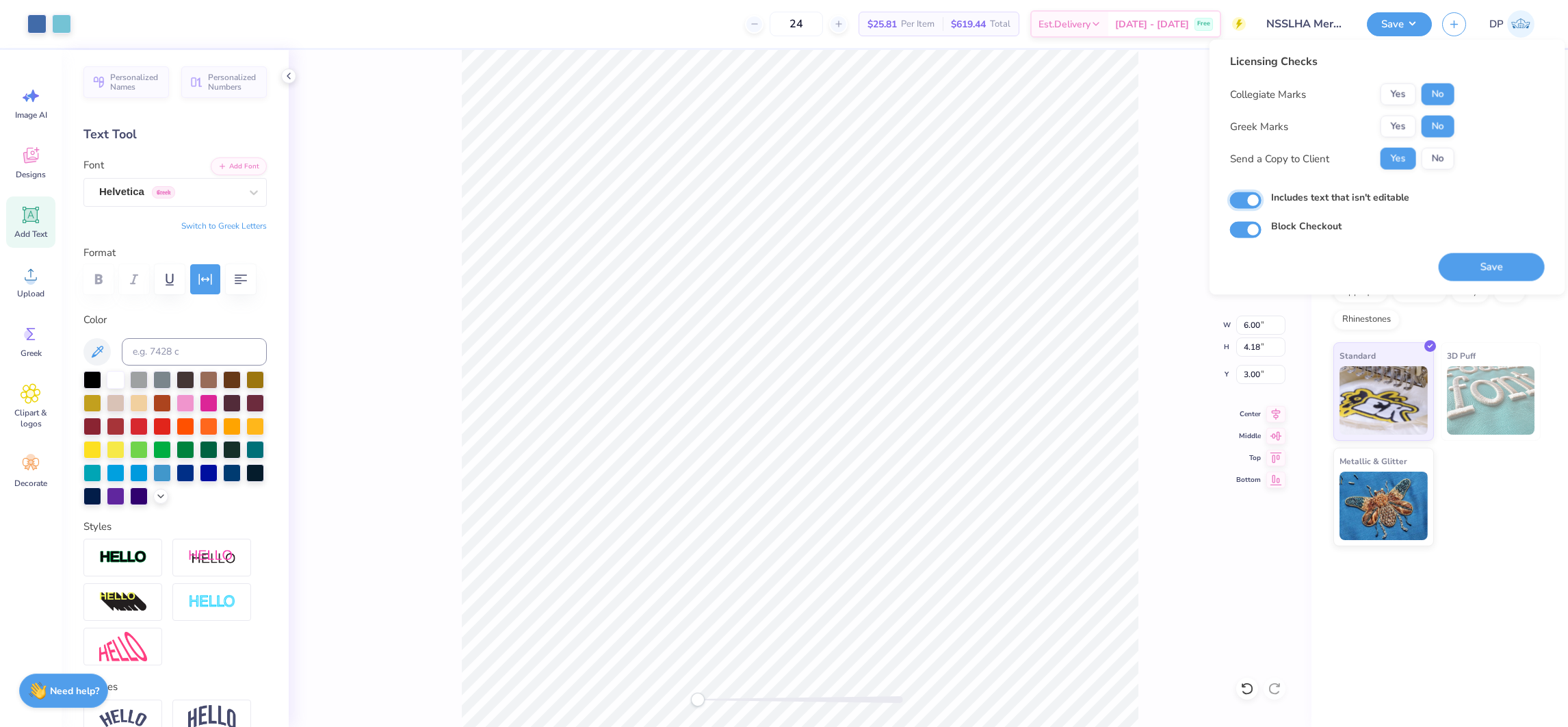
checkbox input "true"
click at [1483, 260] on button "Save" at bounding box center [1492, 267] width 106 height 28
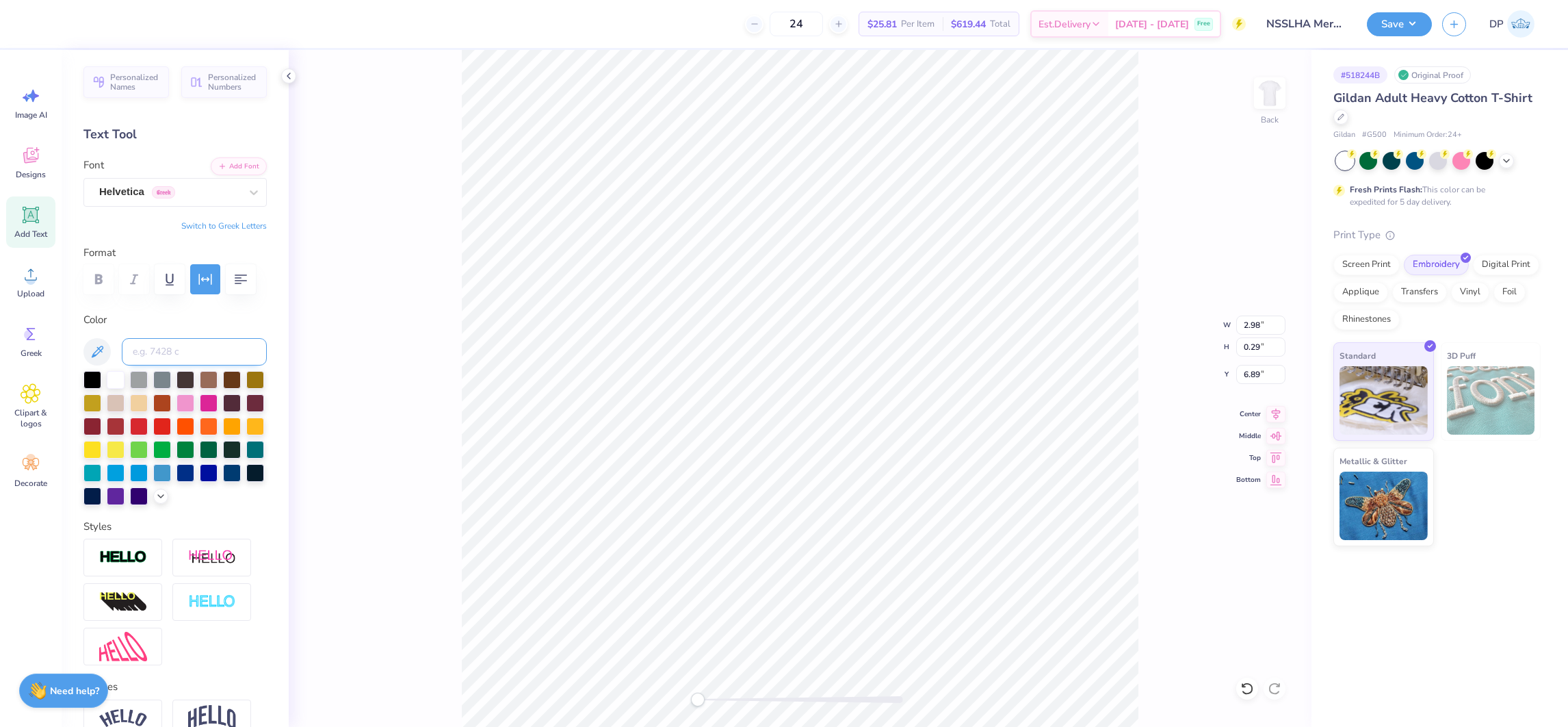
click at [184, 366] on input at bounding box center [194, 352] width 145 height 27
type input "630"
click at [1422, 20] on button "Save" at bounding box center [1400, 23] width 65 height 24
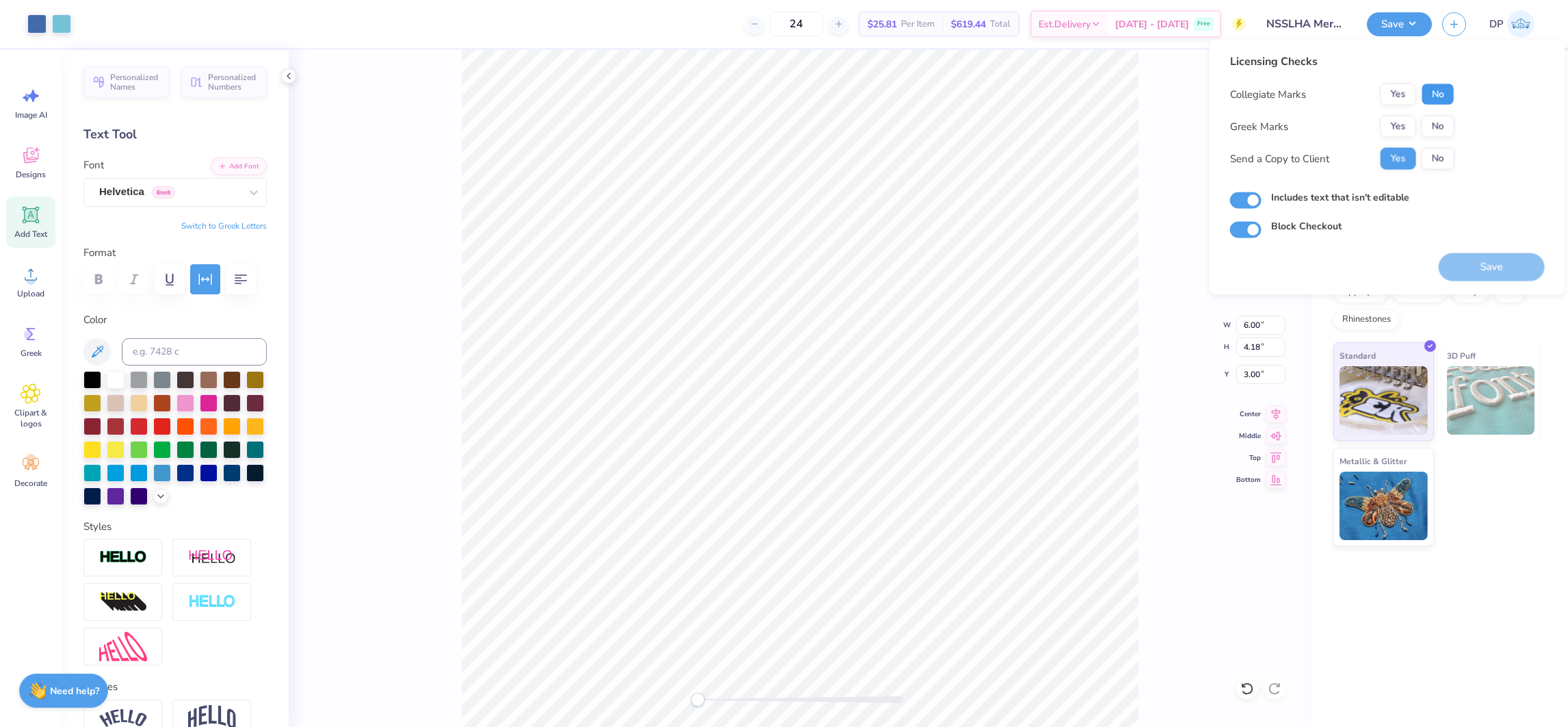
click at [1444, 92] on button "No" at bounding box center [1438, 94] width 33 height 22
click at [1435, 115] on button "No" at bounding box center [1438, 126] width 33 height 22
click at [1508, 272] on button "Save" at bounding box center [1492, 267] width 106 height 28
